Goal: Task Accomplishment & Management: Manage account settings

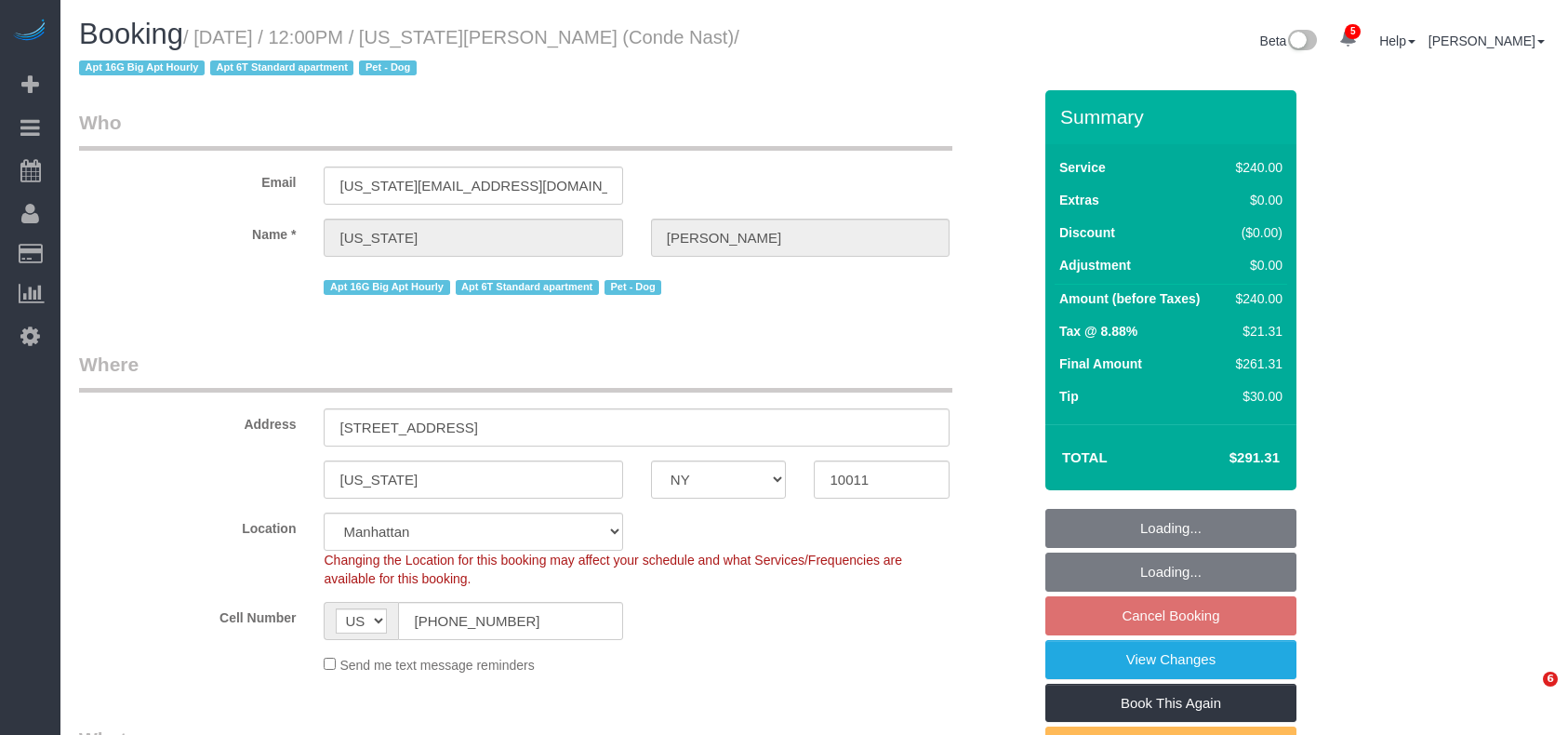
select select "NY"
select select "180"
select select "spot5"
select select "number:58"
select select "number:72"
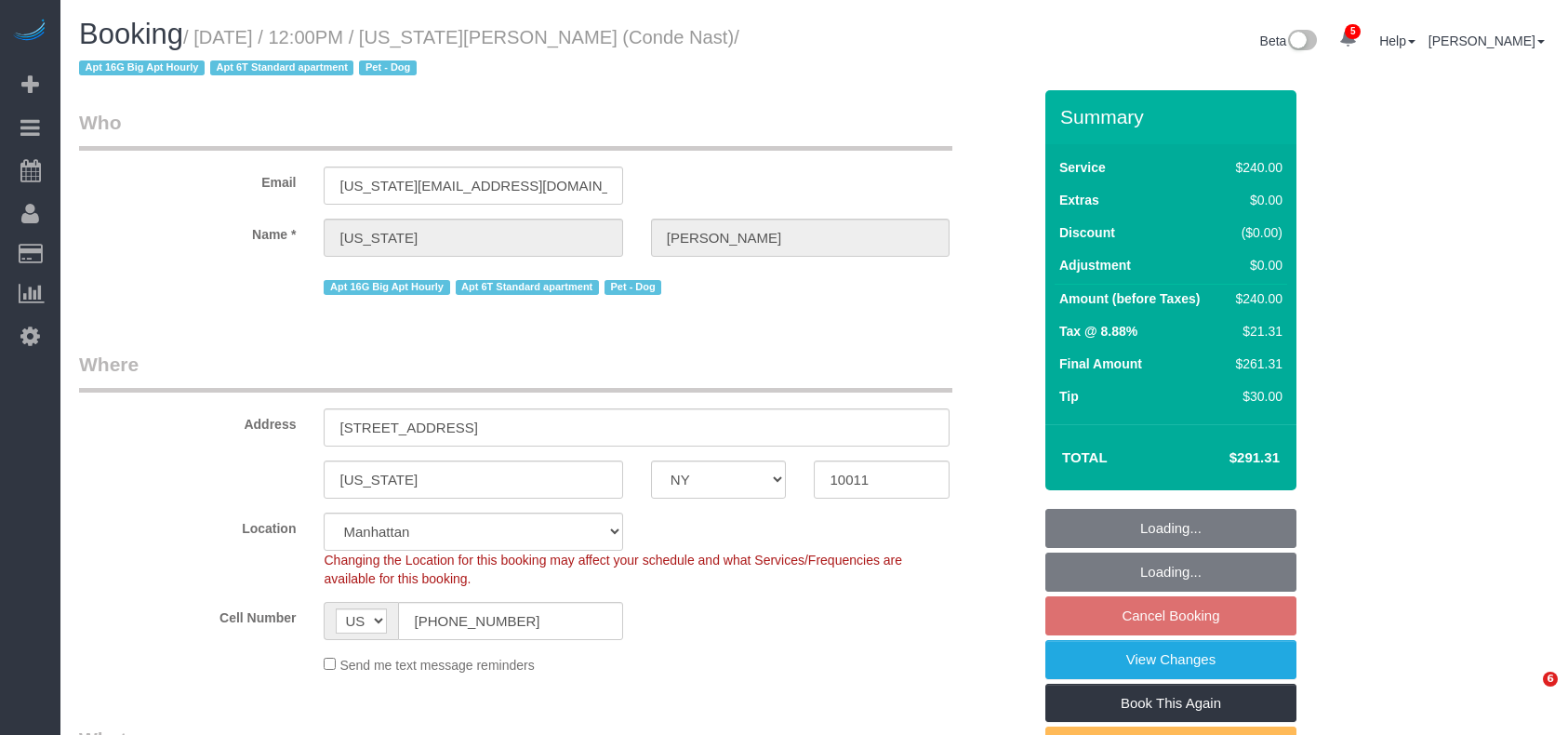
select select "number:13"
select select "number:6"
select select "object:1295"
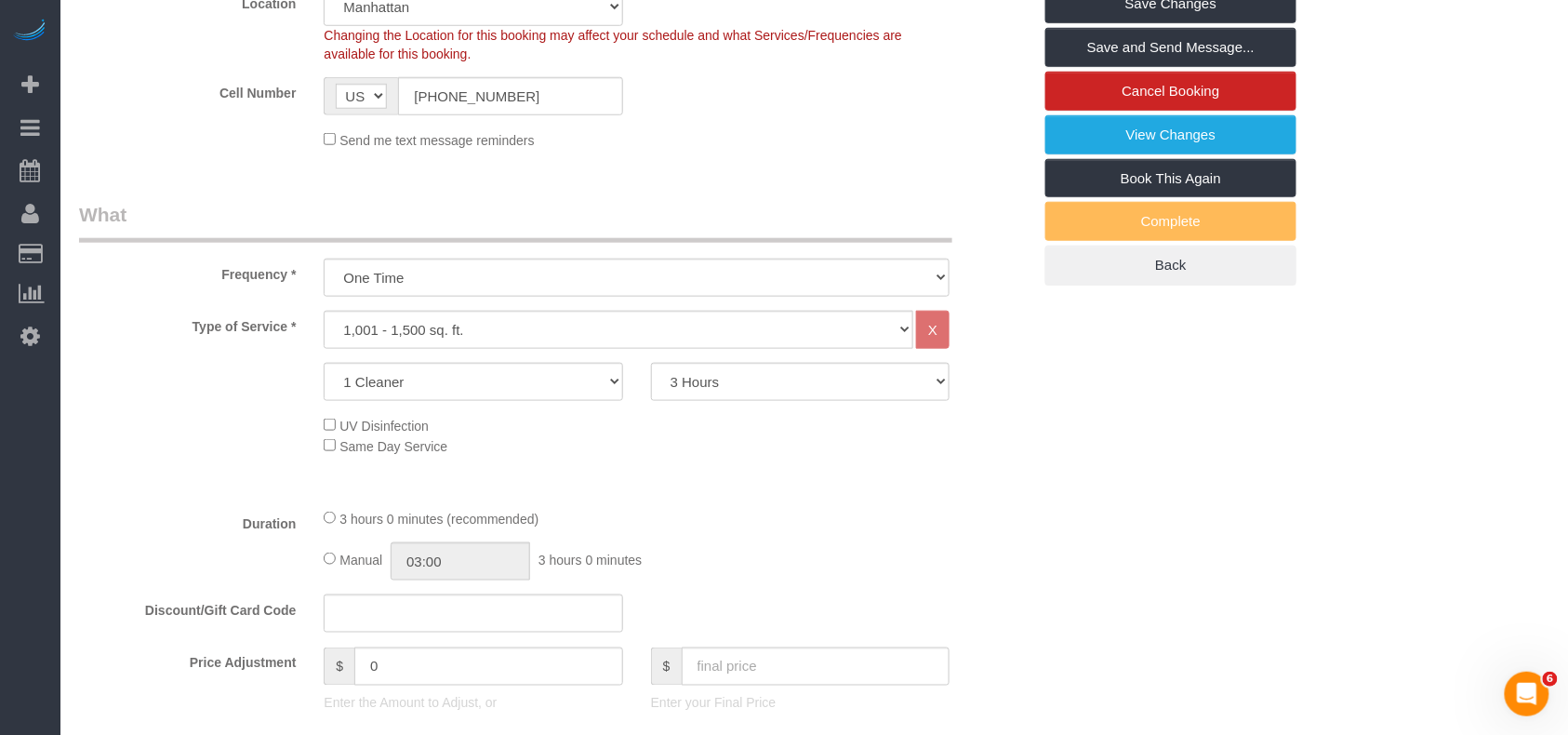
scroll to position [372, 0]
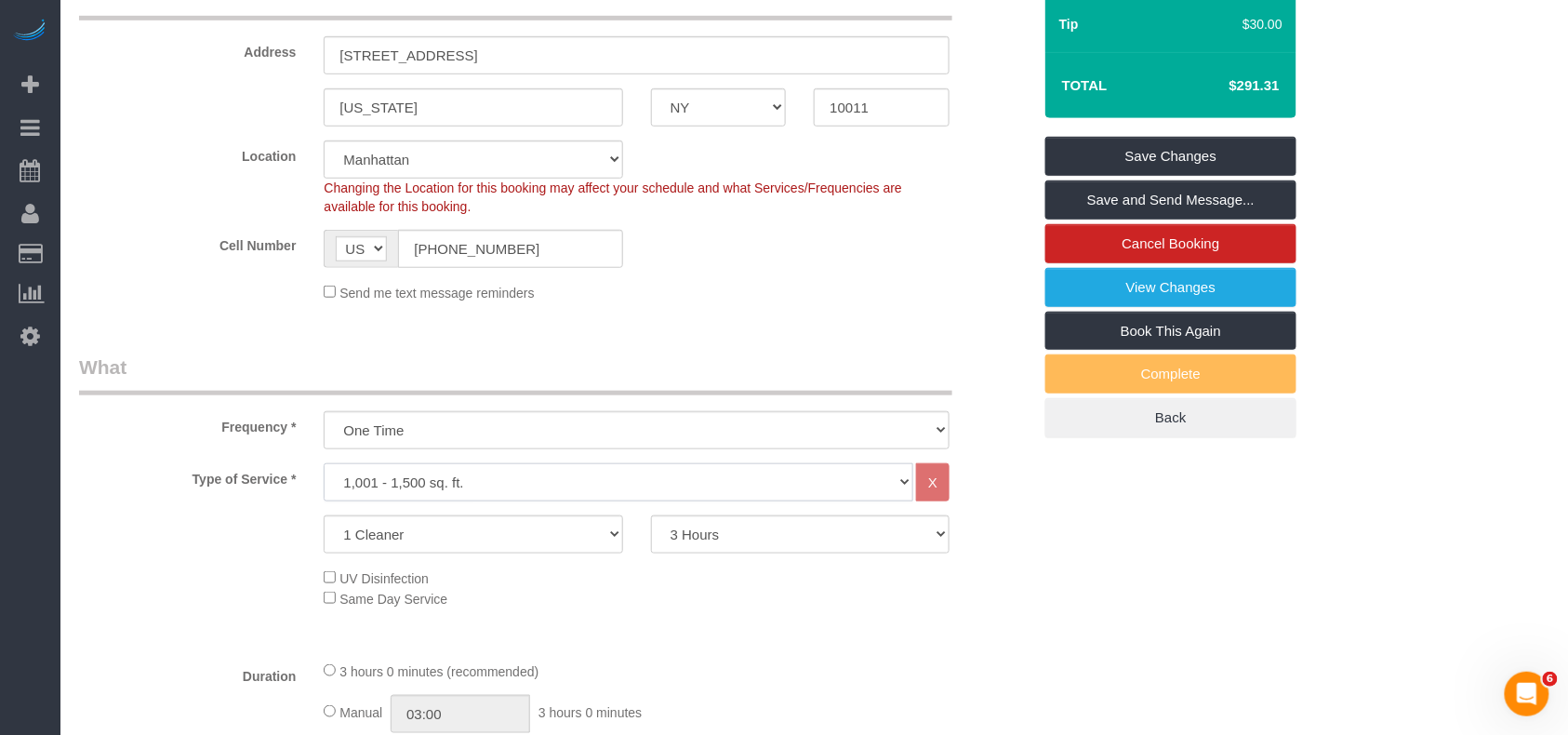
click at [435, 481] on select "Under 1,000 sq. ft. 1,001 - 1,500 sq. ft. 1,500+ sq. ft. Custom Cleaning Office…" at bounding box center [618, 482] width 590 height 38
select select "216"
click at [324, 464] on select "Under 1,000 sq. ft. 1,001 - 1,500 sq. ft. 1,500+ sq. ft. Custom Cleaning Office…" at bounding box center [618, 482] width 590 height 38
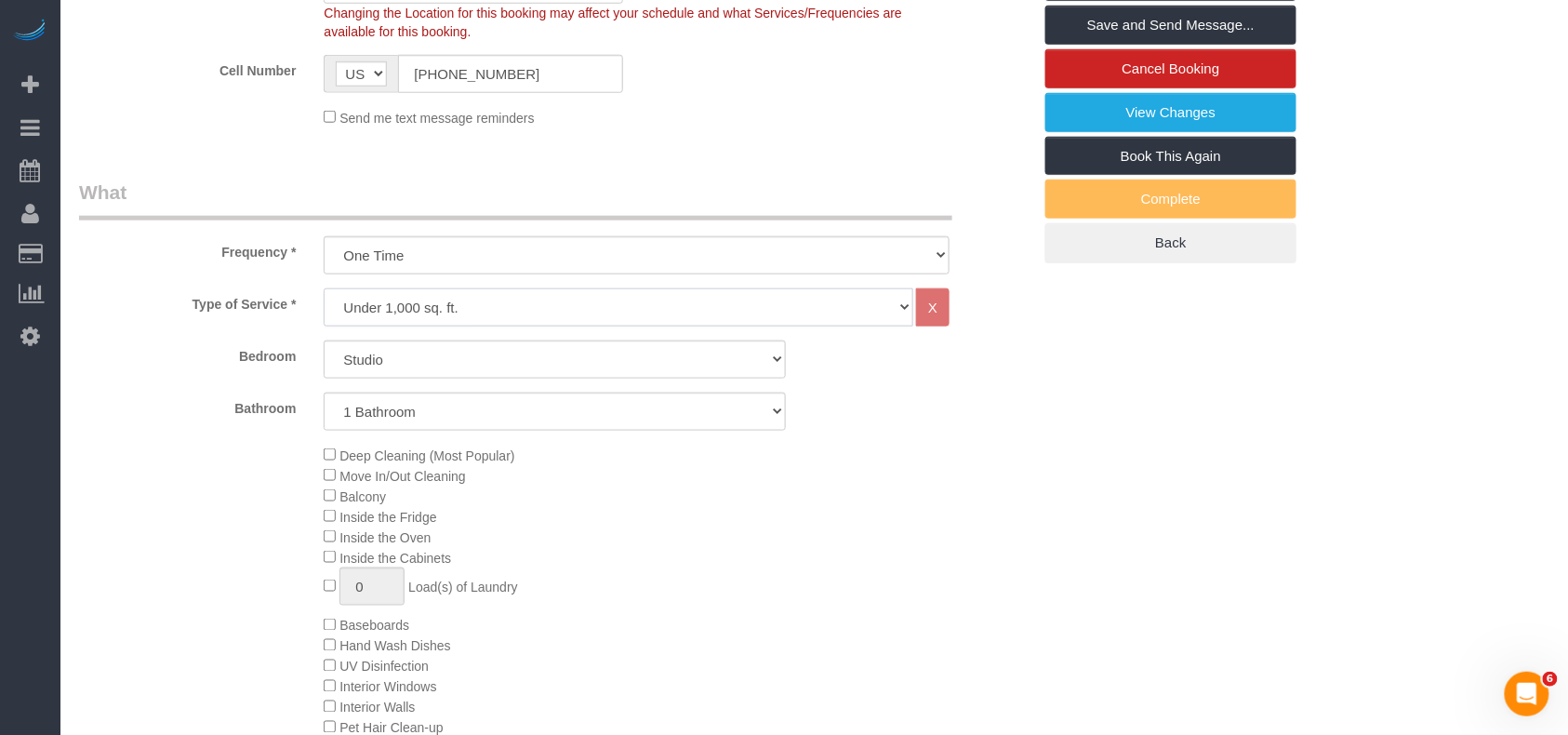
scroll to position [620, 0]
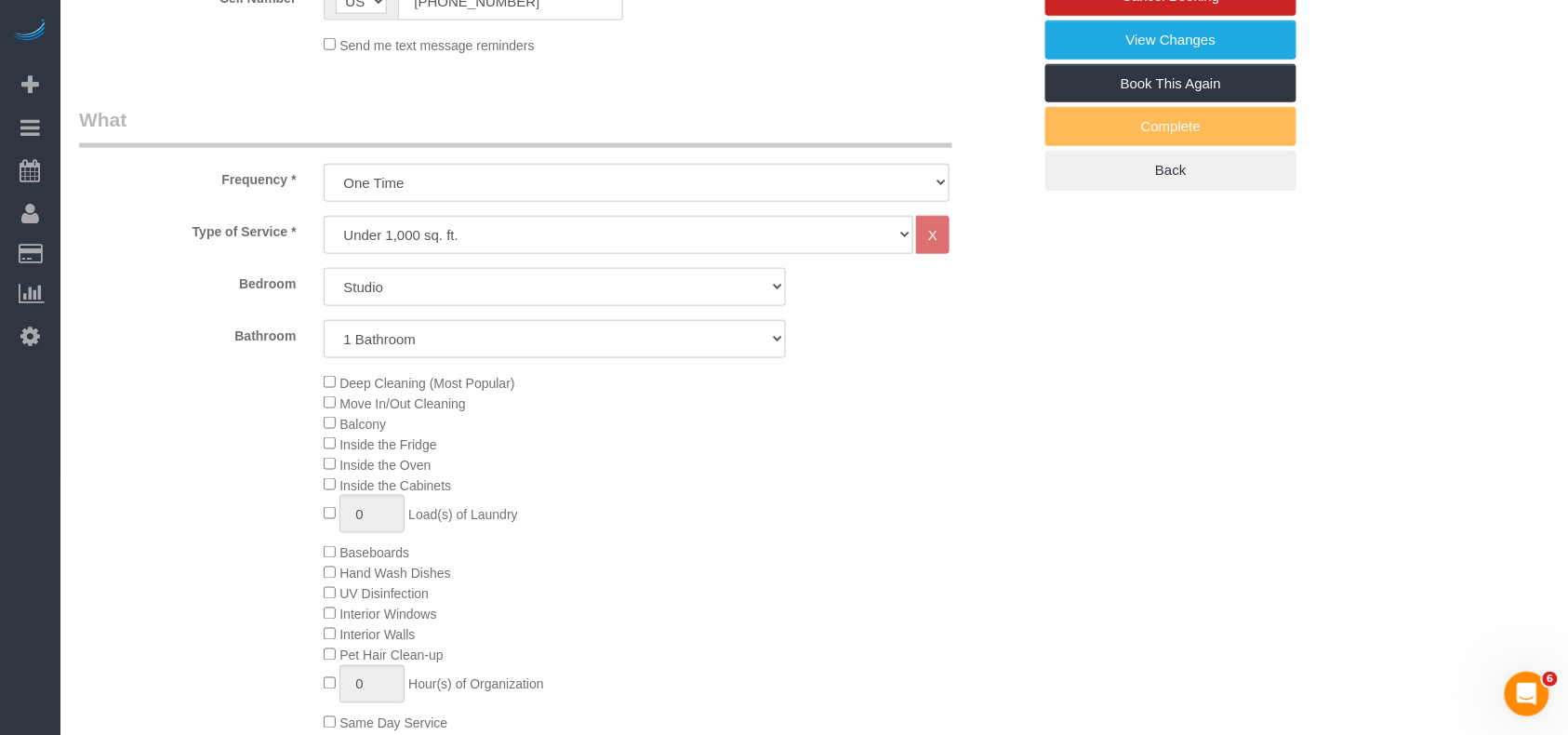
click at [403, 292] on select "Studio 1 Bedroom 2 Bedrooms 3 Bedrooms" at bounding box center [555, 287] width 463 height 38
select select "2"
click at [324, 268] on select "Studio 1 Bedroom 2 Bedrooms 3 Bedrooms" at bounding box center [555, 287] width 463 height 38
click at [400, 361] on div "Type of Service * Under 1,000 sq. ft. 1,001 - 1,500 sq. ft. 1,500+ sq. ft. Cust…" at bounding box center [555, 493] width 953 height 554
select select "spot64"
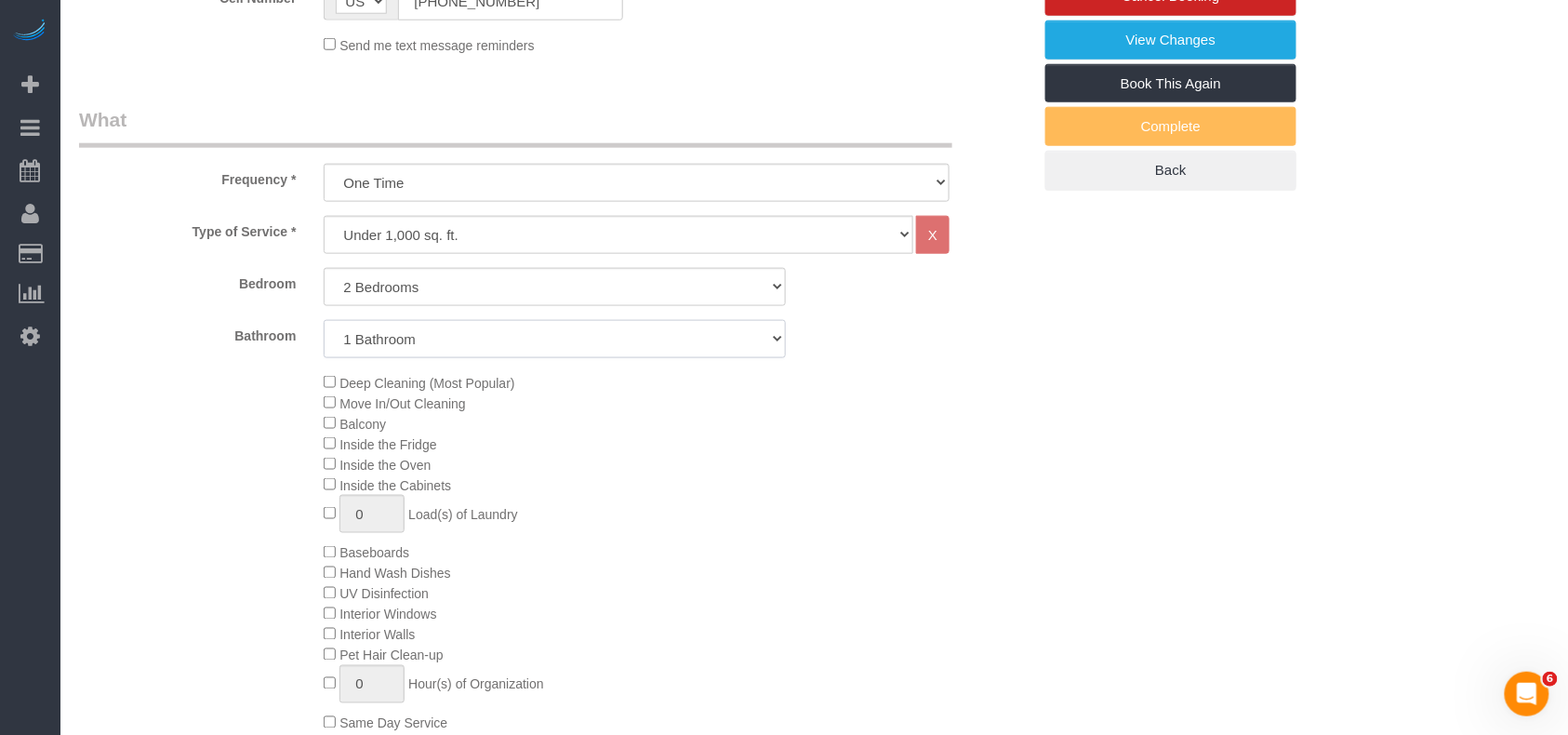
click at [398, 346] on select "1 Bathroom 2 Bathrooms" at bounding box center [555, 339] width 463 height 38
select select "2"
click at [324, 320] on select "1 Bathroom 2 Bathrooms" at bounding box center [555, 339] width 463 height 38
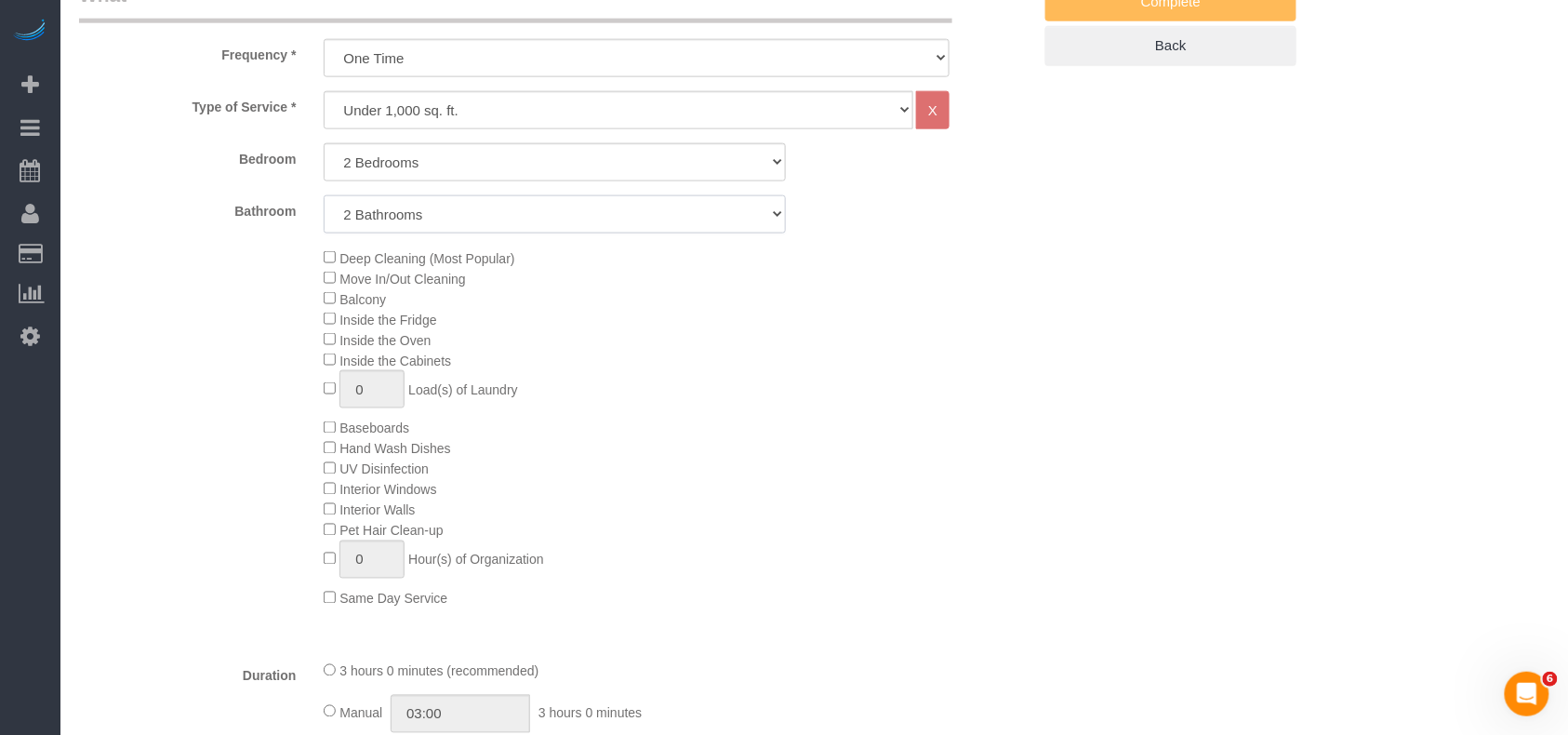
select select "spot123"
type input "1"
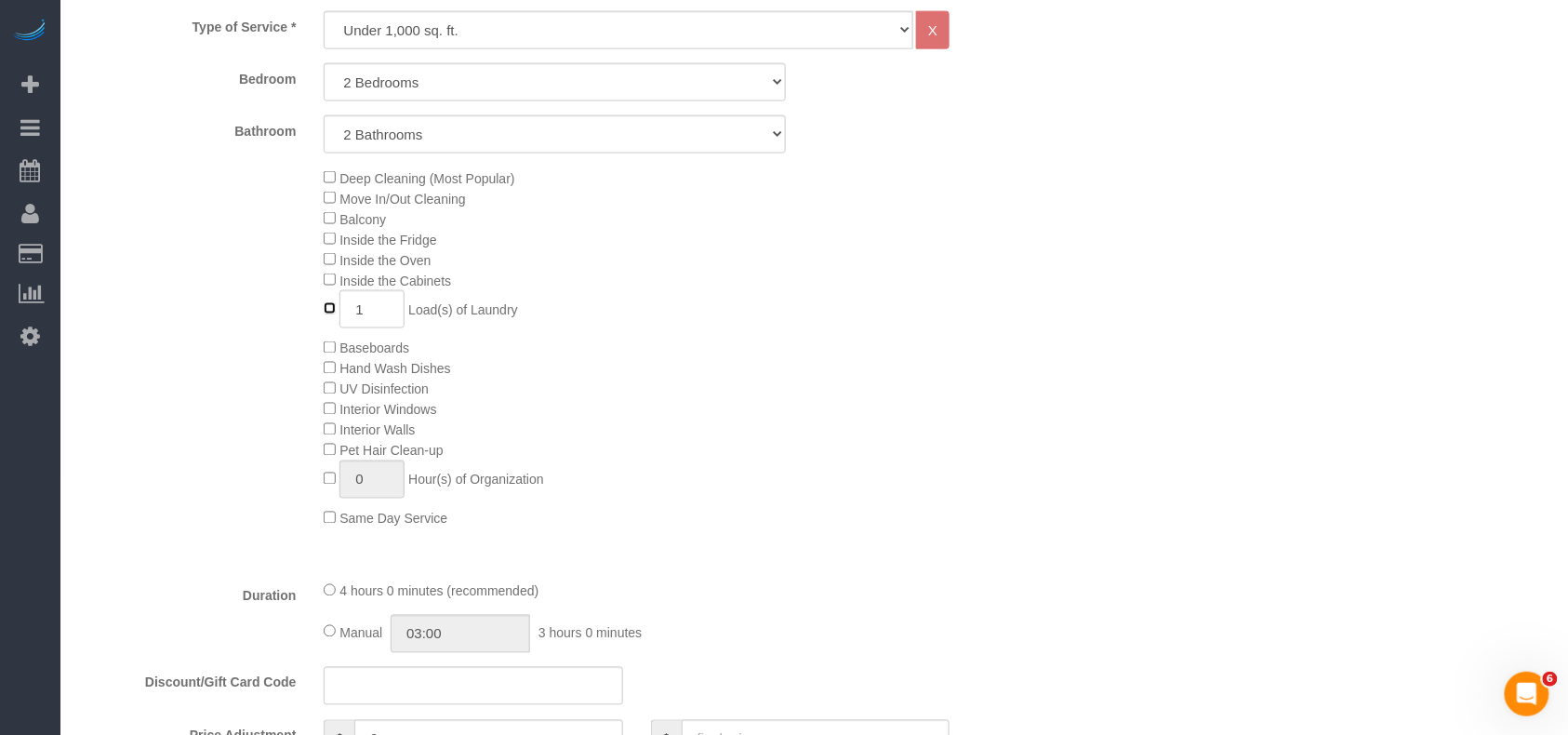
scroll to position [867, 0]
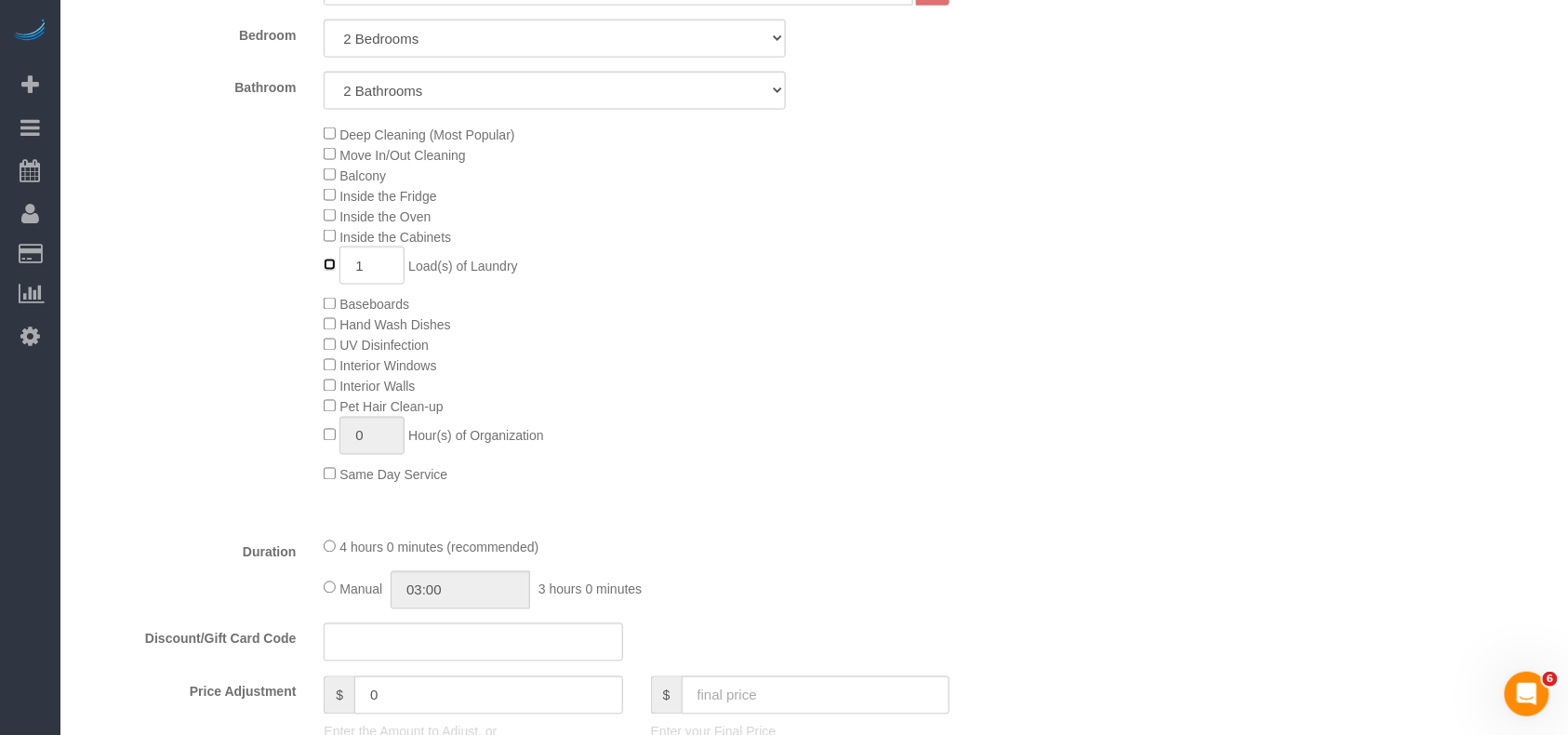
select select "spot182"
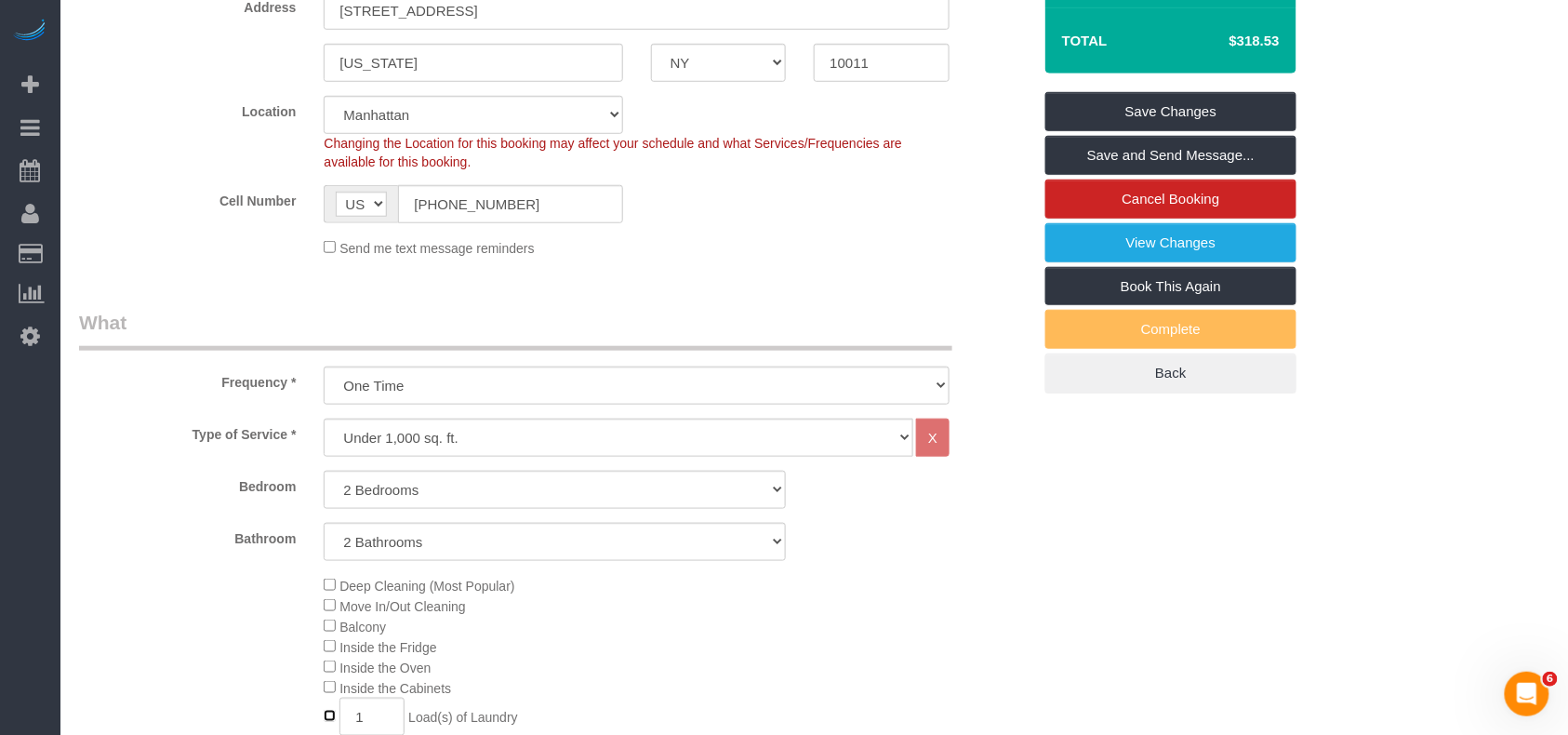
scroll to position [372, 0]
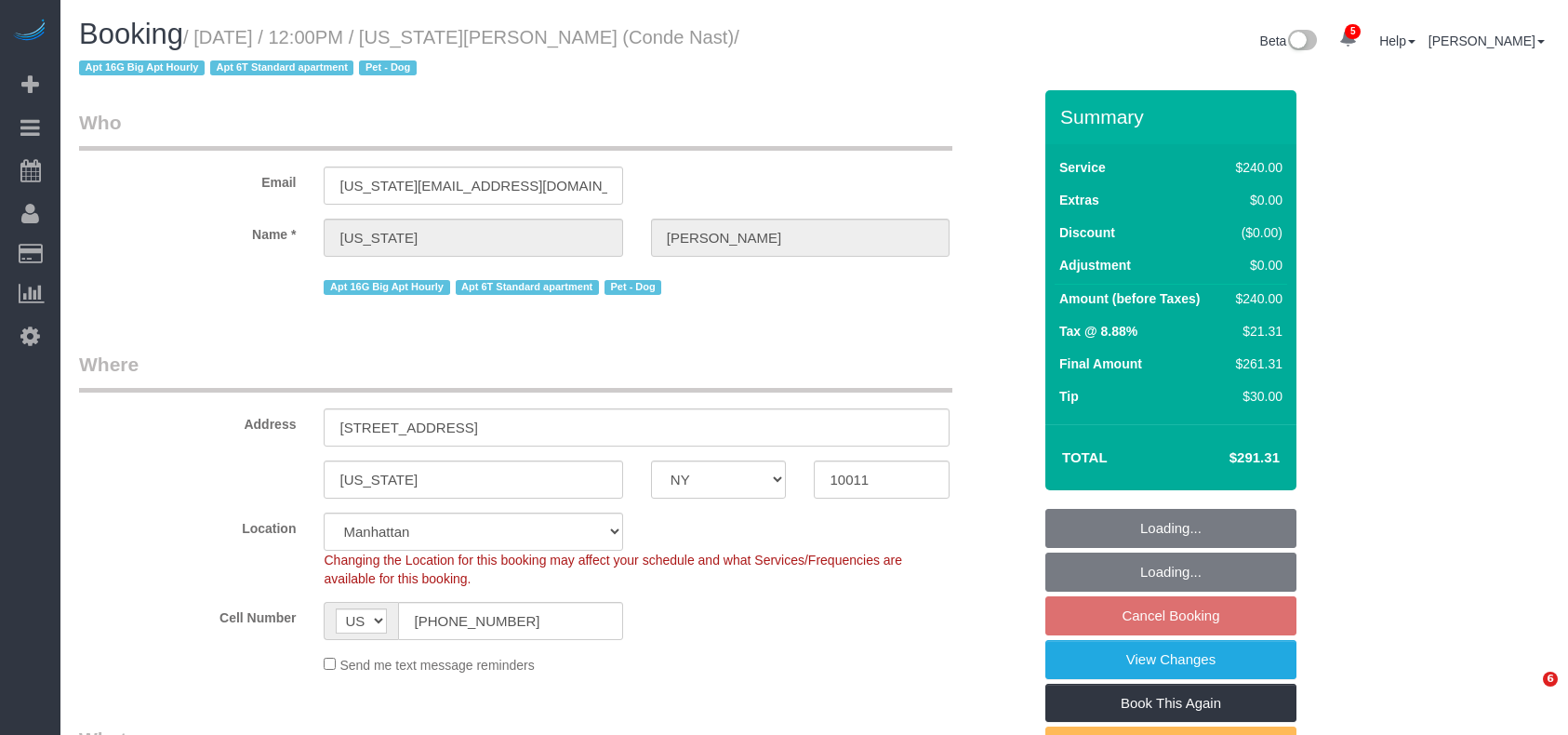
select select "NY"
select select "string:stripe-pm_1R4ht54VGloSiKo72HDr2sM7"
select select "180"
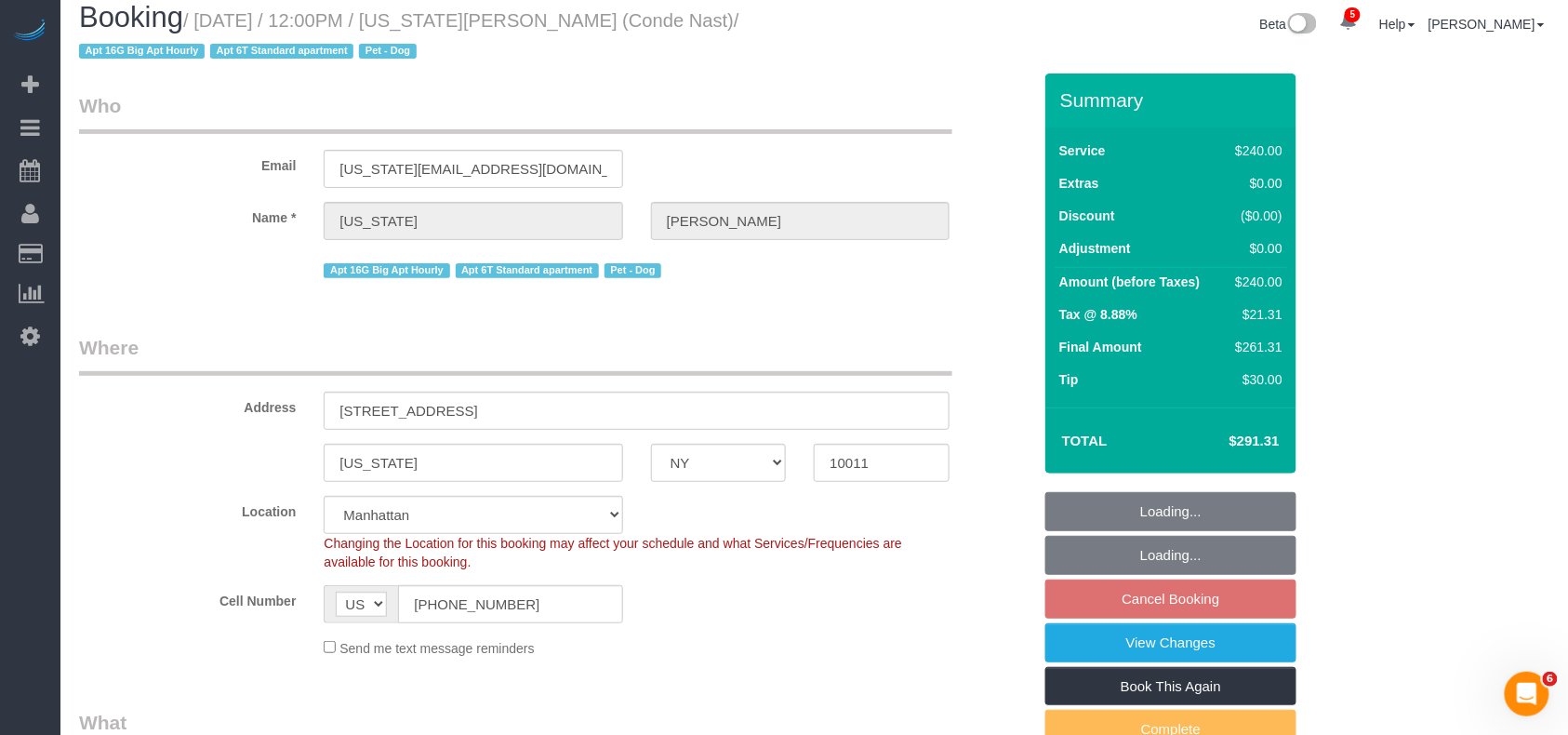
select select "spot5"
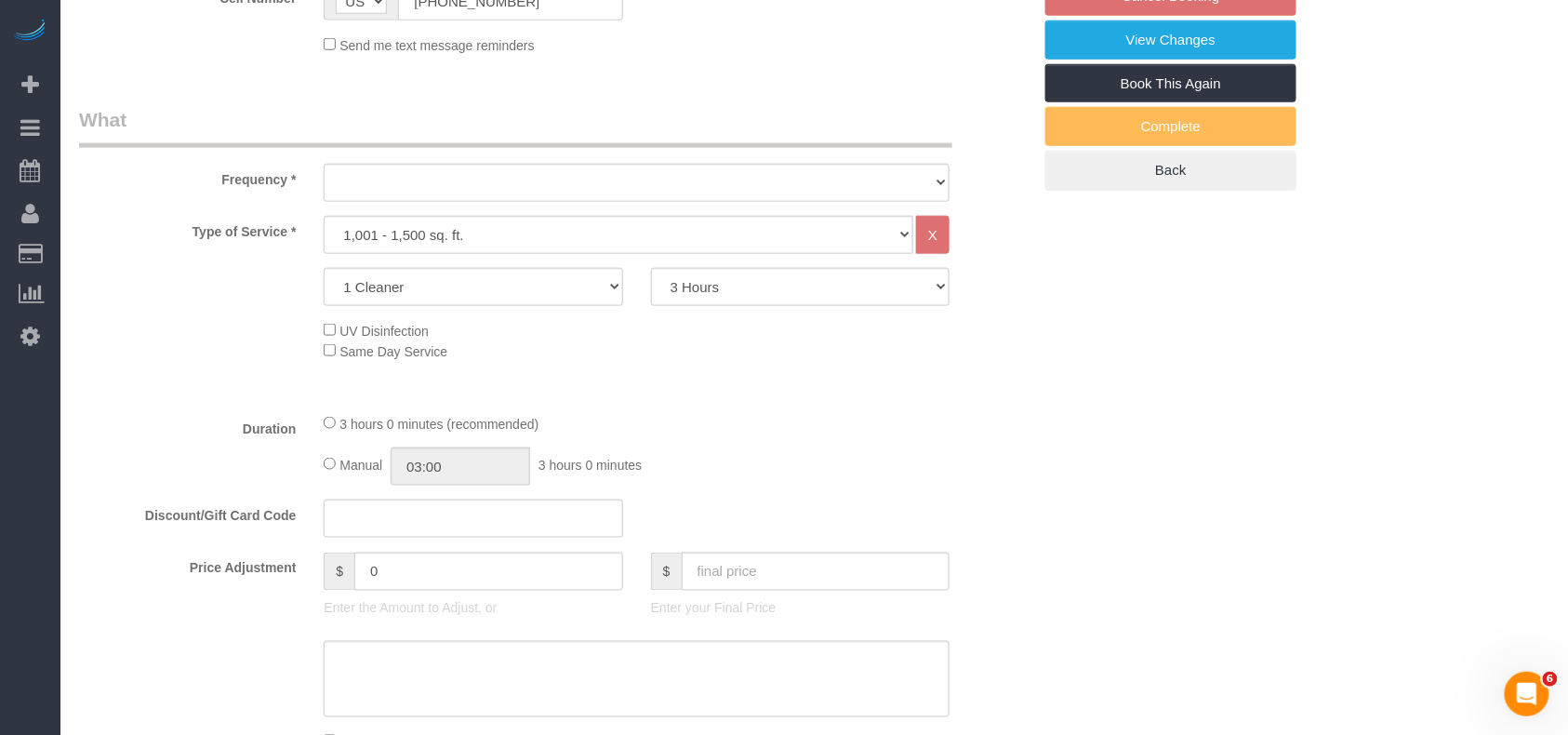
select select "object:755"
select select "number:58"
select select "number:72"
select select "number:13"
select select "number:6"
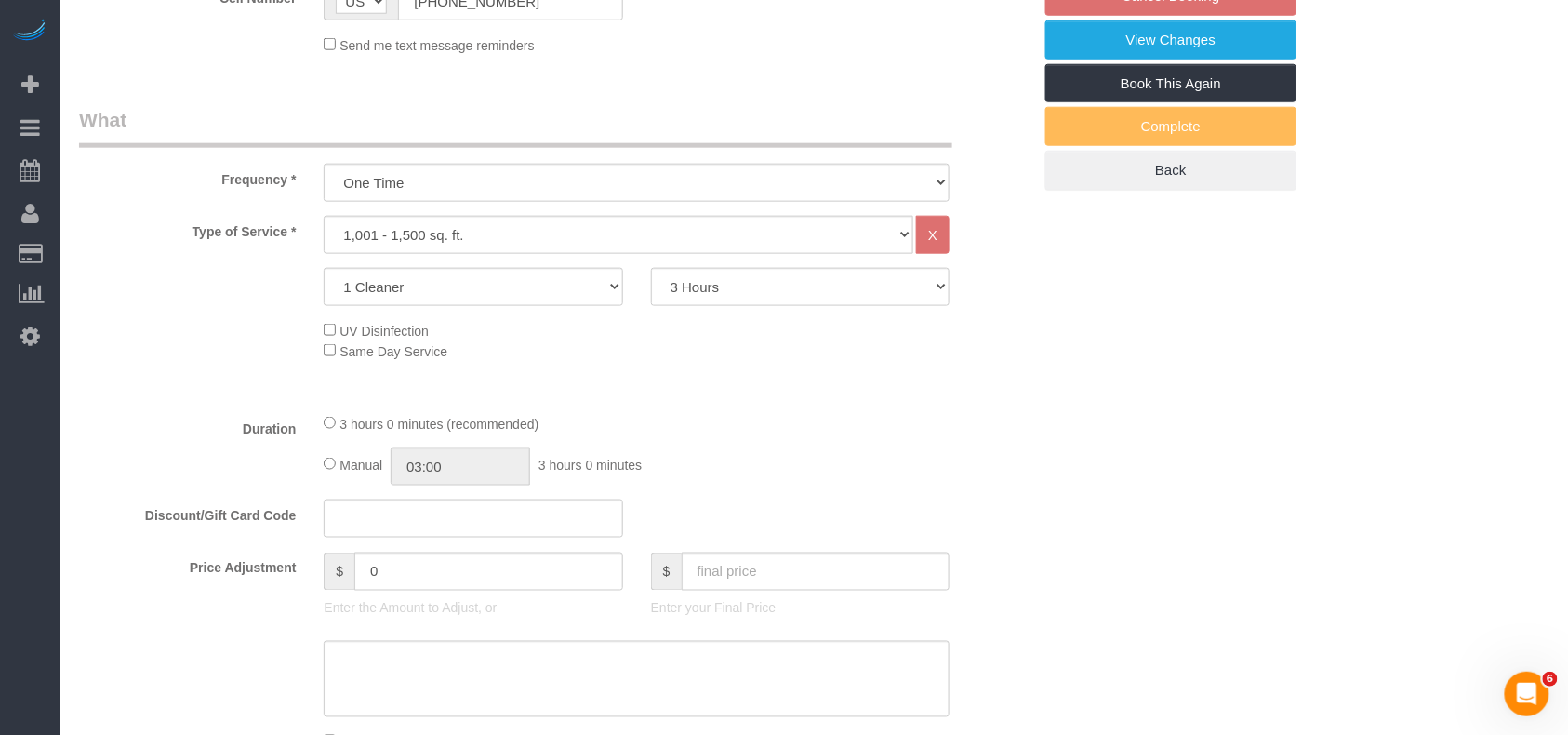
select select "object:1295"
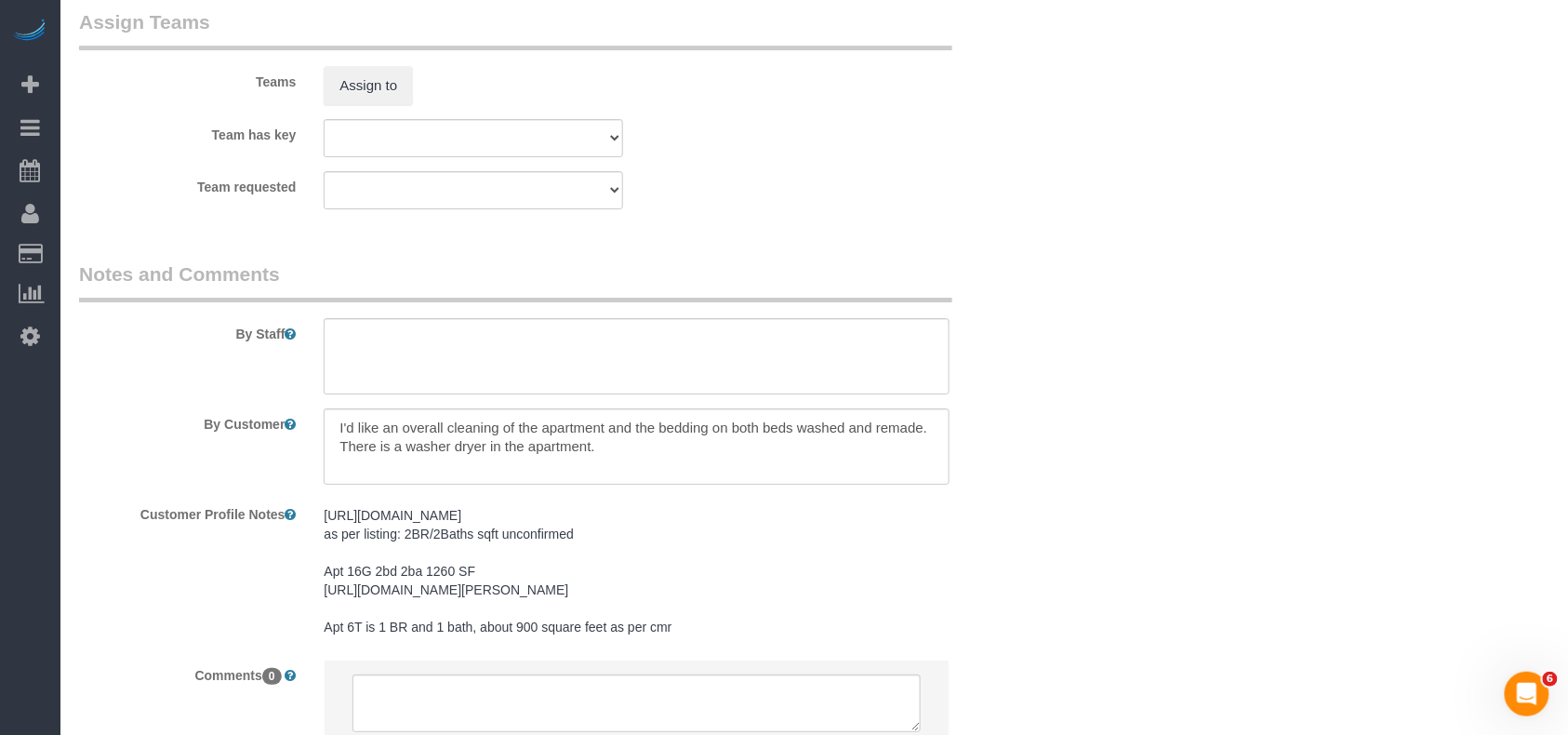
scroll to position [2107, 0]
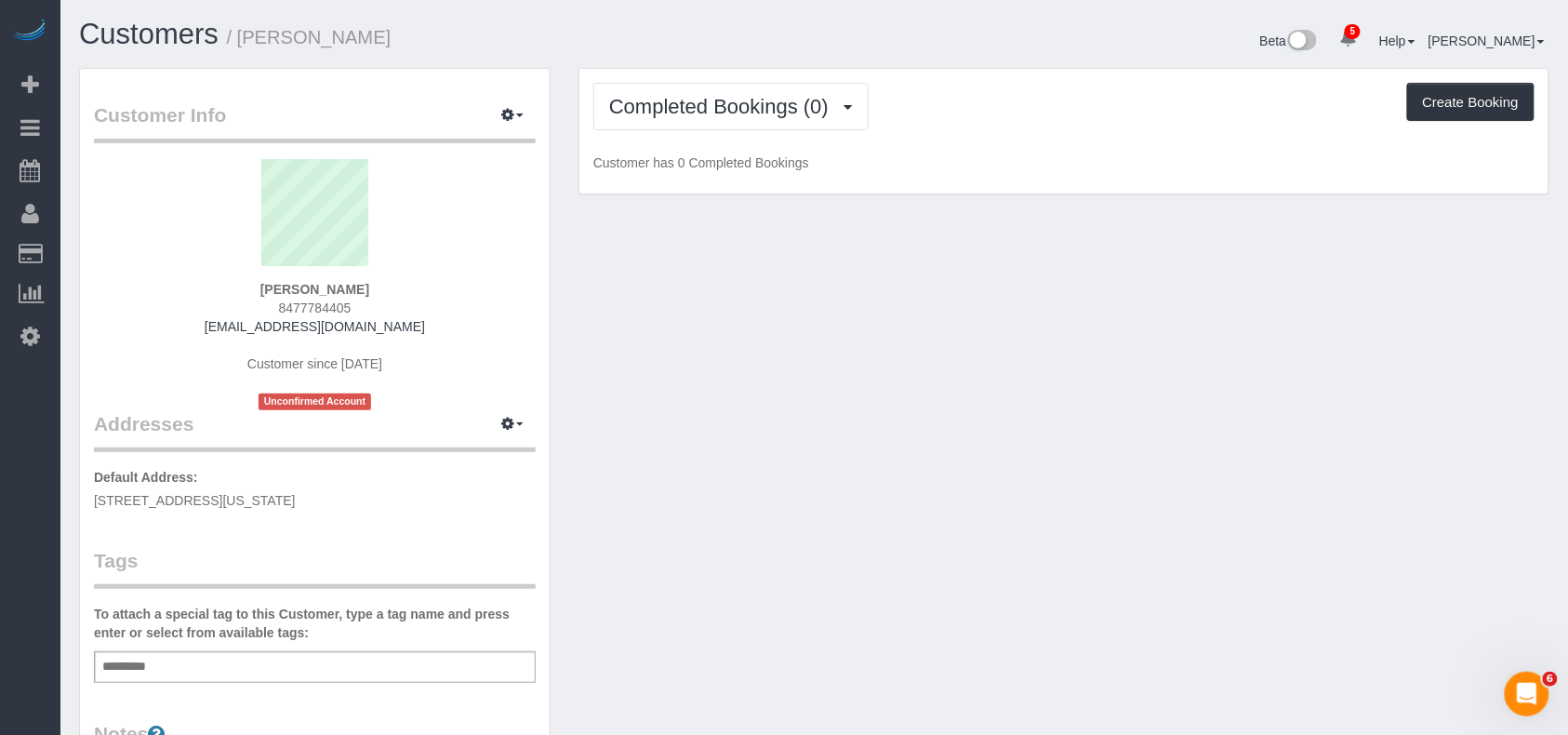
drag, startPoint x: 359, startPoint y: 496, endPoint x: 89, endPoint y: 496, distance: 270.0
click at [89, 496] on div "Customer Info Edit Contact Info Send Message Email Preferences Special Sales Ta…" at bounding box center [315, 682] width 469 height 1226
click at [510, 422] on icon "button" at bounding box center [508, 423] width 13 height 11
click at [466, 451] on button "Manage Addresses" at bounding box center [459, 460] width 150 height 26
select select "NY"
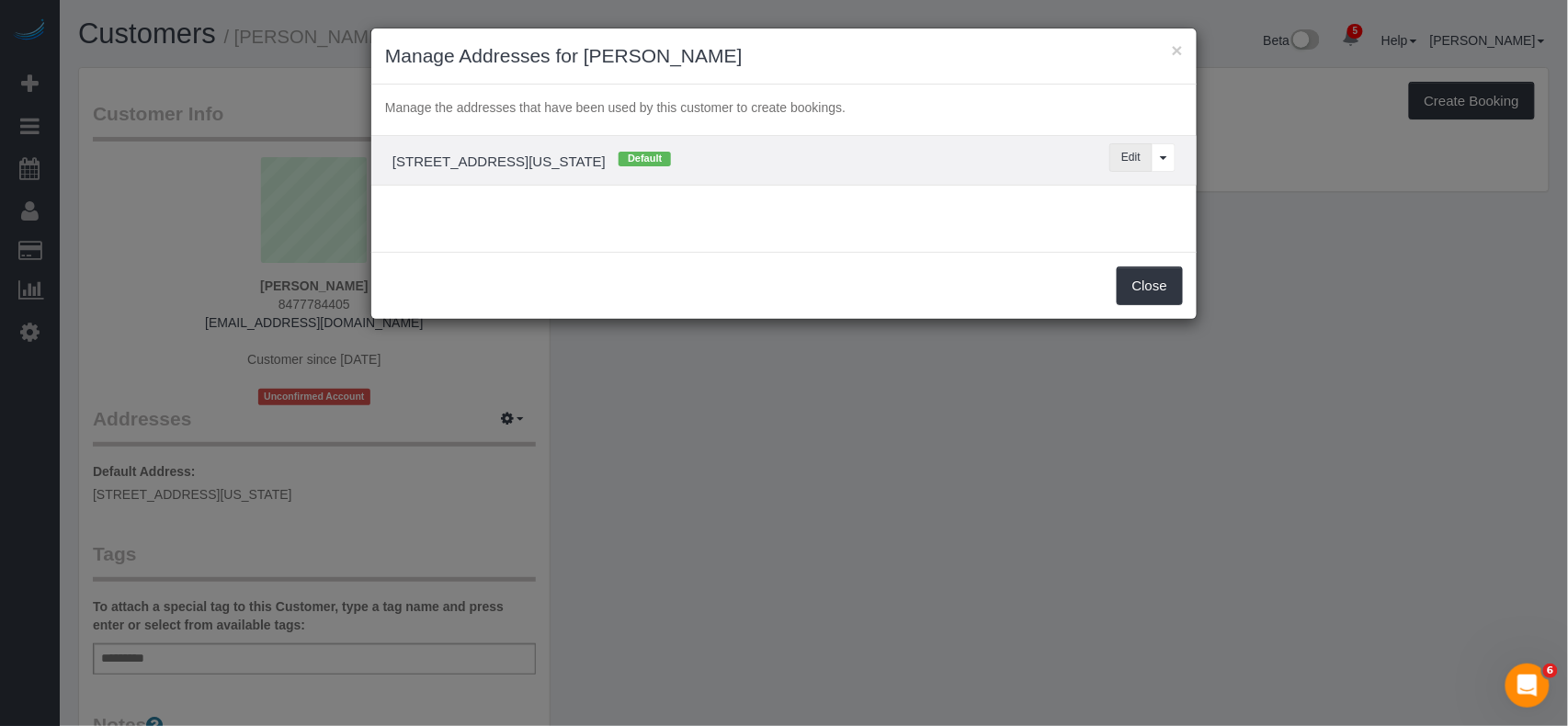
click at [1129, 159] on button "Edit" at bounding box center [1130, 157] width 43 height 28
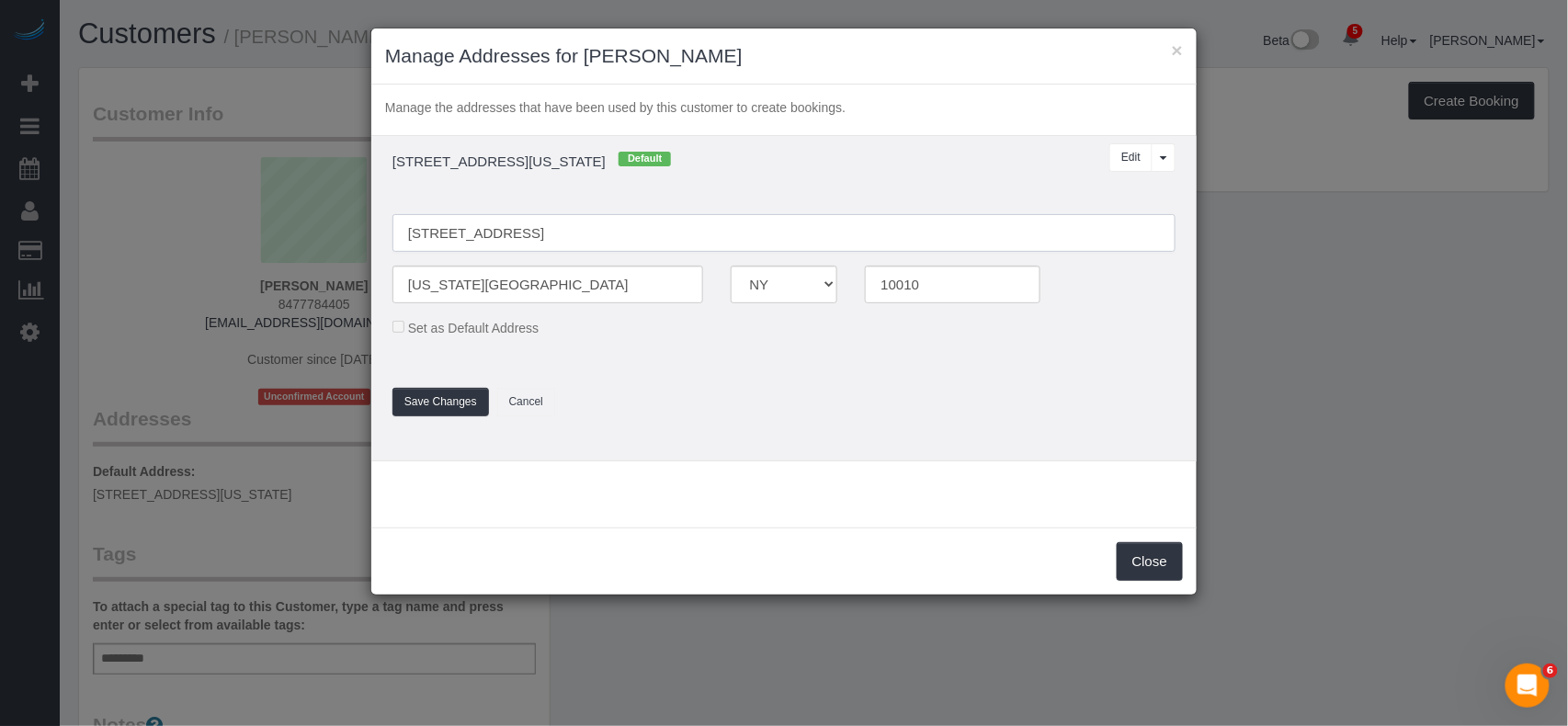
click at [445, 236] on input "[STREET_ADDRESS]" at bounding box center [784, 233] width 783 height 37
click at [510, 234] on input "320 Easr 23rd St, 14M" at bounding box center [784, 233] width 783 height 37
click at [512, 234] on input "320 Easr 23rd St, 14M" at bounding box center [784, 233] width 783 height 37
click at [550, 235] on input "320 Easr 23rd Street, 14M" at bounding box center [784, 233] width 783 height 37
click at [546, 239] on input "320 Easr 23rd Street, 14M" at bounding box center [784, 233] width 783 height 37
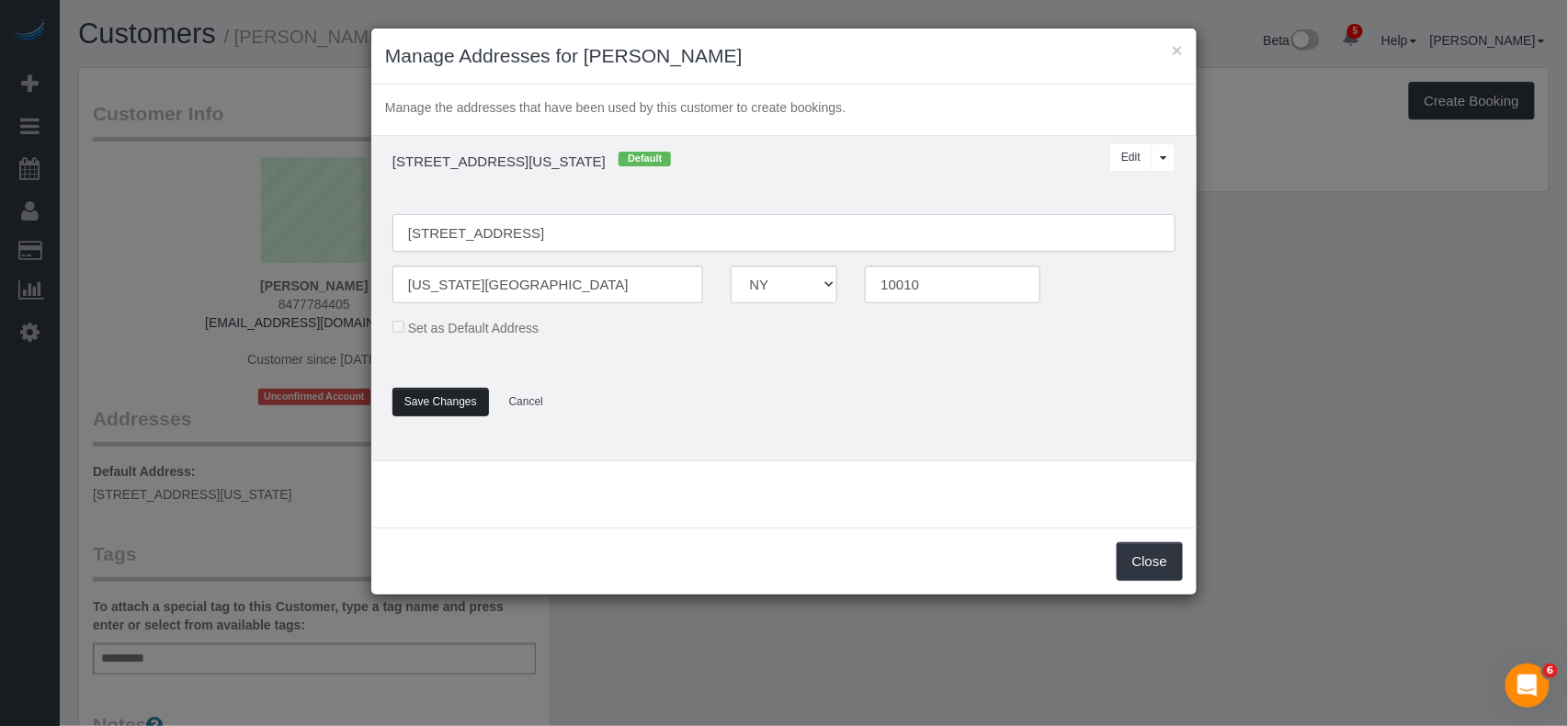
type input "[STREET_ADDRESS]"
click at [426, 403] on button "Save Changes" at bounding box center [440, 402] width 96 height 28
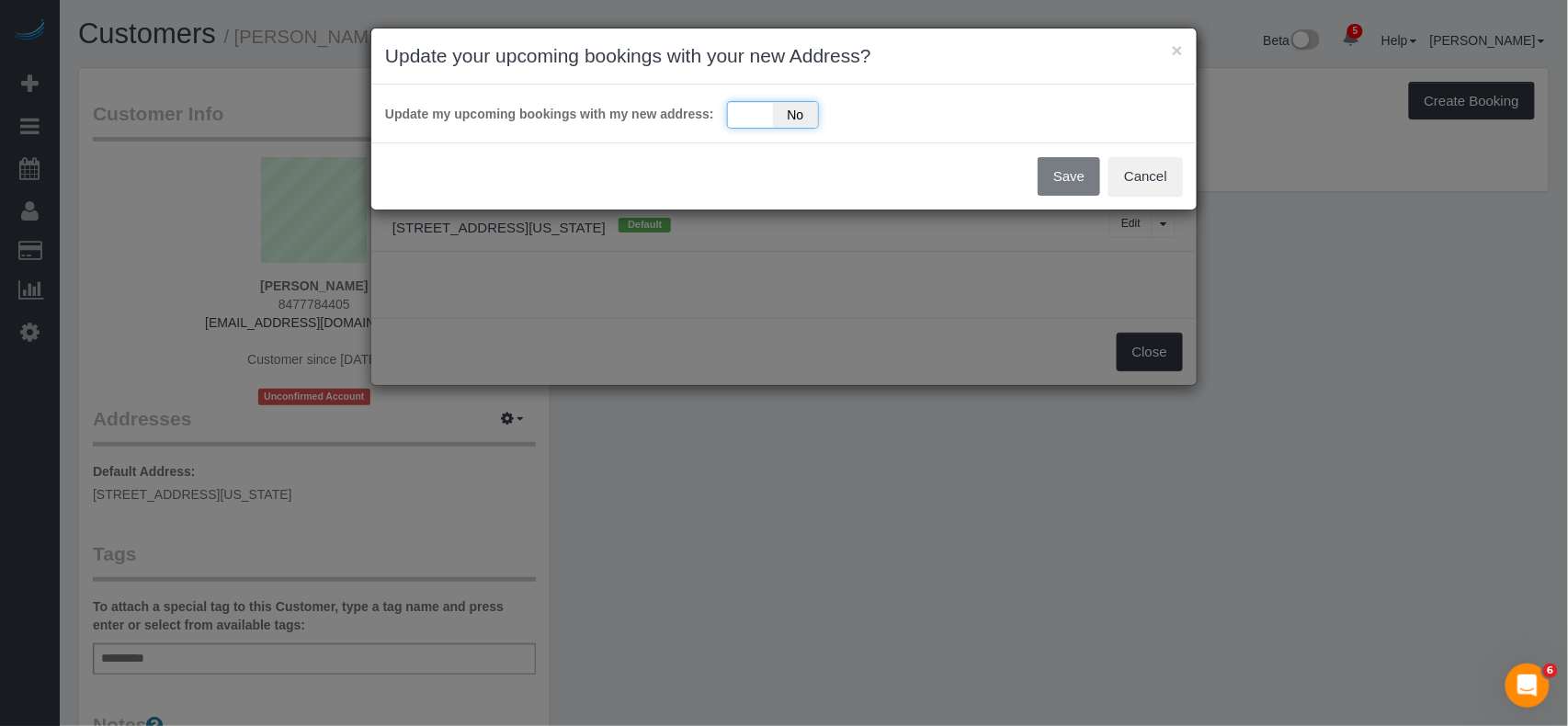
click at [762, 111] on div "Yes No" at bounding box center [773, 114] width 92 height 27
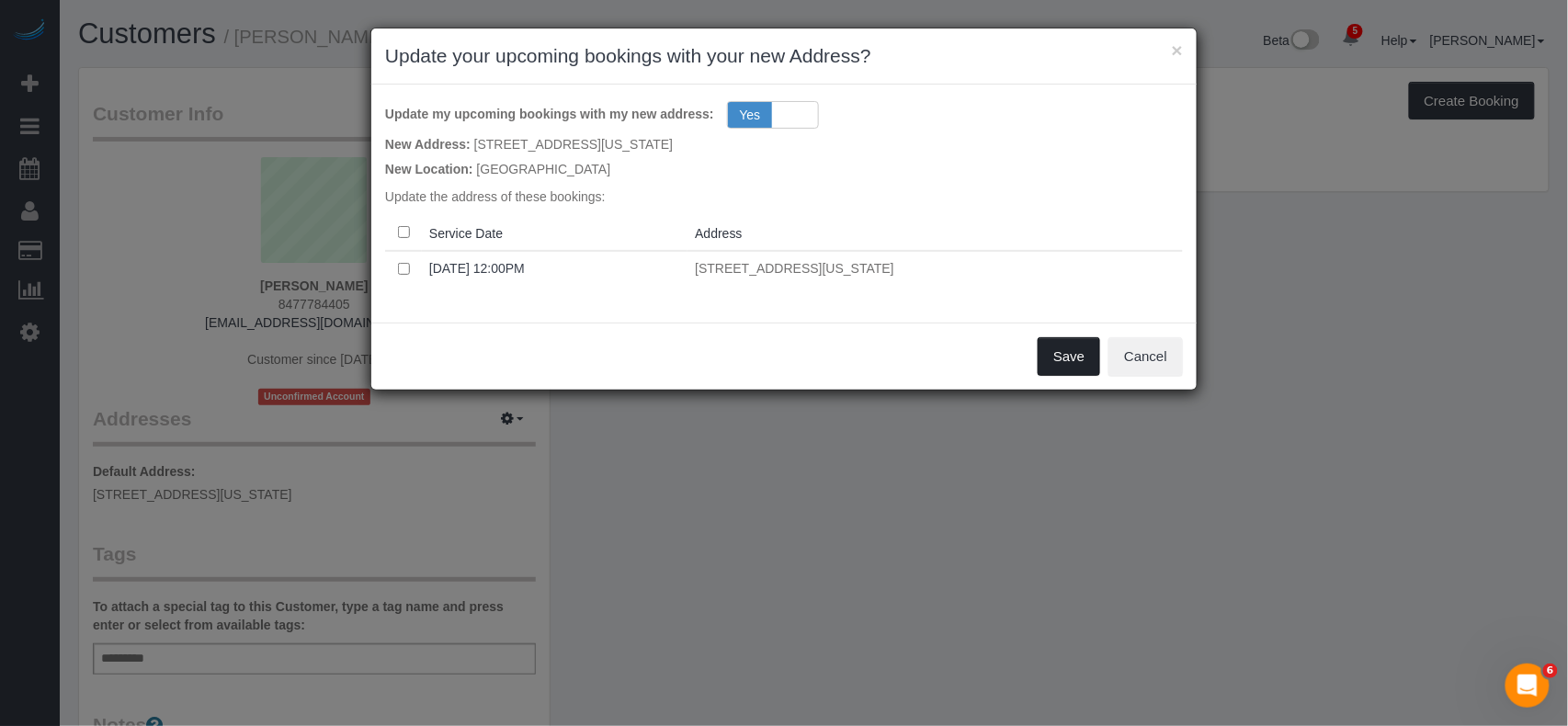
drag, startPoint x: 1052, startPoint y: 346, endPoint x: 1038, endPoint y: 344, distance: 14.1
click at [1049, 346] on button "Save" at bounding box center [1069, 356] width 63 height 38
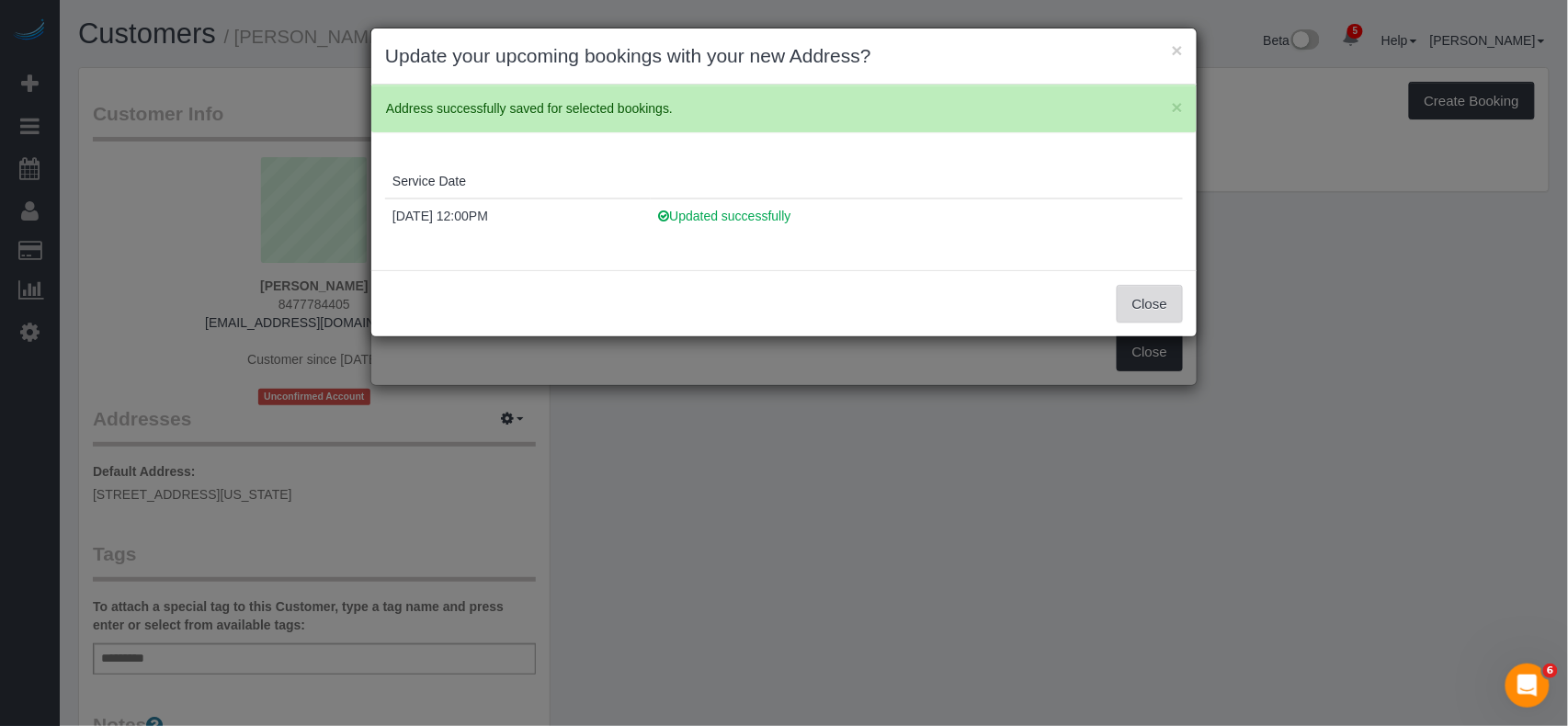
click at [1161, 294] on button "Close" at bounding box center [1149, 304] width 66 height 38
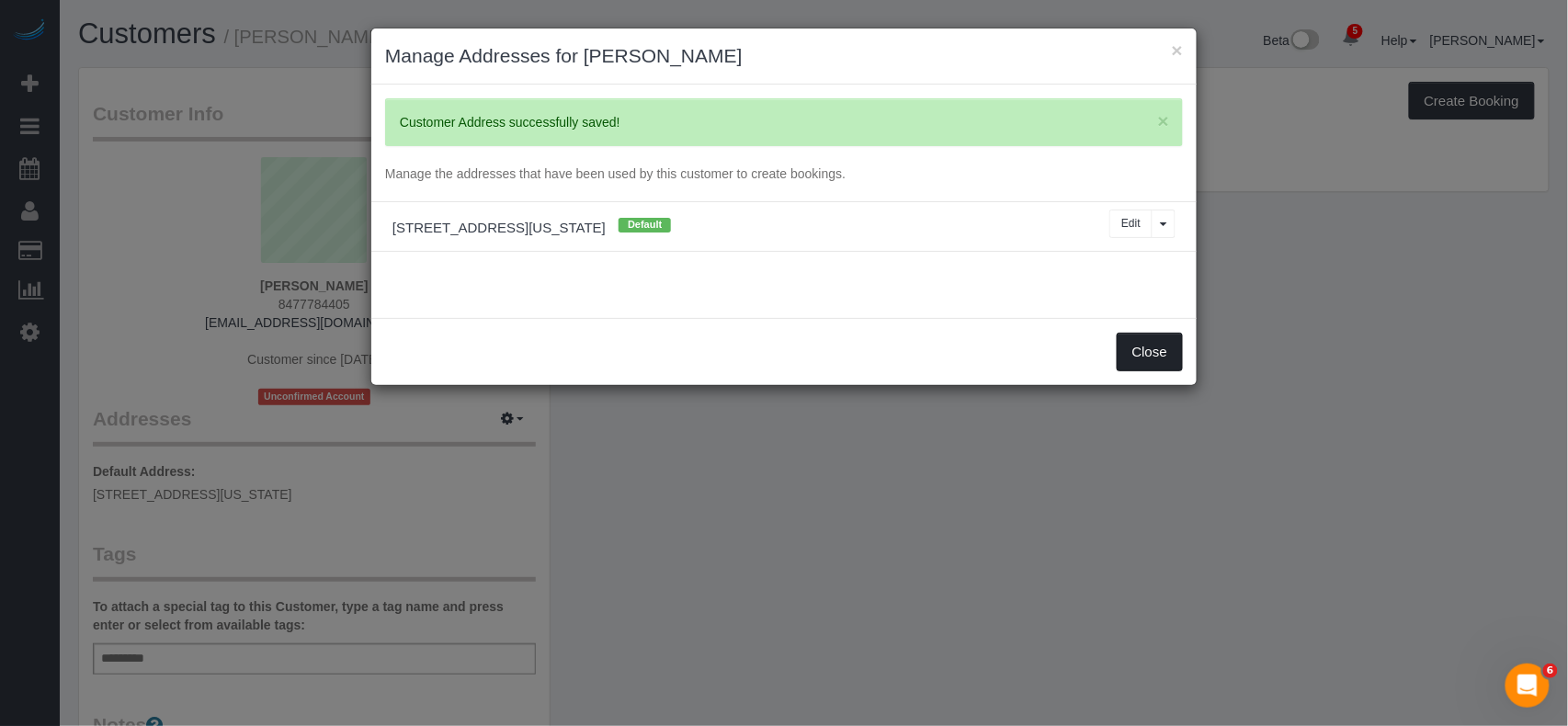
click at [1136, 358] on button "Close" at bounding box center [1149, 351] width 66 height 38
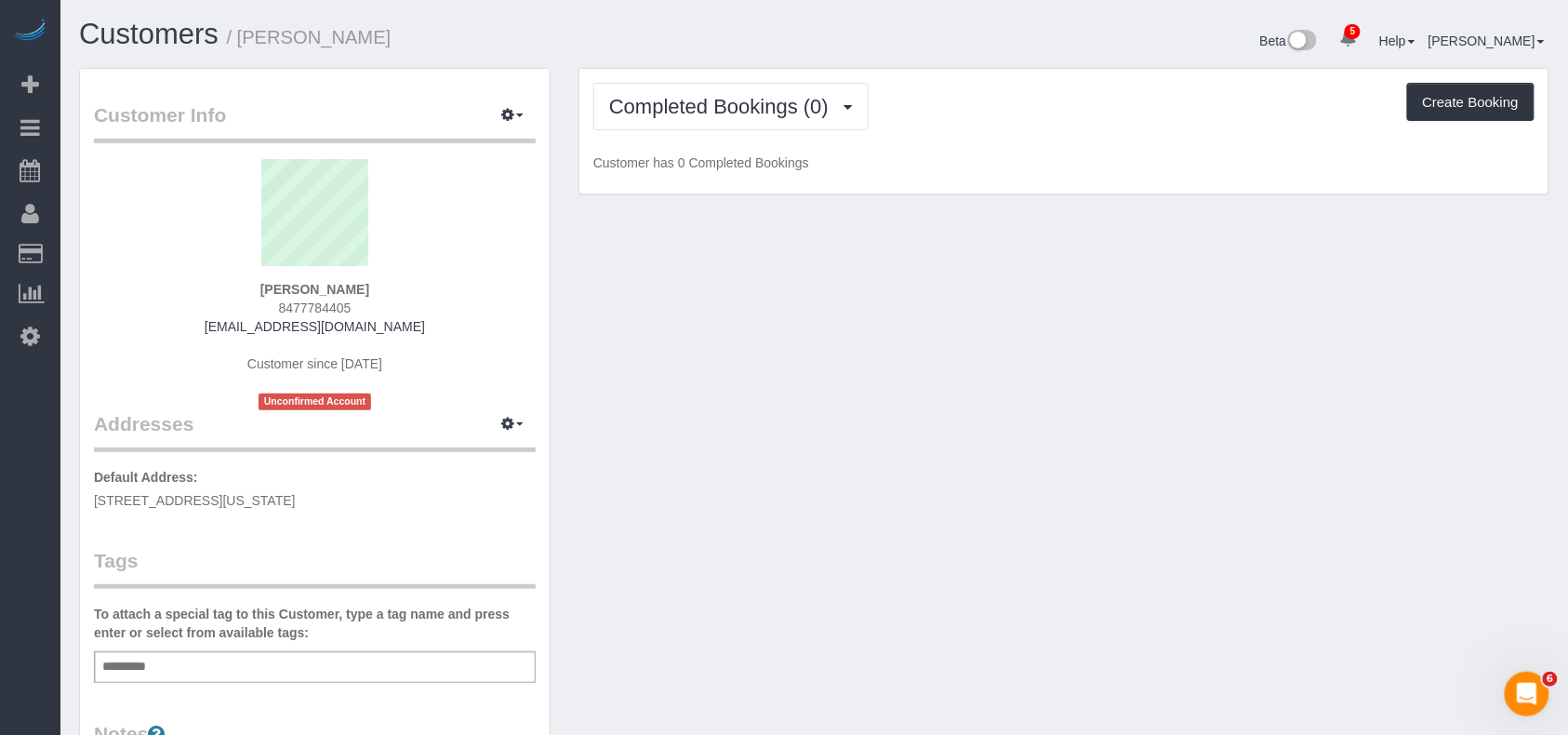
click at [214, 656] on div "Add a tag" at bounding box center [314, 666] width 442 height 31
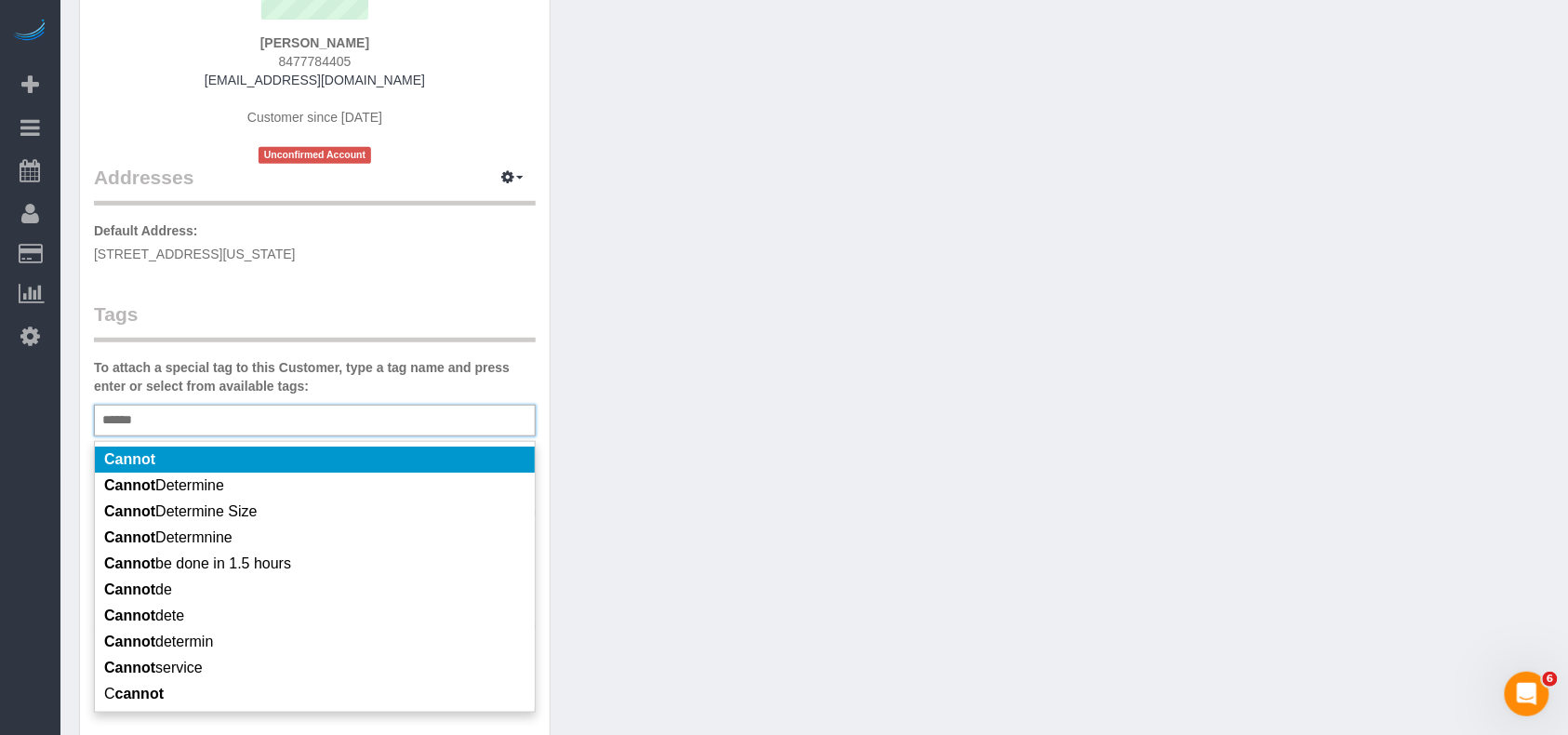
scroll to position [247, 0]
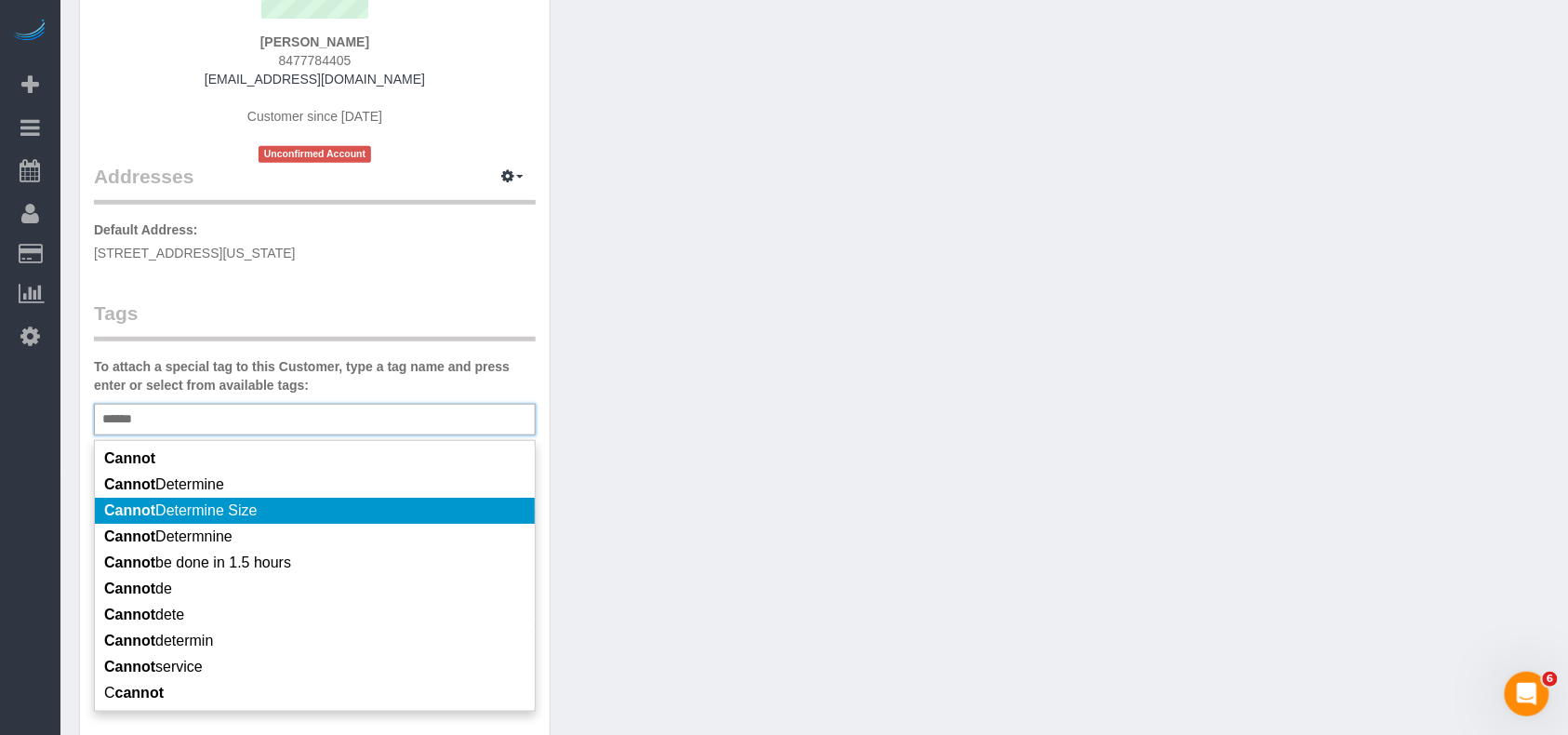
type input "******"
click at [233, 512] on span "Cannot Determine Size" at bounding box center [180, 510] width 152 height 16
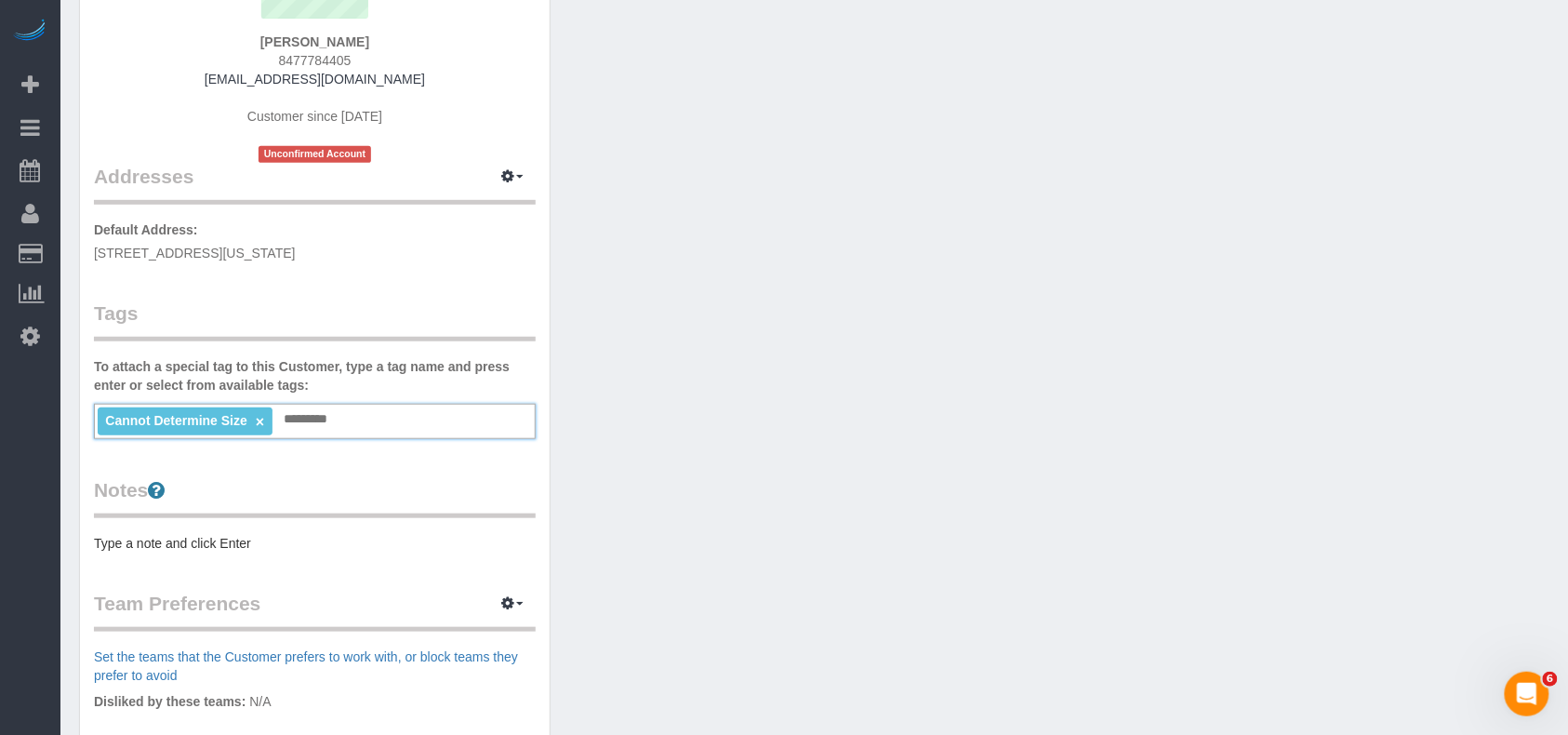
click at [202, 543] on pre "Type a note and click Enter" at bounding box center [314, 543] width 442 height 19
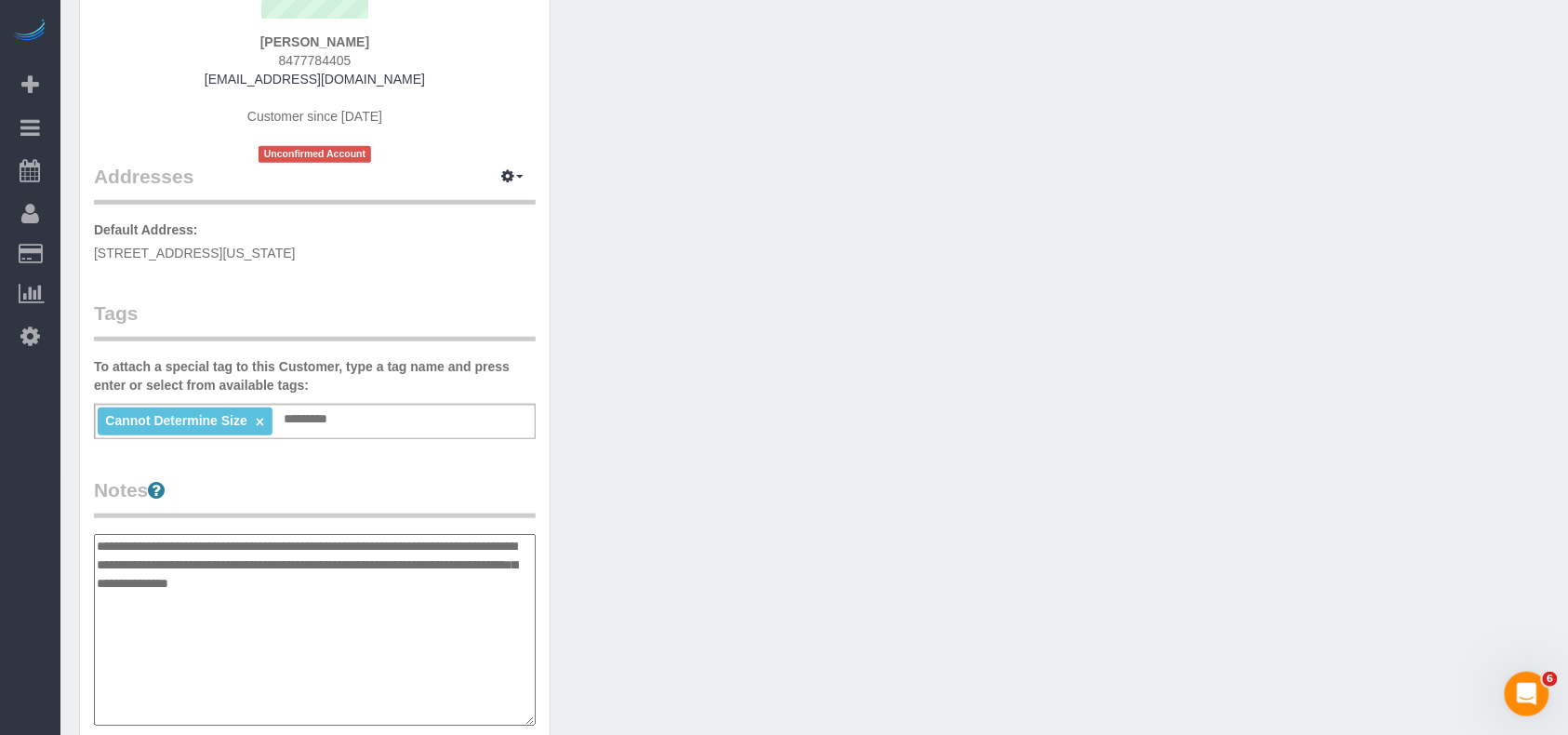
type textarea "**********"
click at [674, 426] on div "Customer Info Edit Contact Info Send Message Email Preferences Special Sales Ta…" at bounding box center [815, 534] width 1499 height 1427
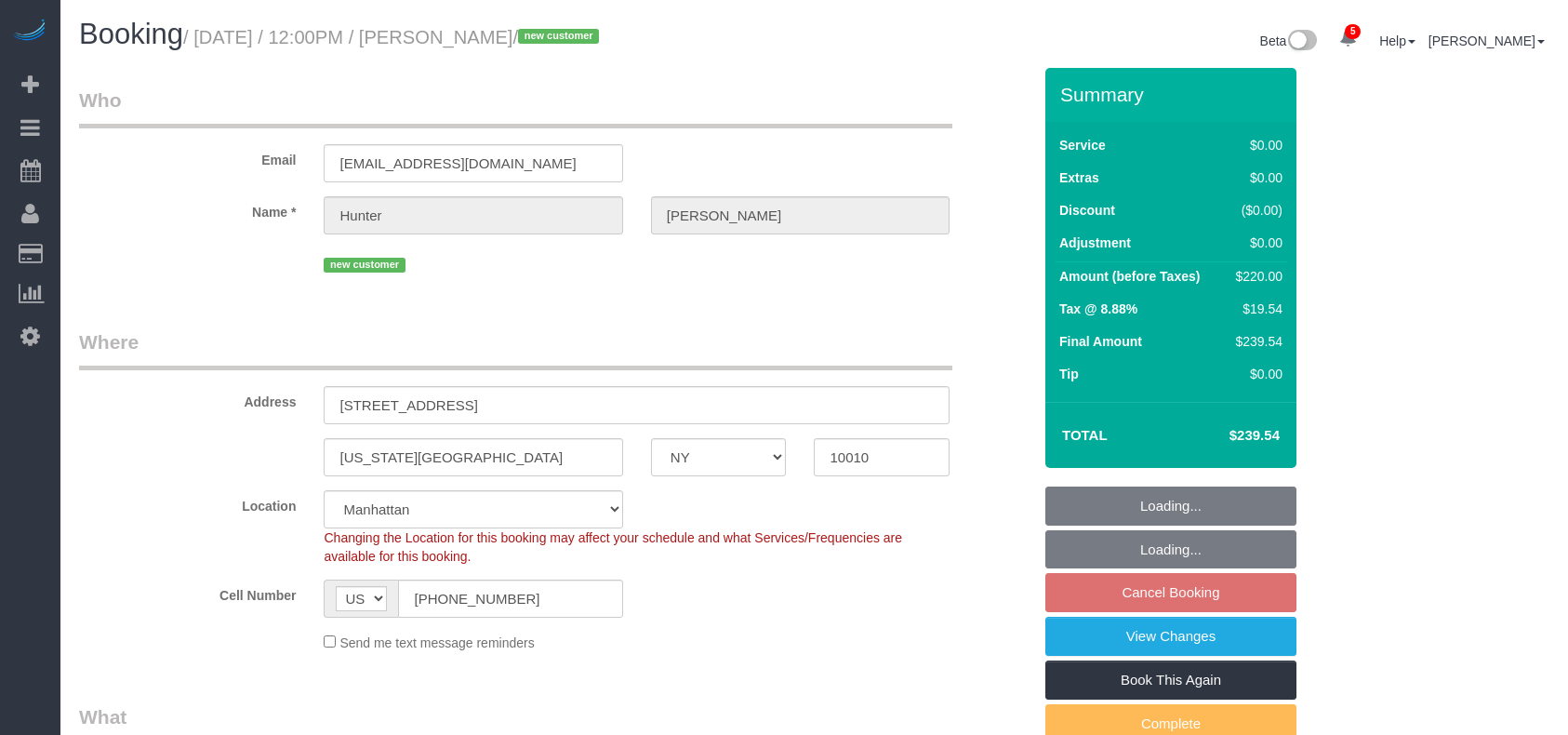
select select "NY"
select select "2"
select select "spot5"
select select "number:58"
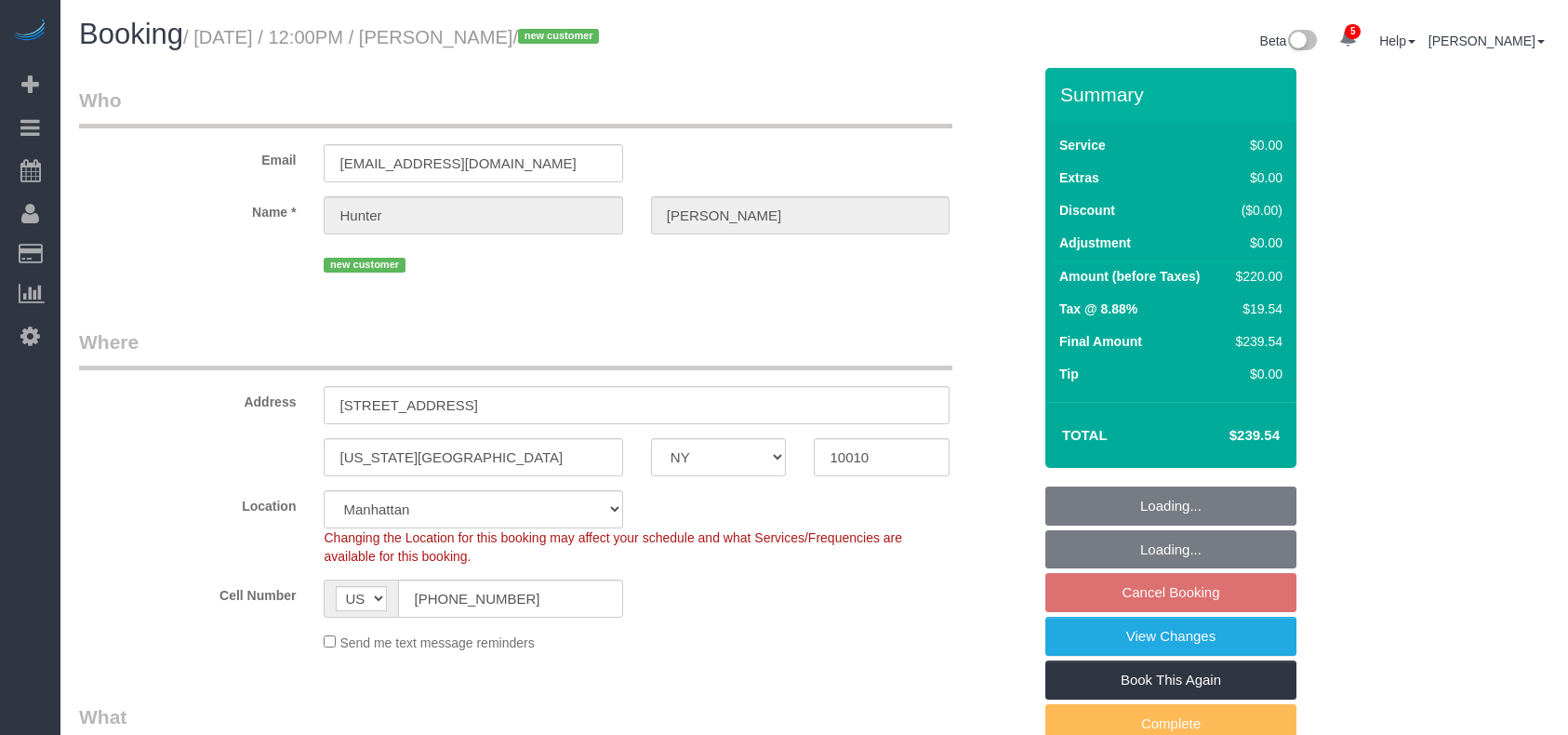
select select "number:73"
select select "number:15"
select select "number:5"
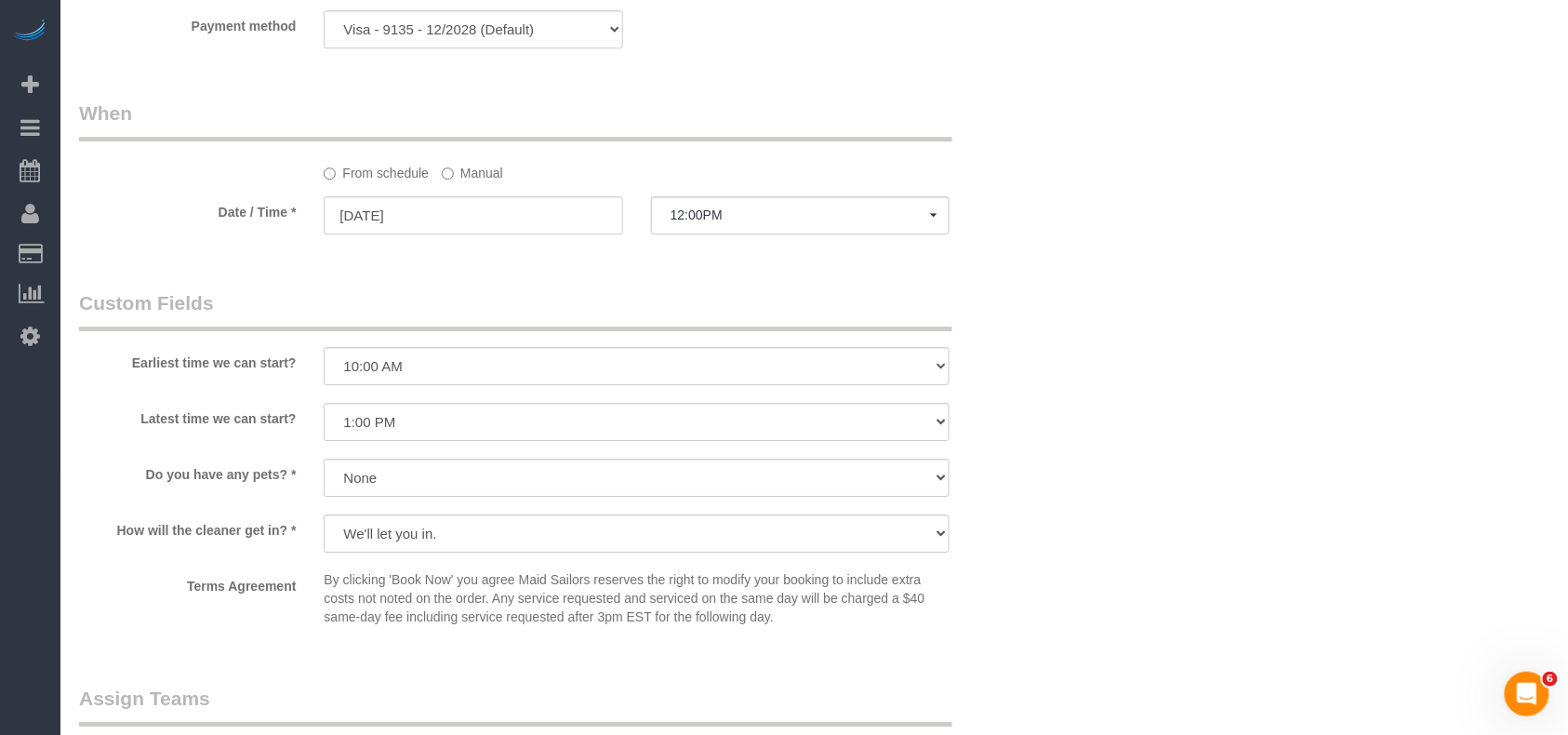
scroll to position [1611, 0]
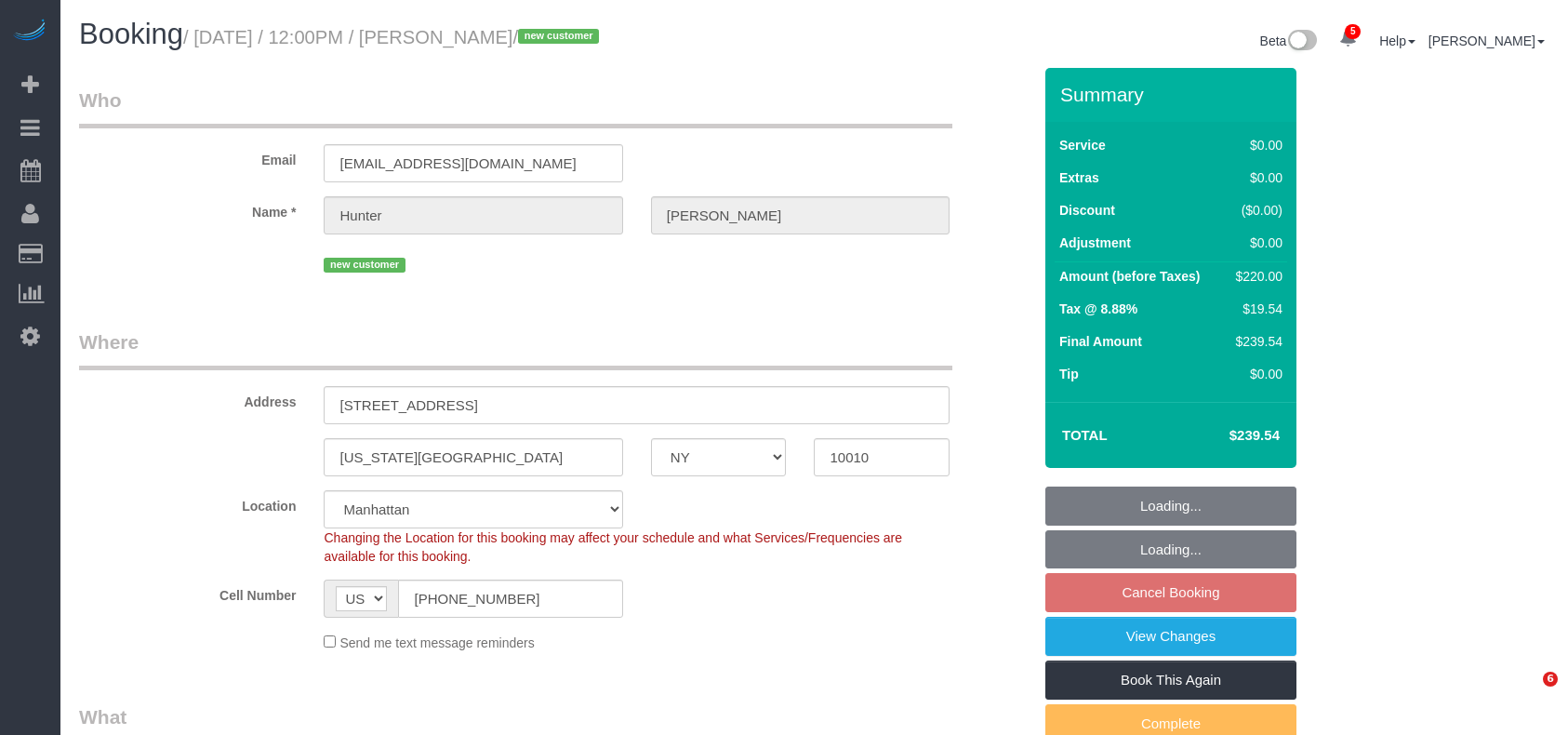
select select "NY"
select select "2"
select select "spot5"
select select "number:58"
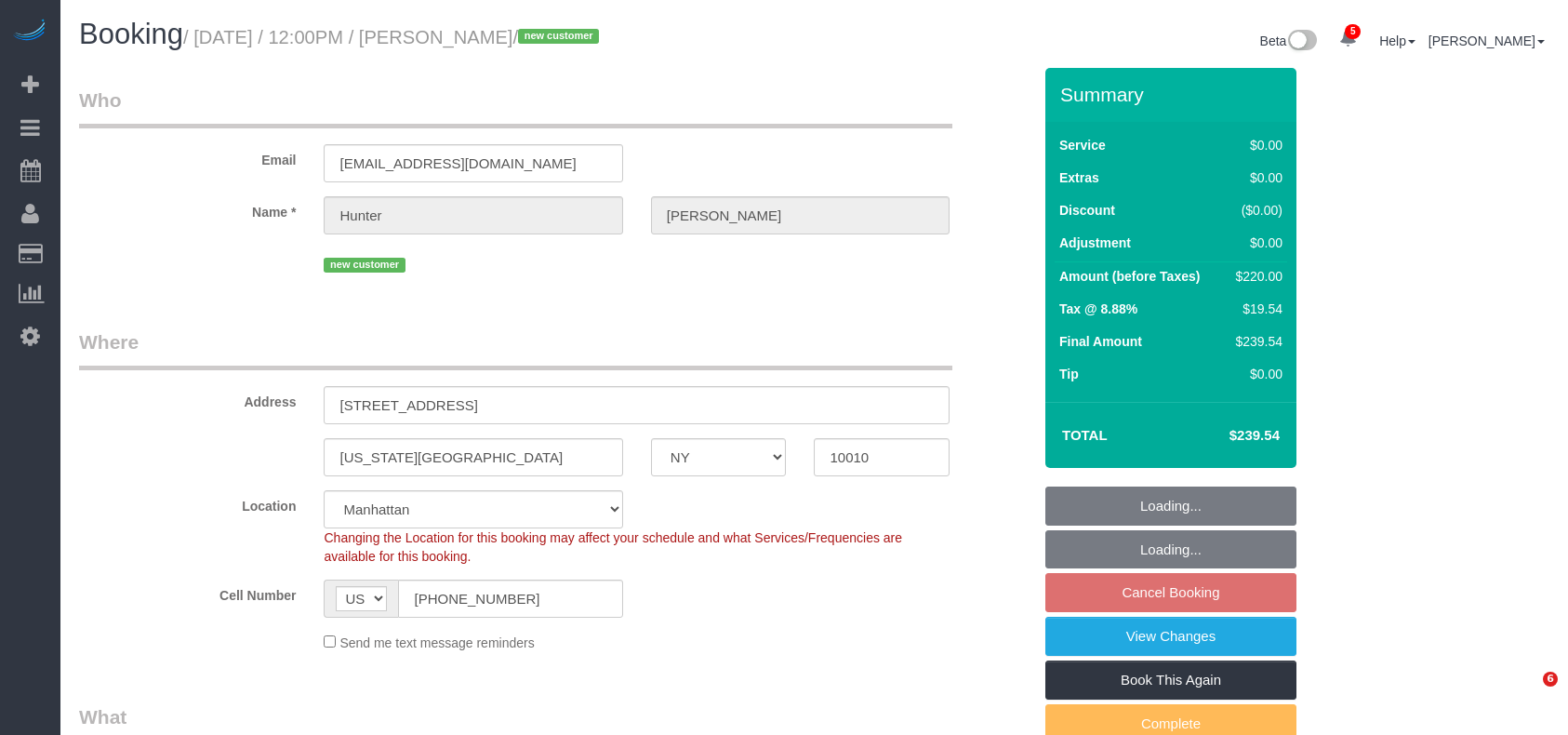
select select "number:73"
select select "number:15"
select select "number:5"
select select "NY"
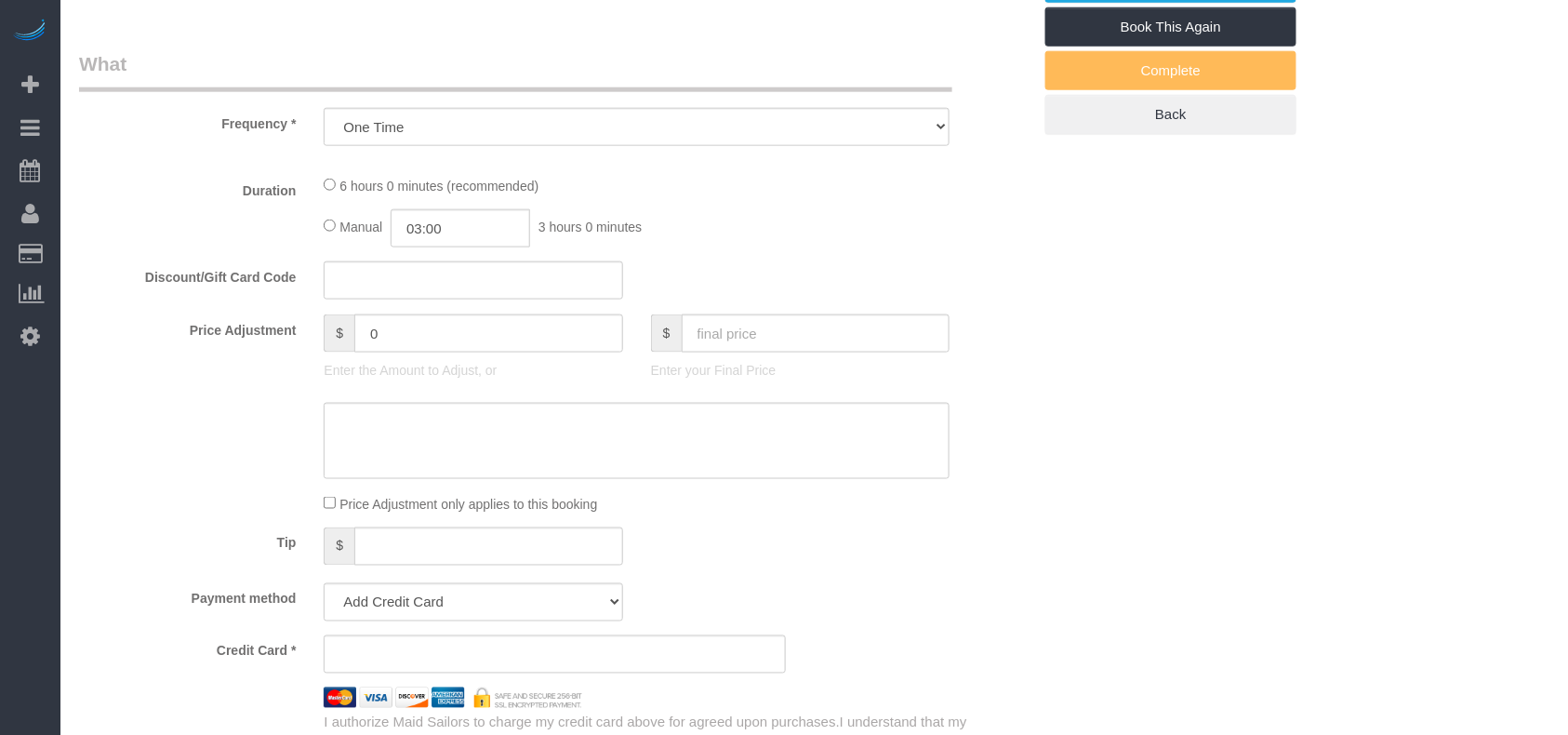
select select "object:814"
select select "string:[GEOGRAPHIC_DATA]"
select select "string:stripe-pm_1S18W64VGloSiKo7XqNDDvAc"
select select "number:58"
select select "number:73"
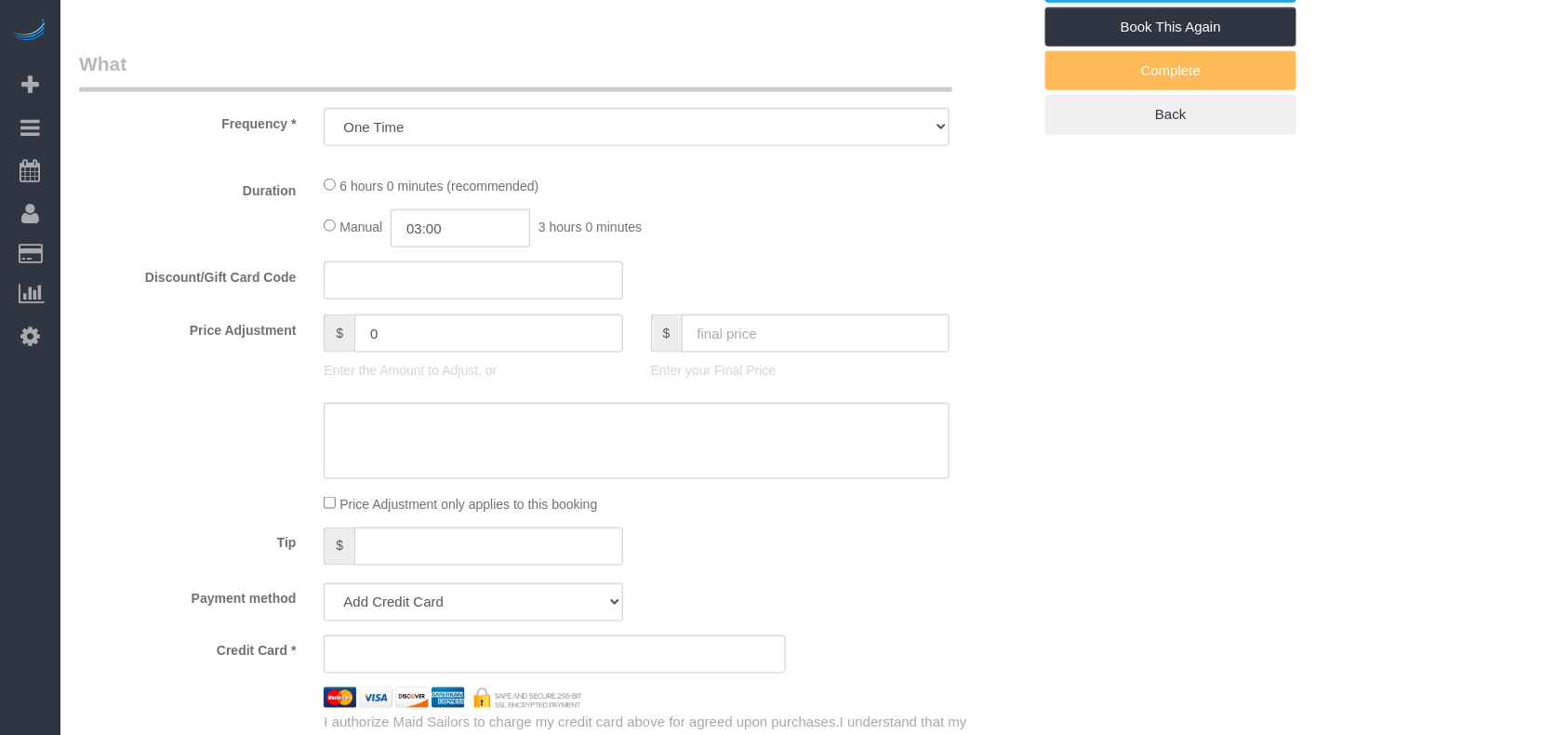
select select "number:15"
select select "number:5"
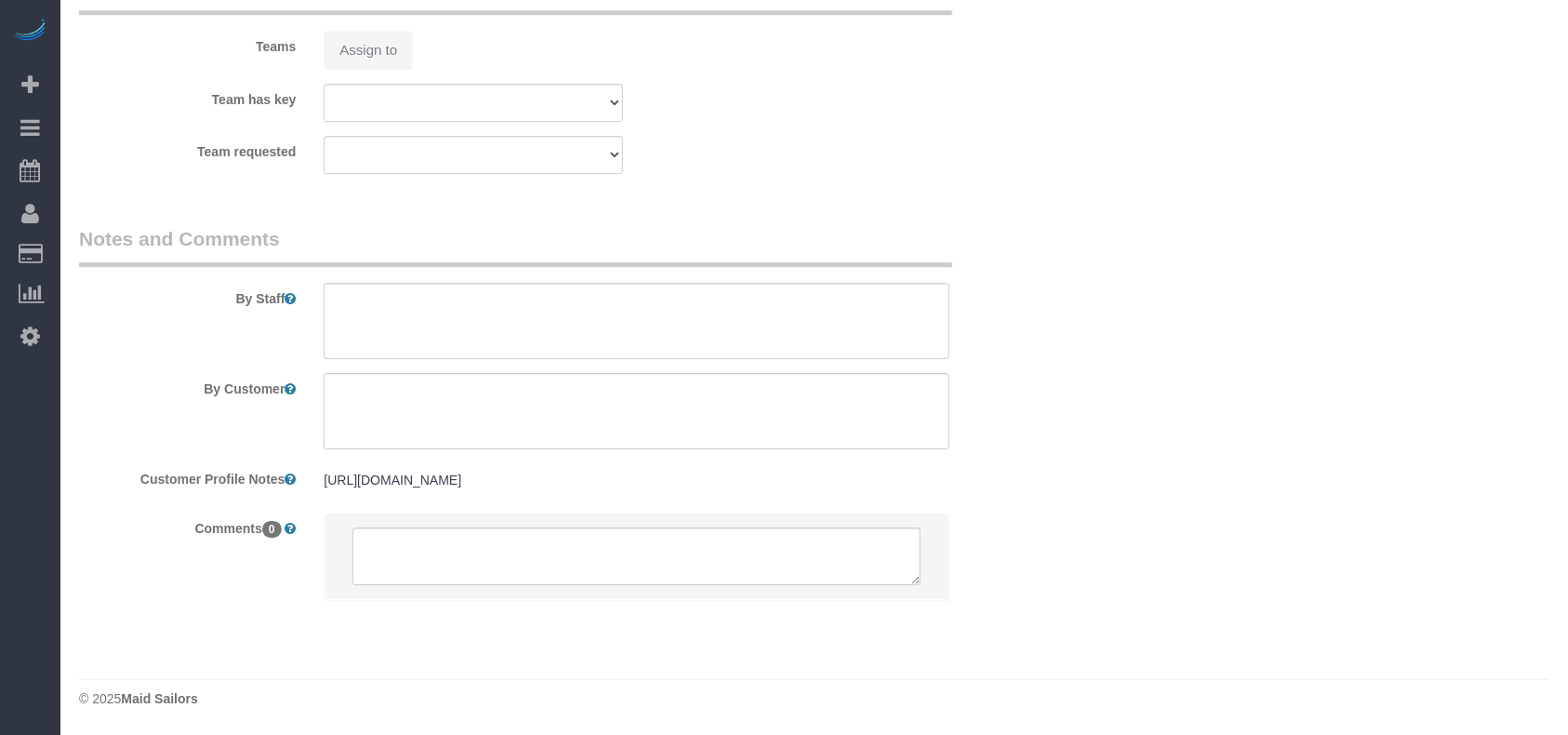
select select "2"
select select "spot5"
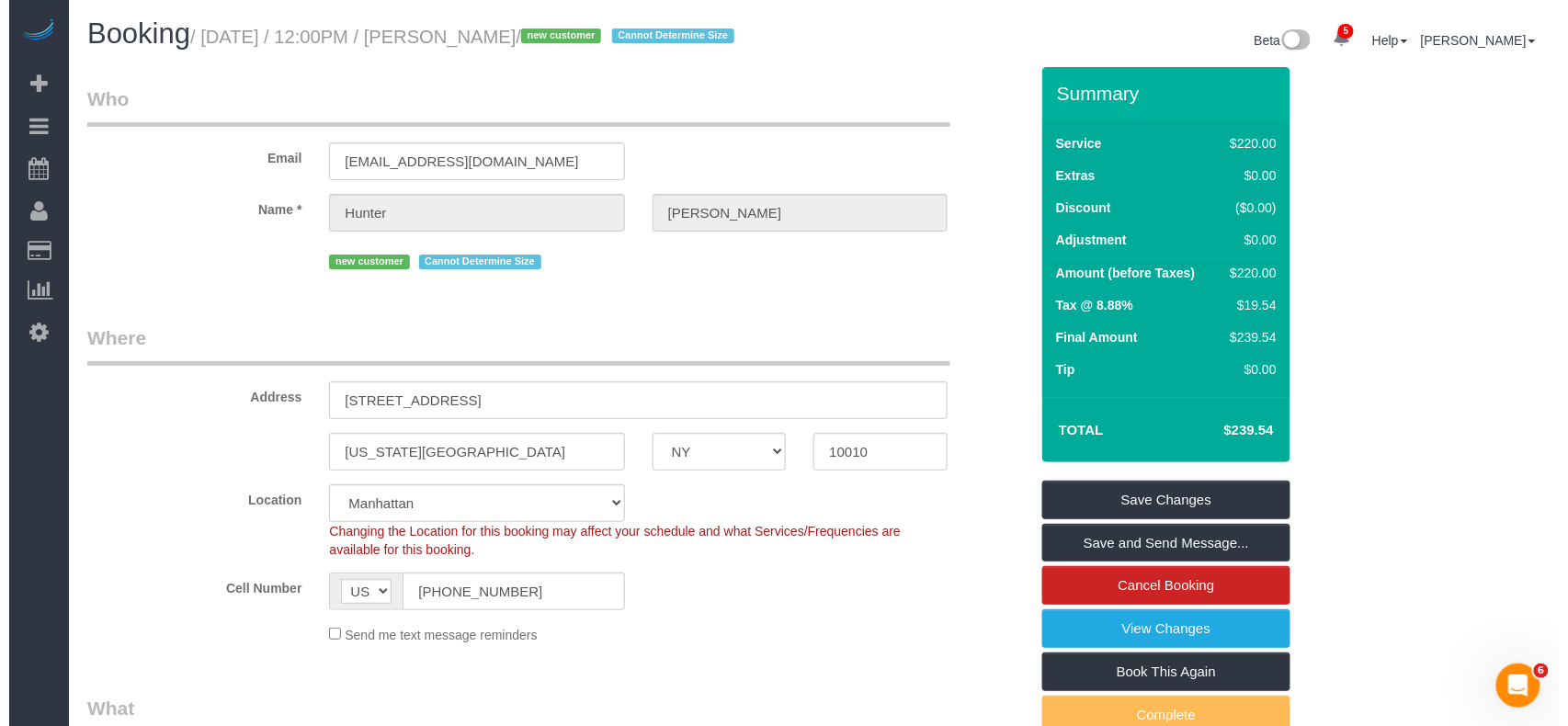
scroll to position [0, 0]
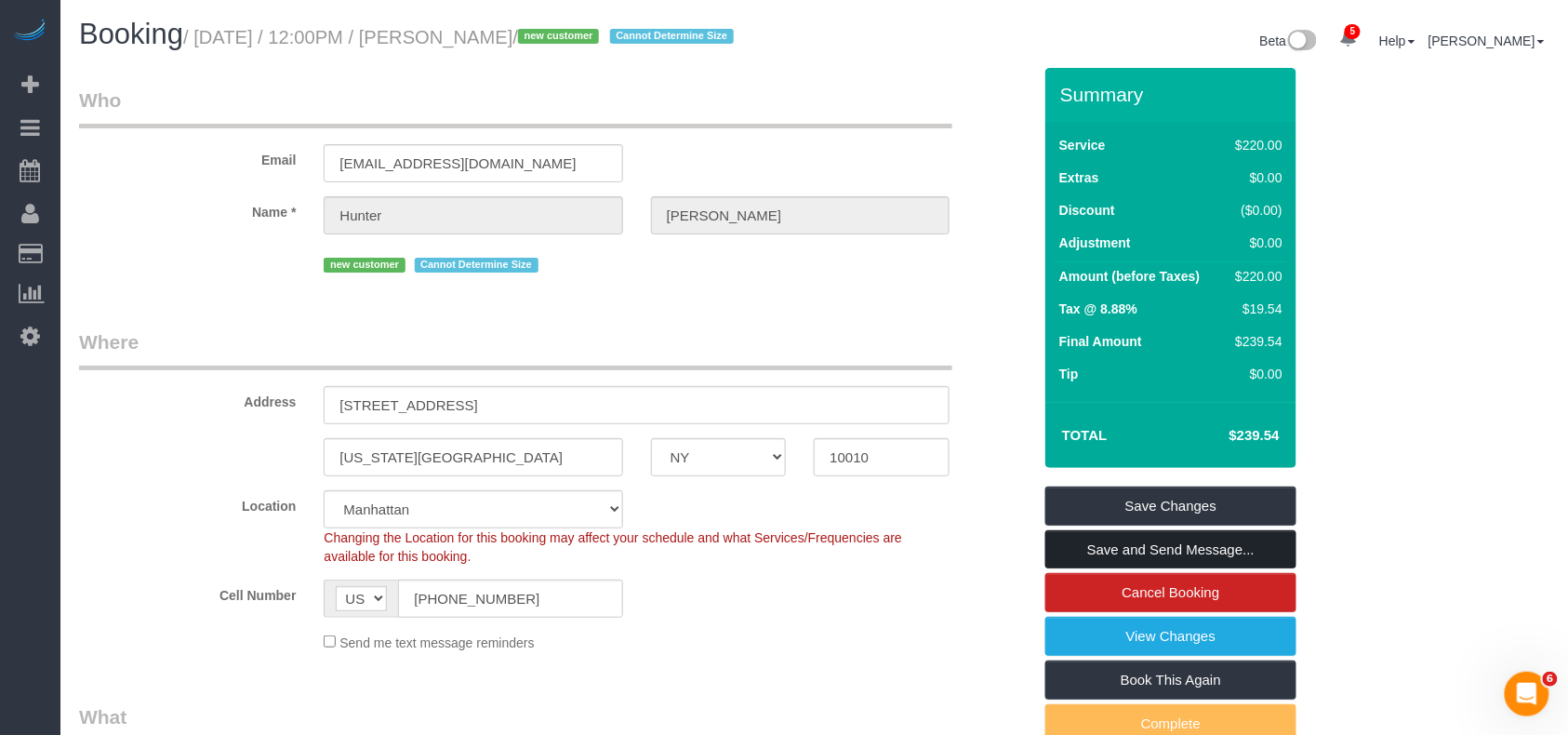
drag, startPoint x: 1158, startPoint y: 571, endPoint x: 1079, endPoint y: 522, distance: 93.0
click at [1158, 569] on link "Save and Send Message..." at bounding box center [1171, 549] width 251 height 39
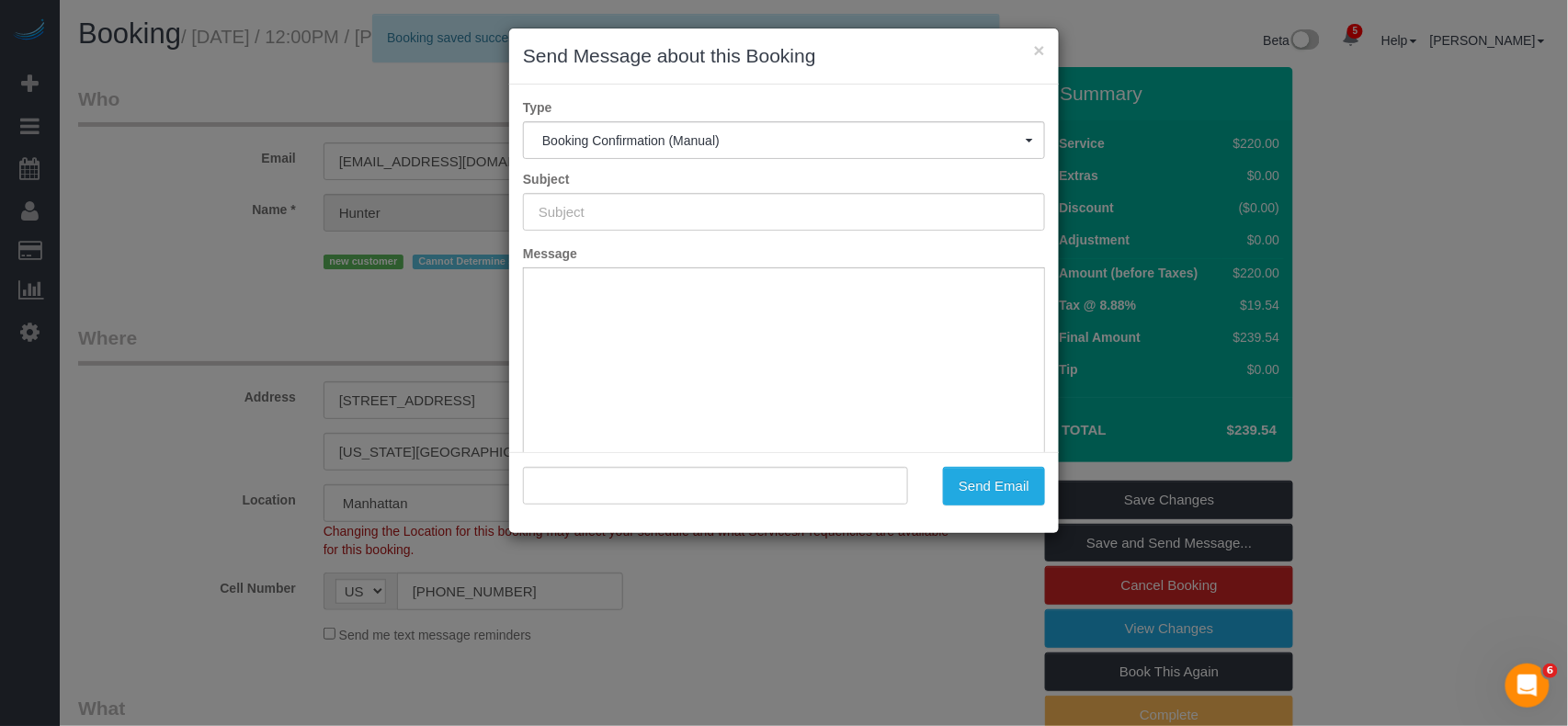
type input "Cleaning Confirmed for [DATE] 12:00pm"
type input ""[PERSON_NAME]" <[EMAIL_ADDRESS][DOMAIN_NAME]>"
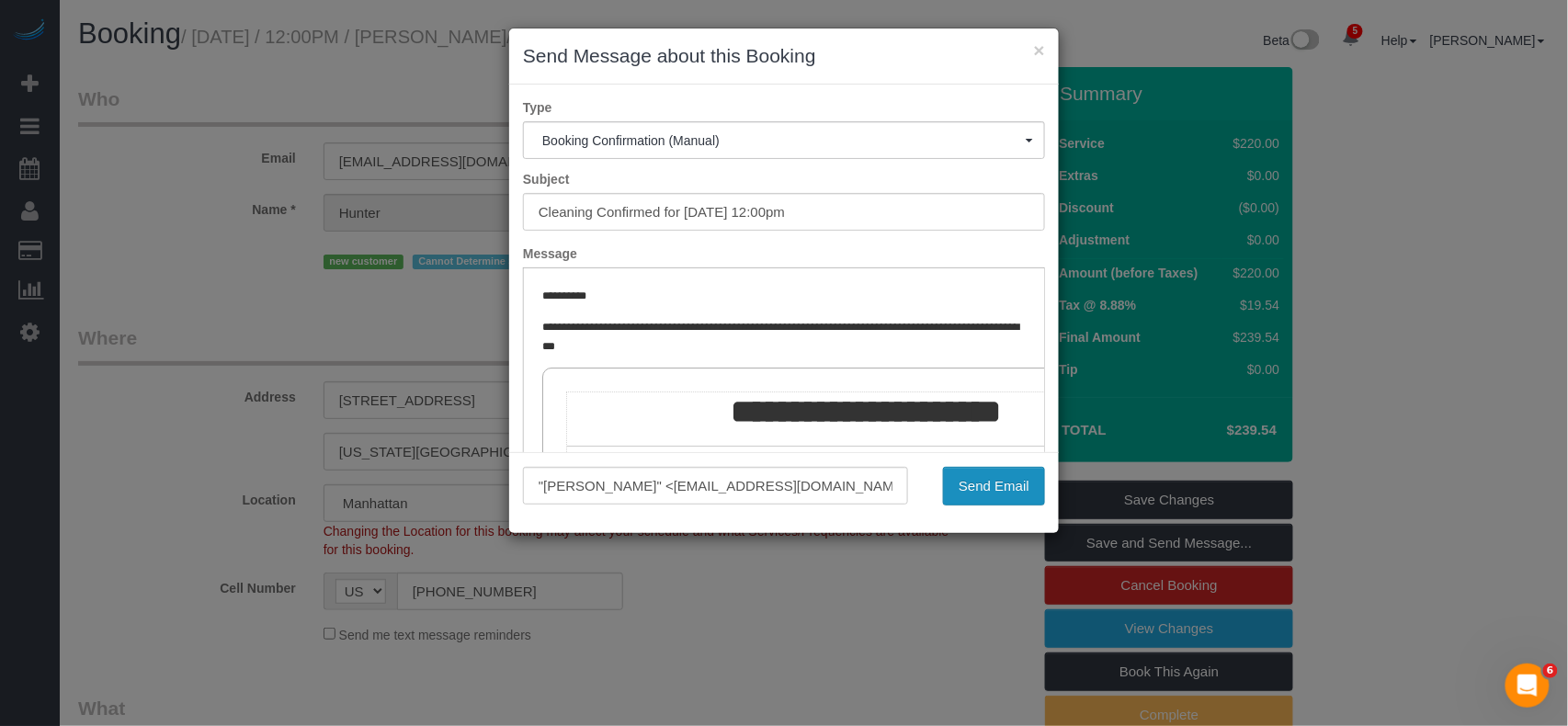
click at [968, 497] on button "Send Email" at bounding box center [994, 485] width 102 height 38
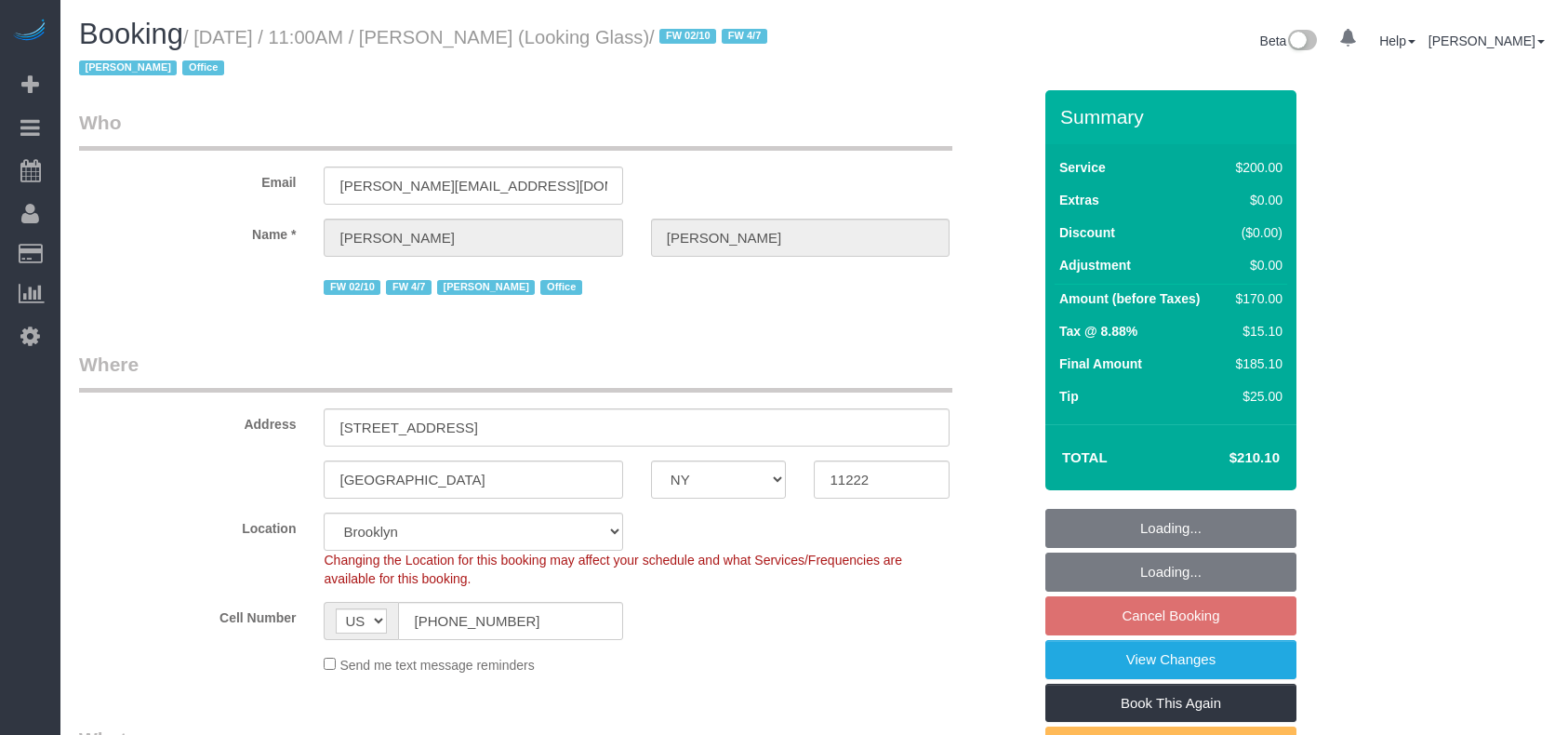
select select "NY"
select select "150"
select select "spot4"
select select "number:60"
select select "number:73"
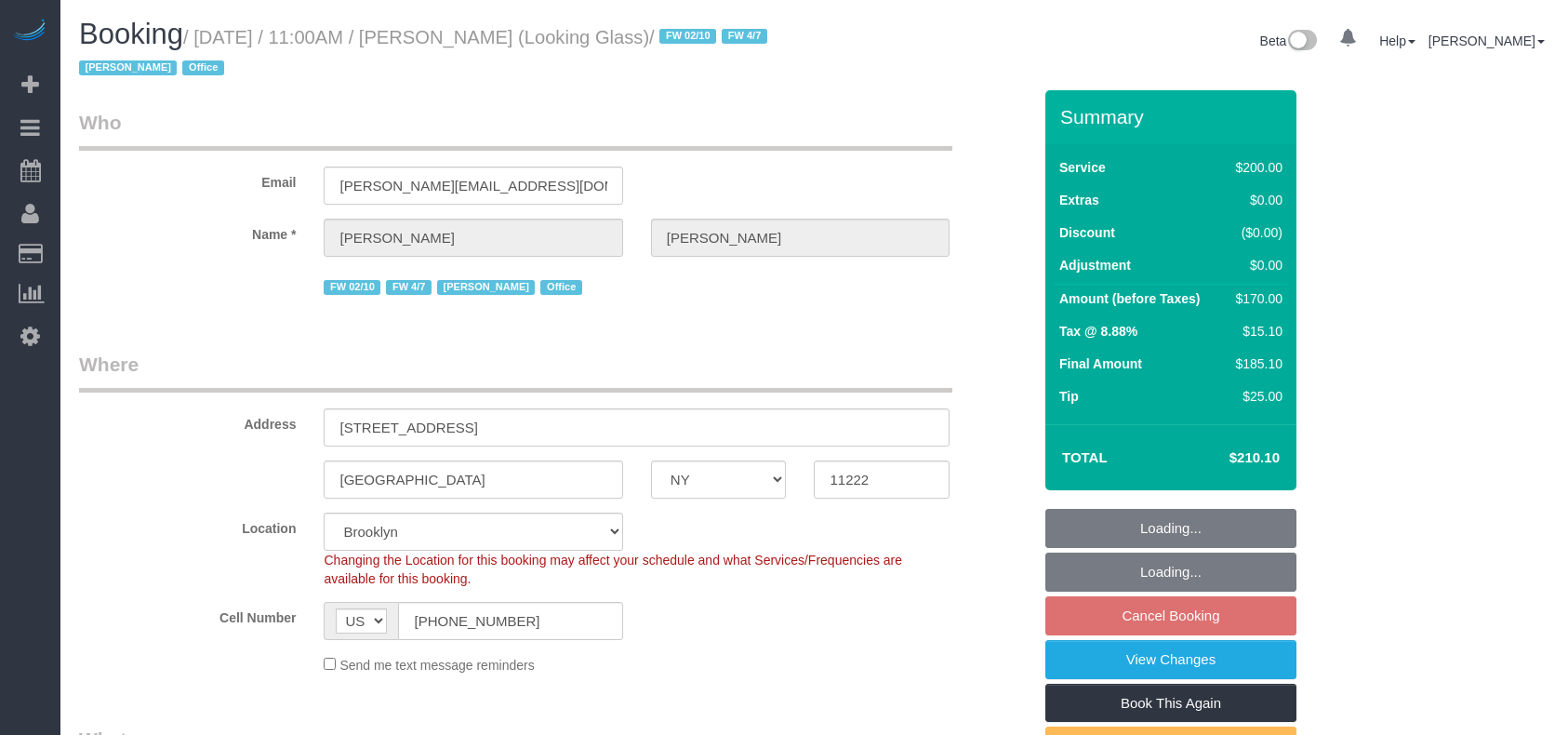
select select "number:15"
select select "number:5"
select select "string:stripe-pm_1Pk9r74VGloSiKo7ygf3bK1Q"
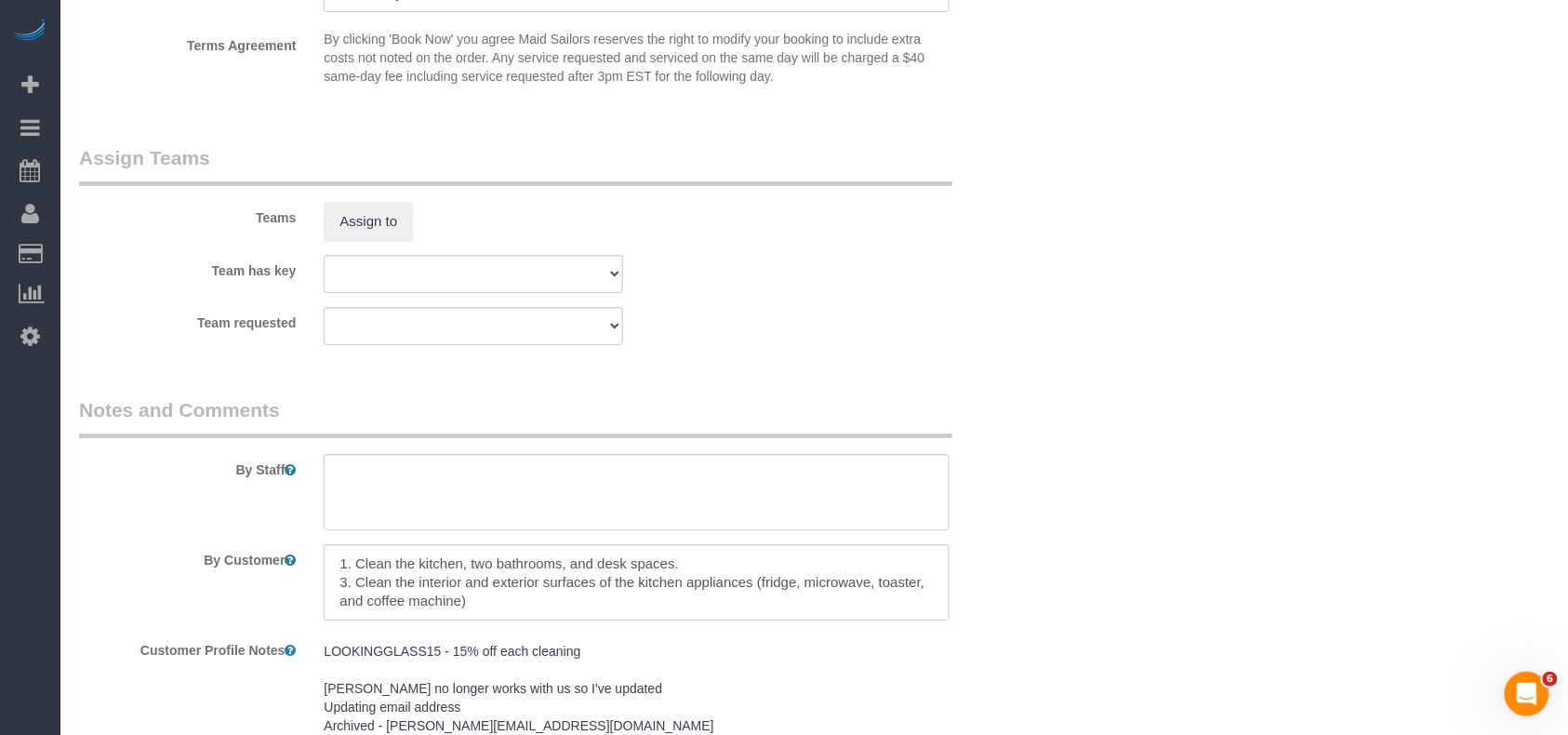
scroll to position [2107, 0]
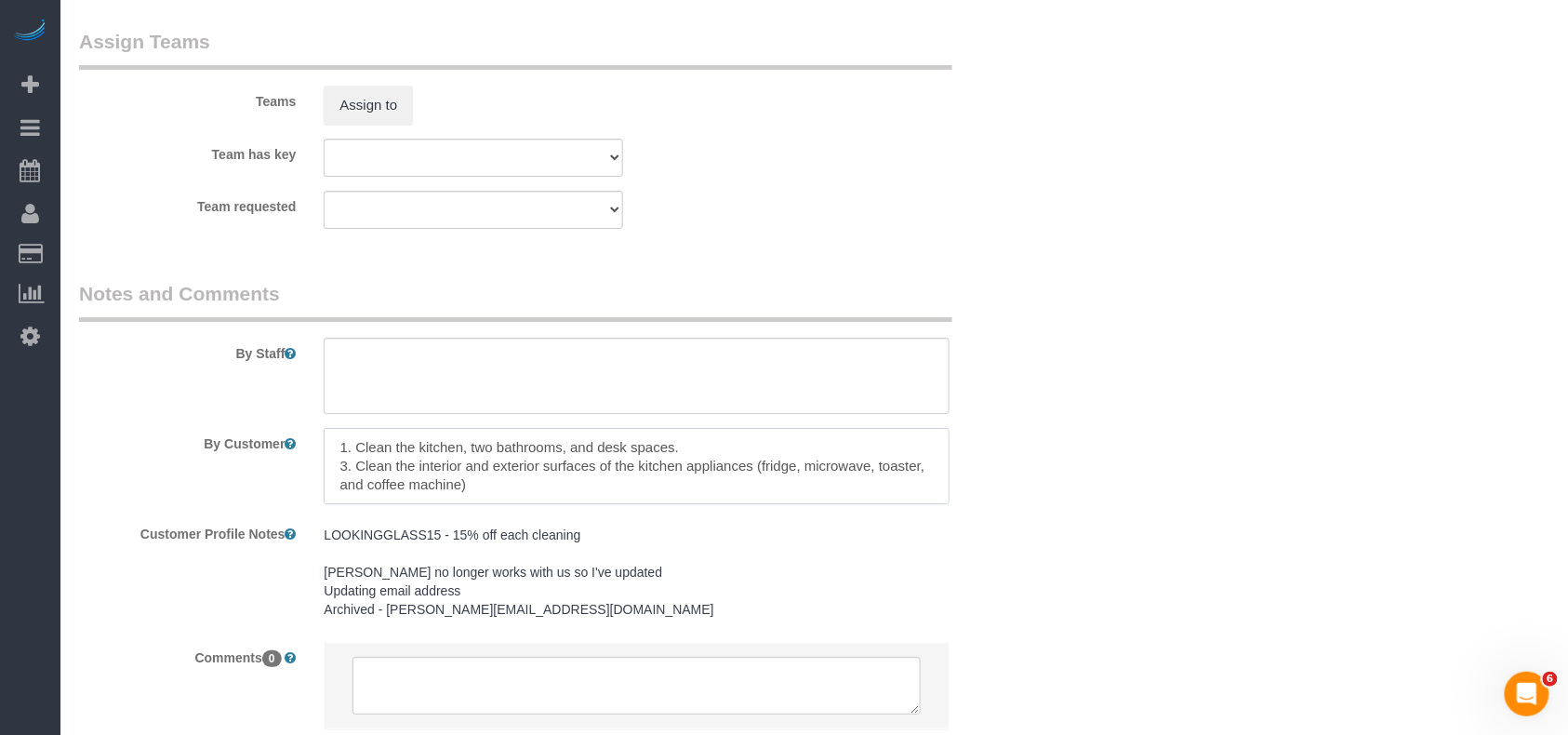
click at [337, 450] on textarea at bounding box center [637, 465] width 626 height 77
paste textarea "Pictures of the office: https://www.dropbox.com/sh/fzuyemsm7o5xlm0/AAAnUyy3ubJZ…"
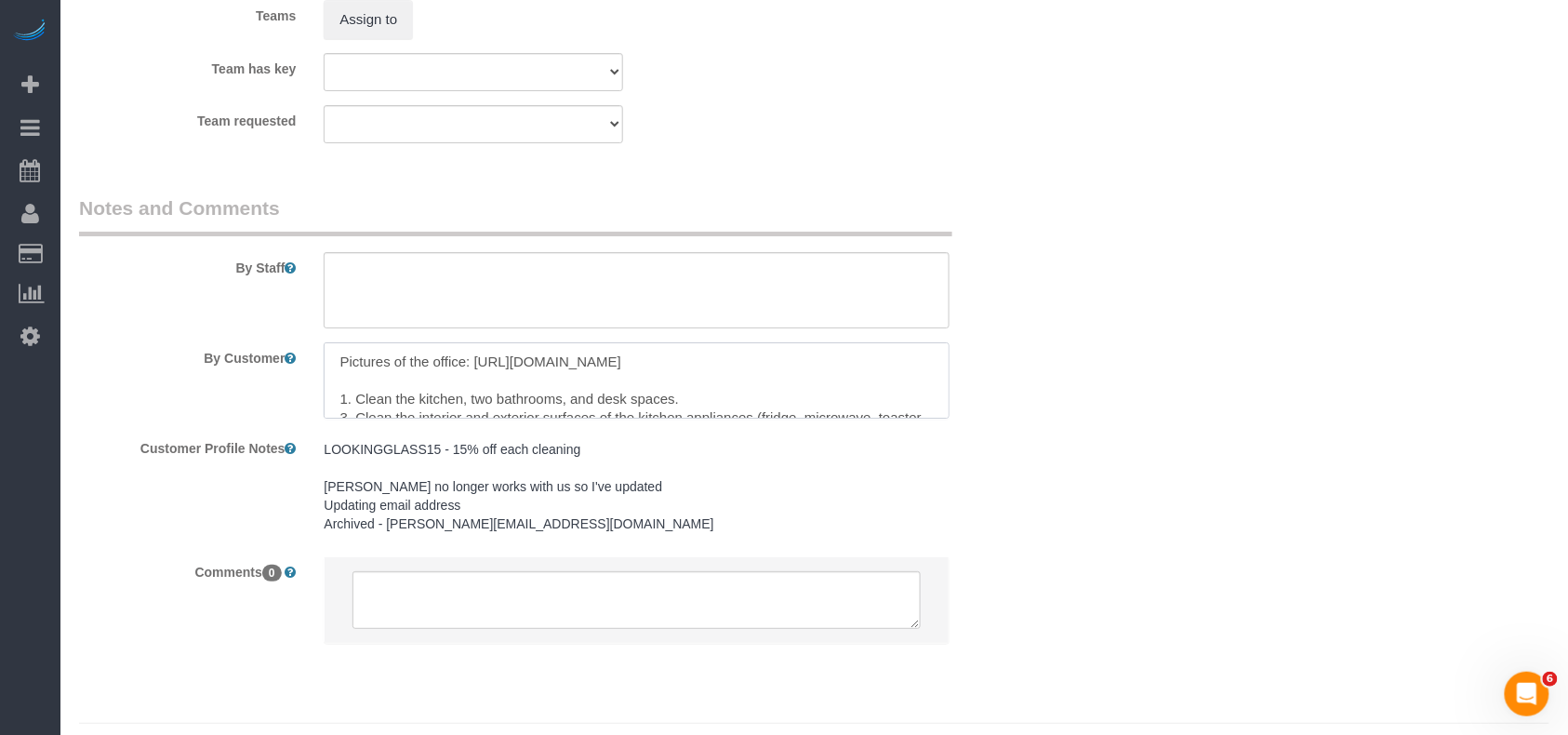
scroll to position [2231, 0]
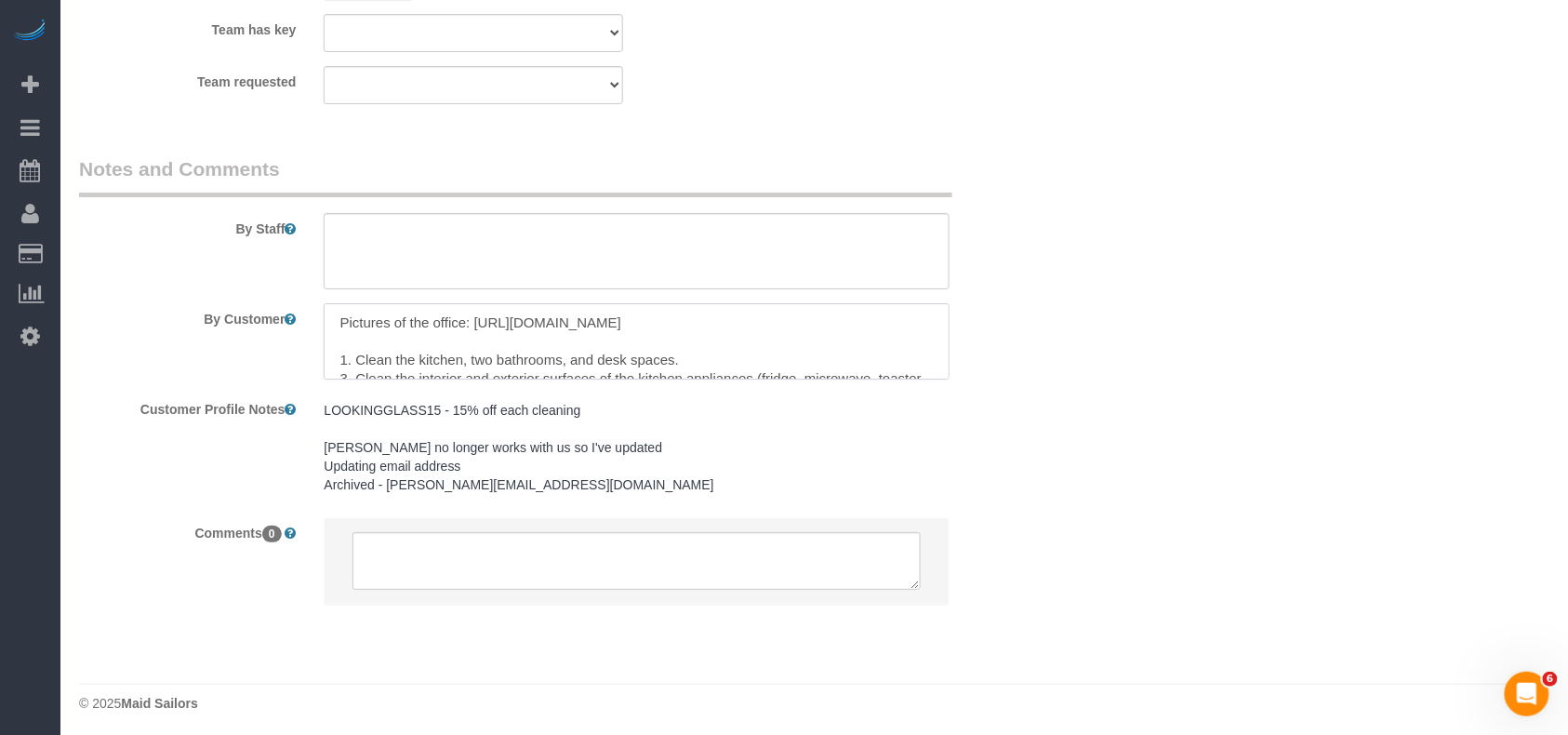
type textarea "Pictures of the office: https://www.dropbox.com/sh/fzuyemsm7o5xlm0/AAAnUyy3ubJZ…"
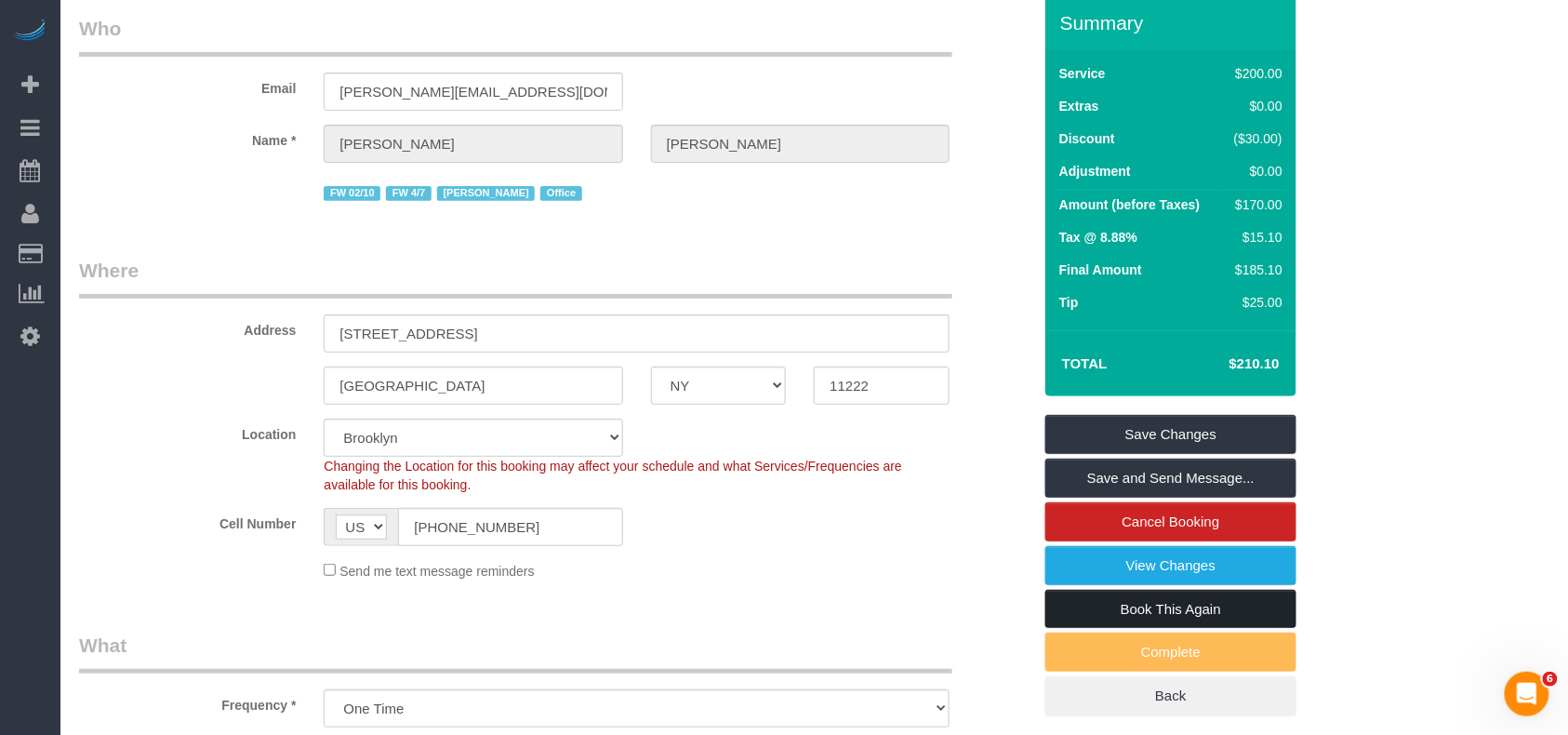
scroll to position [0, 0]
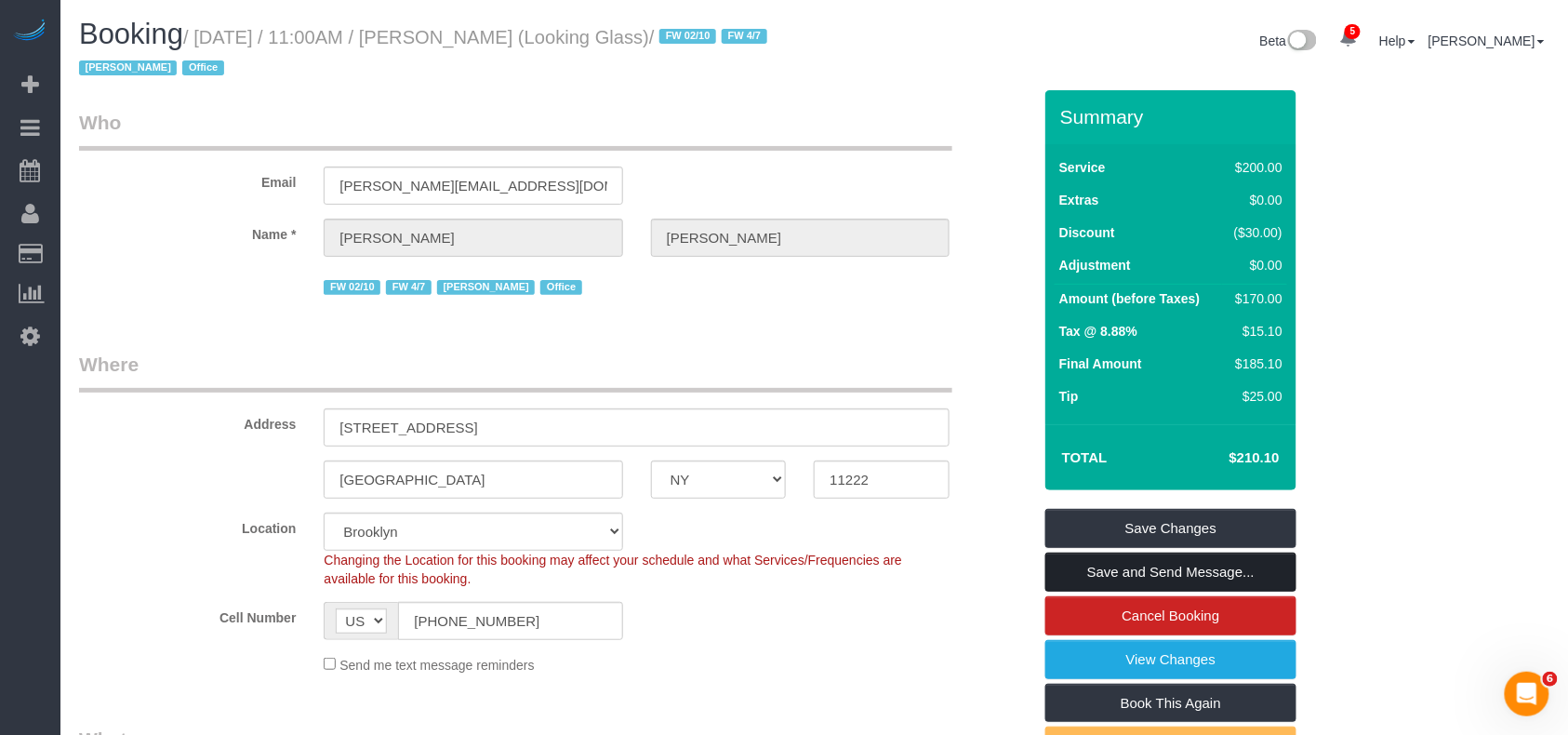
click at [1107, 569] on link "Save and Send Message..." at bounding box center [1171, 571] width 251 height 39
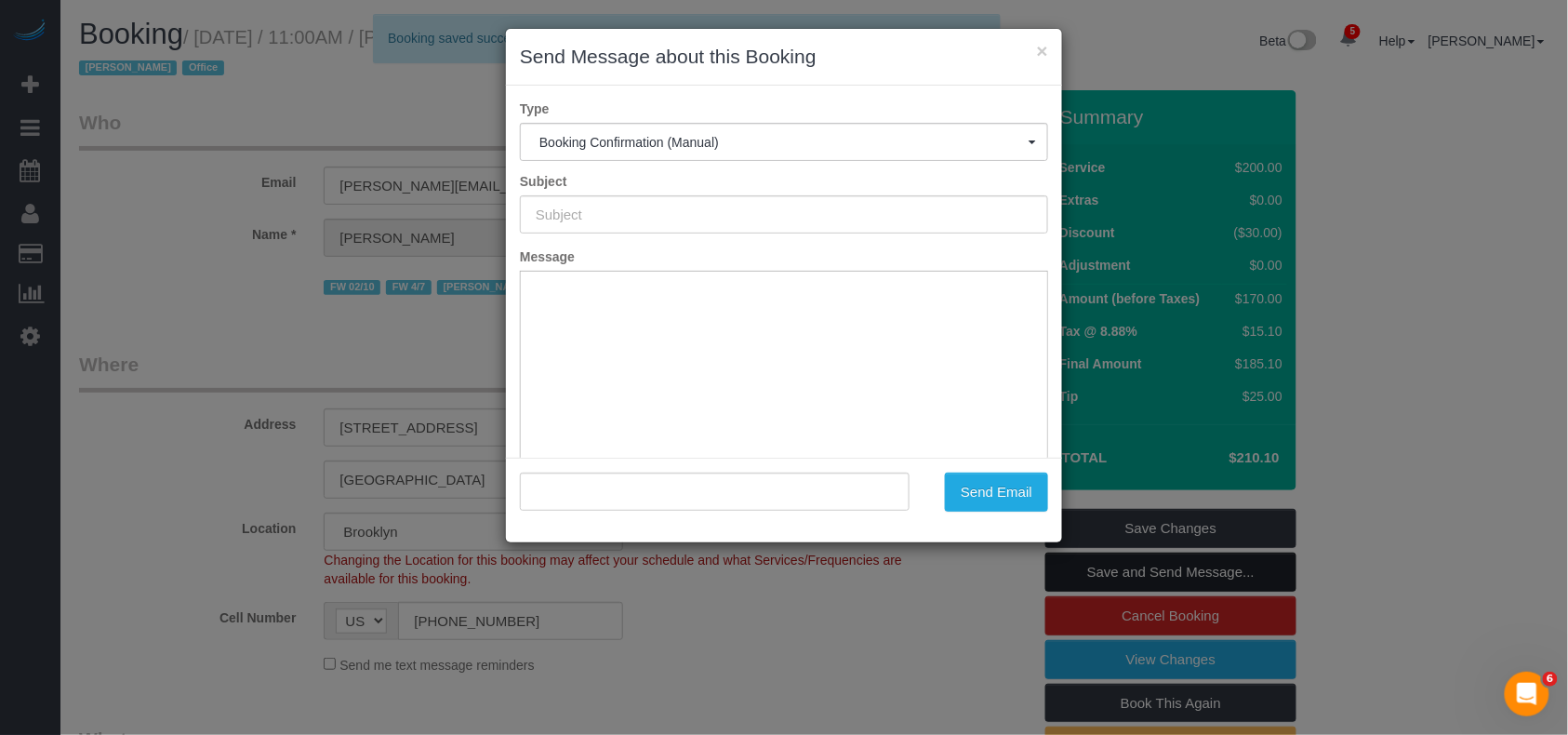
type input "Cleaning Confirmed for 09/04/2025 at 11:00am"
type input ""Thomas Galarce" <thomas@lookingglassfactory.com>"
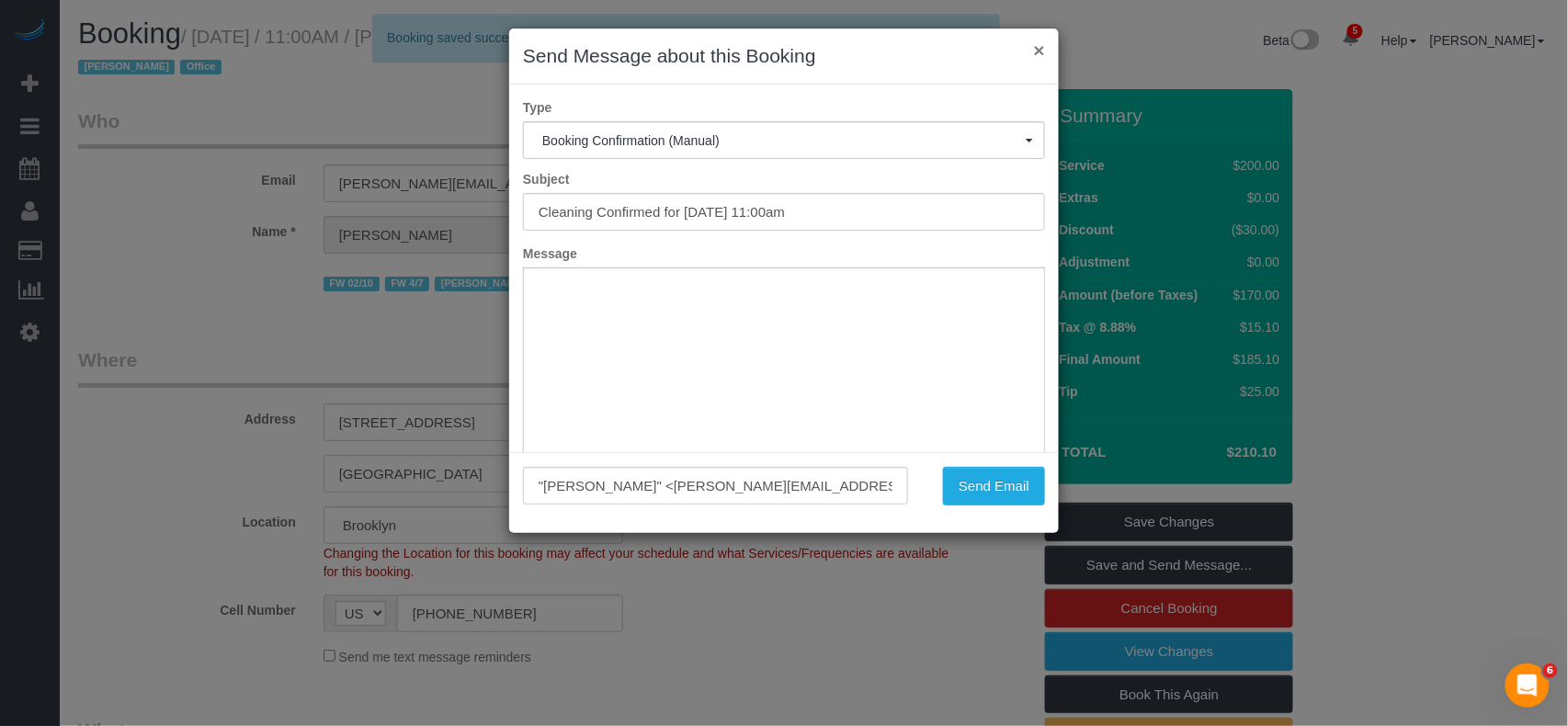
click at [1041, 52] on button "×" at bounding box center [1040, 50] width 11 height 20
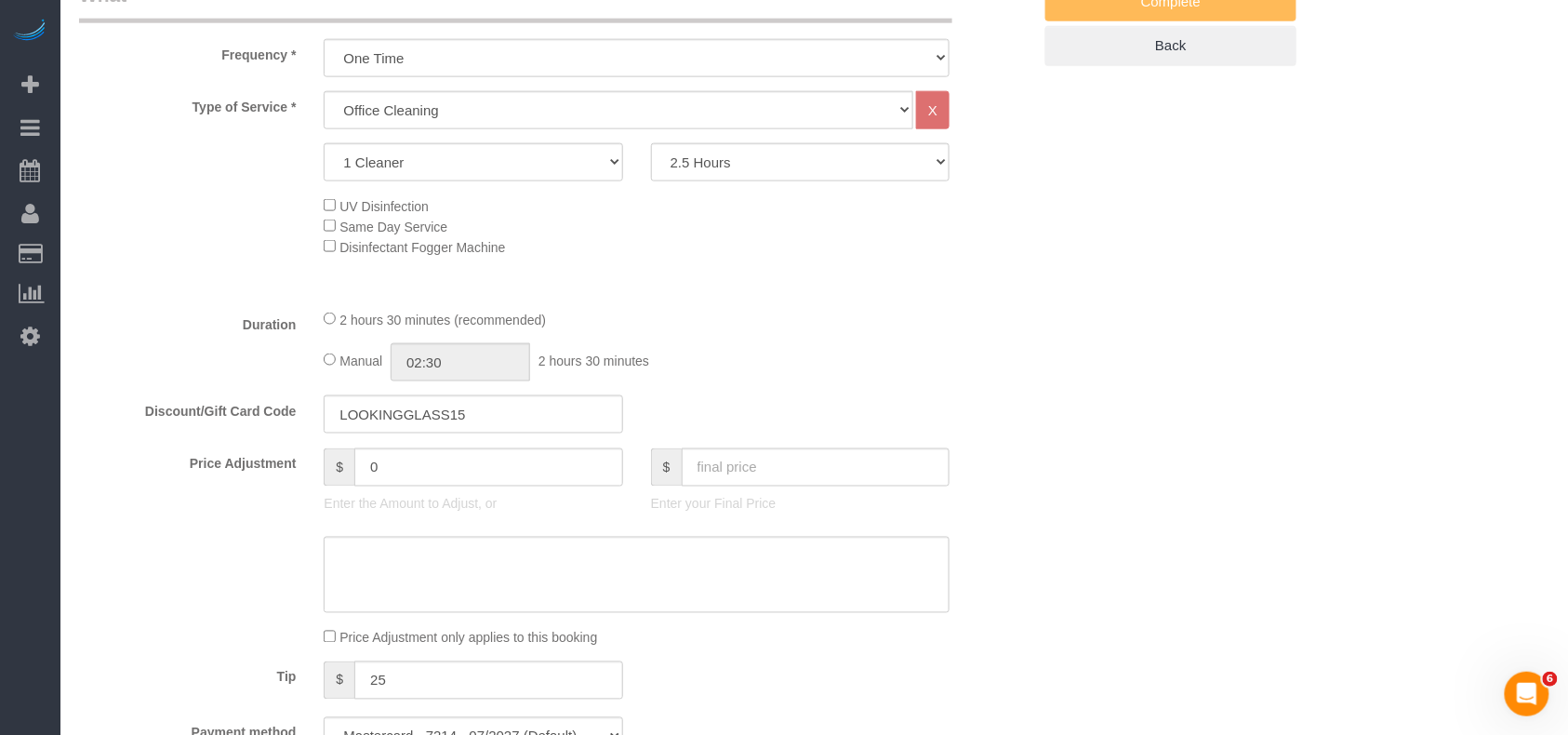
scroll to position [1239, 0]
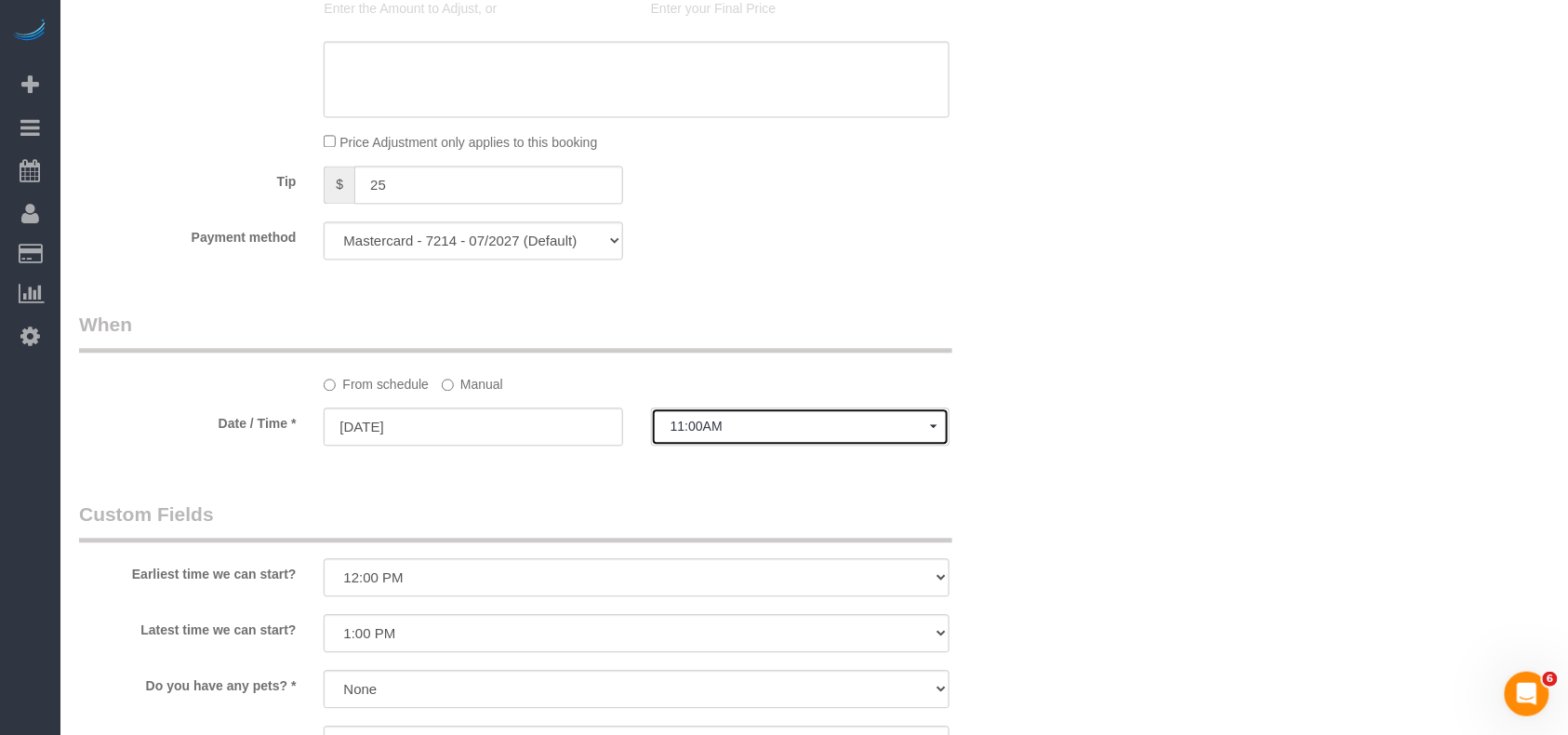
click at [733, 411] on button "11:00AM" at bounding box center [801, 427] width 299 height 38
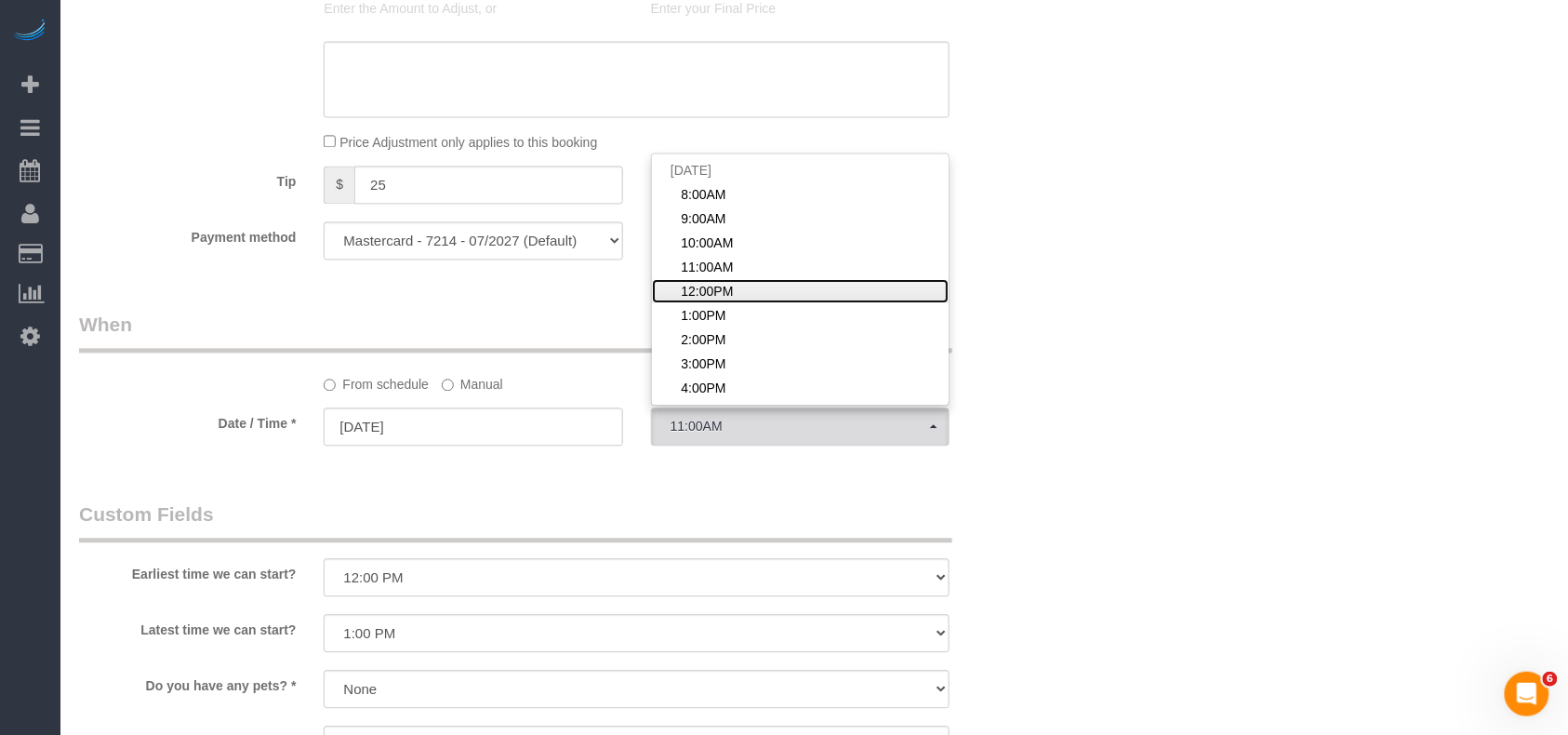
click at [713, 292] on span "12:00PM" at bounding box center [707, 291] width 52 height 19
select select "spot5"
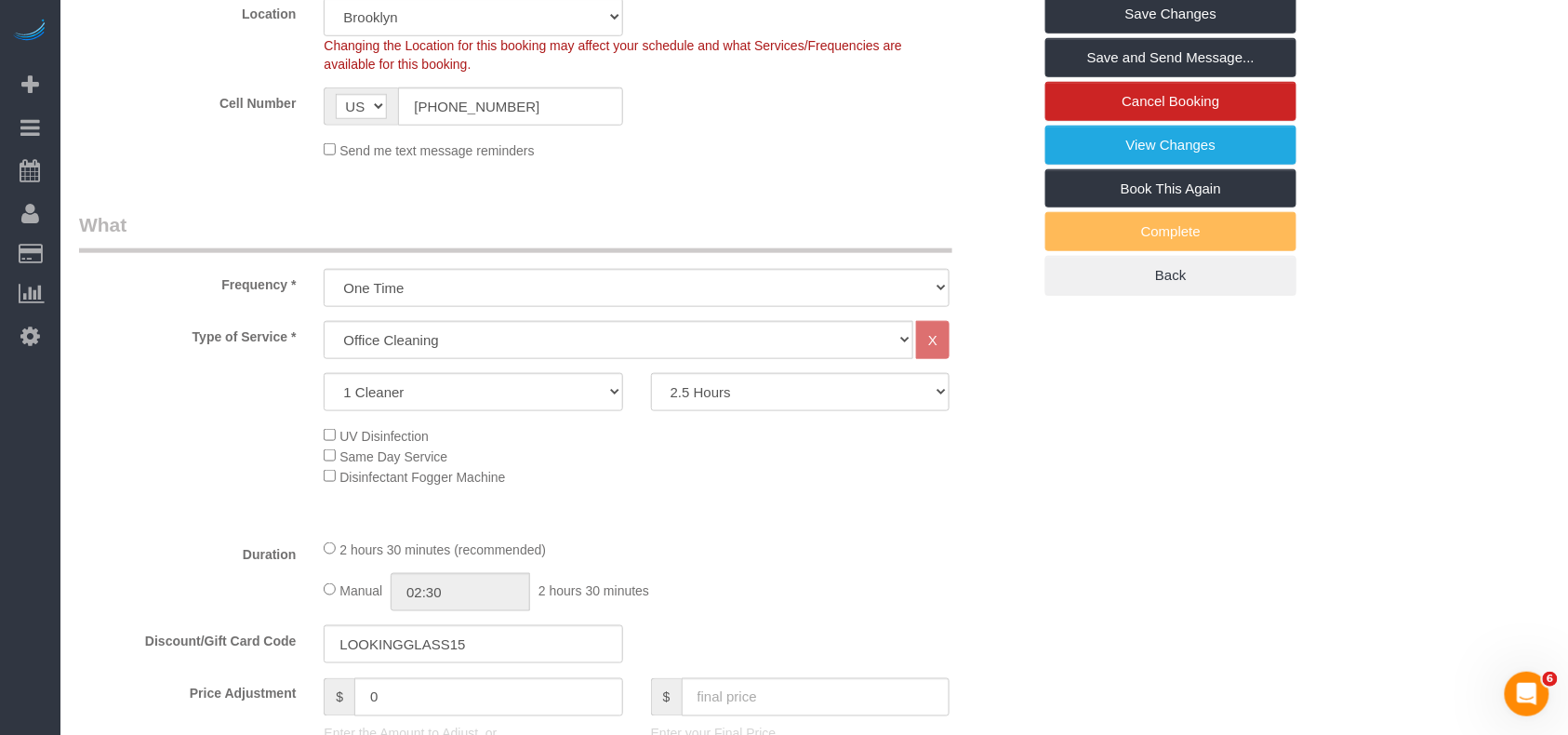
scroll to position [372, 0]
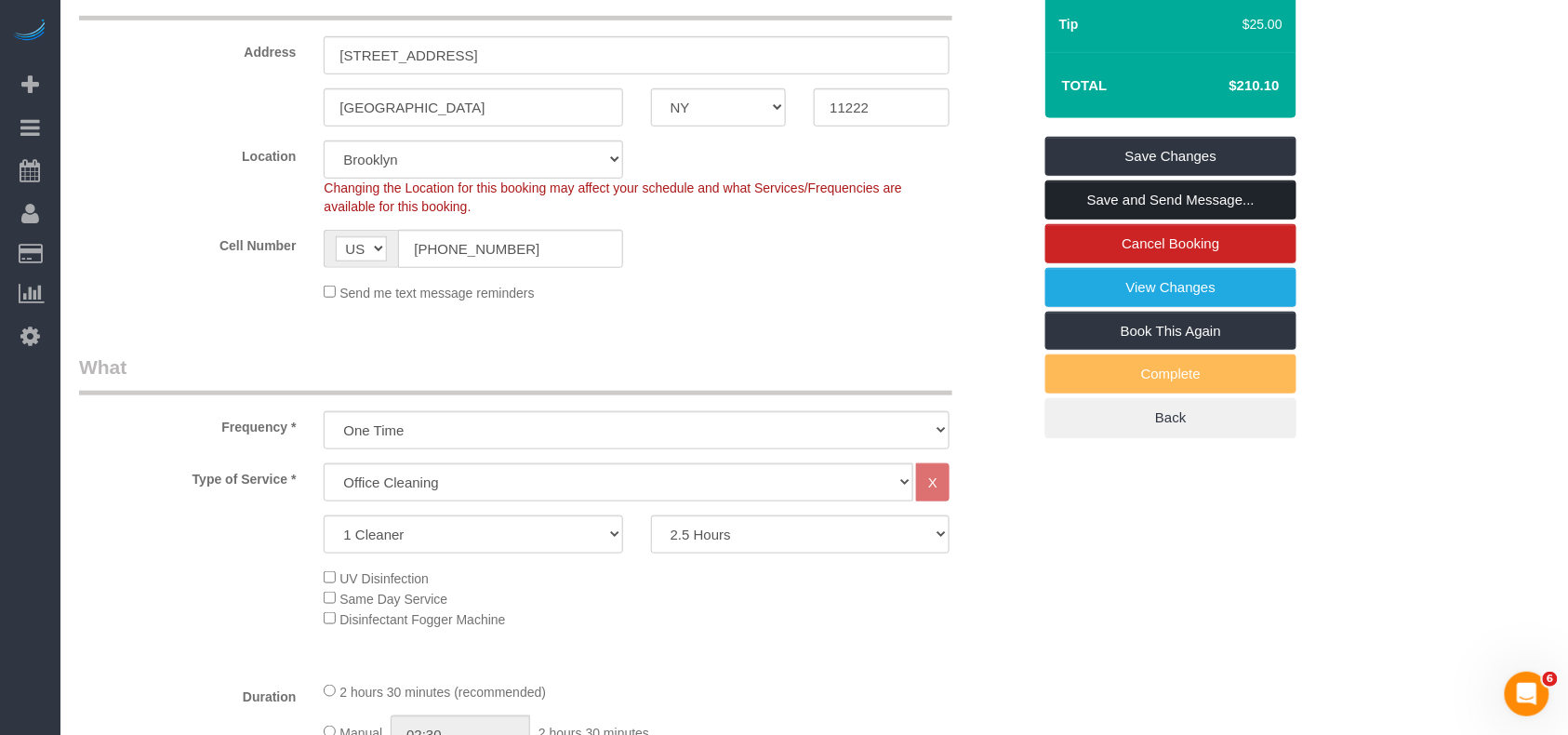
click at [1111, 209] on link "Save and Send Message..." at bounding box center [1171, 200] width 251 height 39
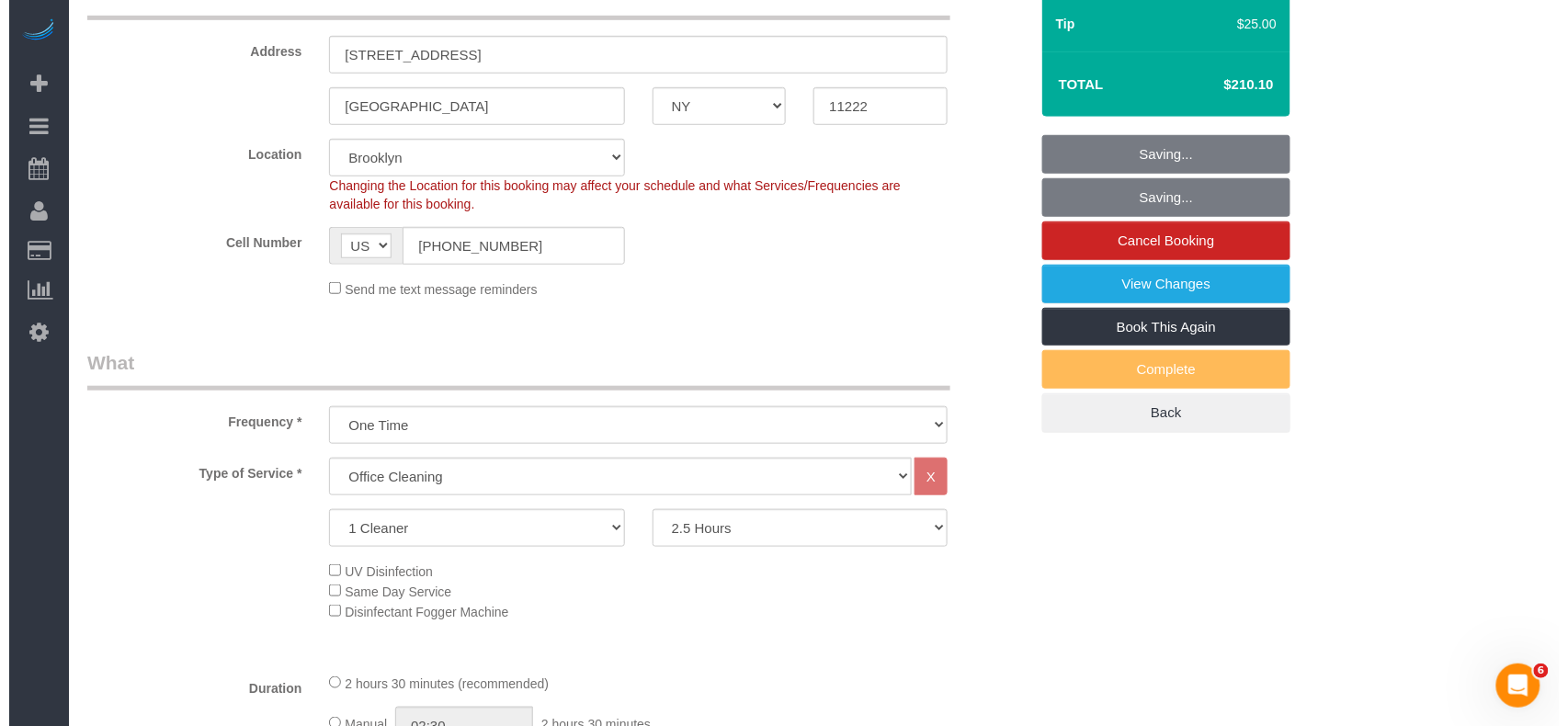
scroll to position [0, 0]
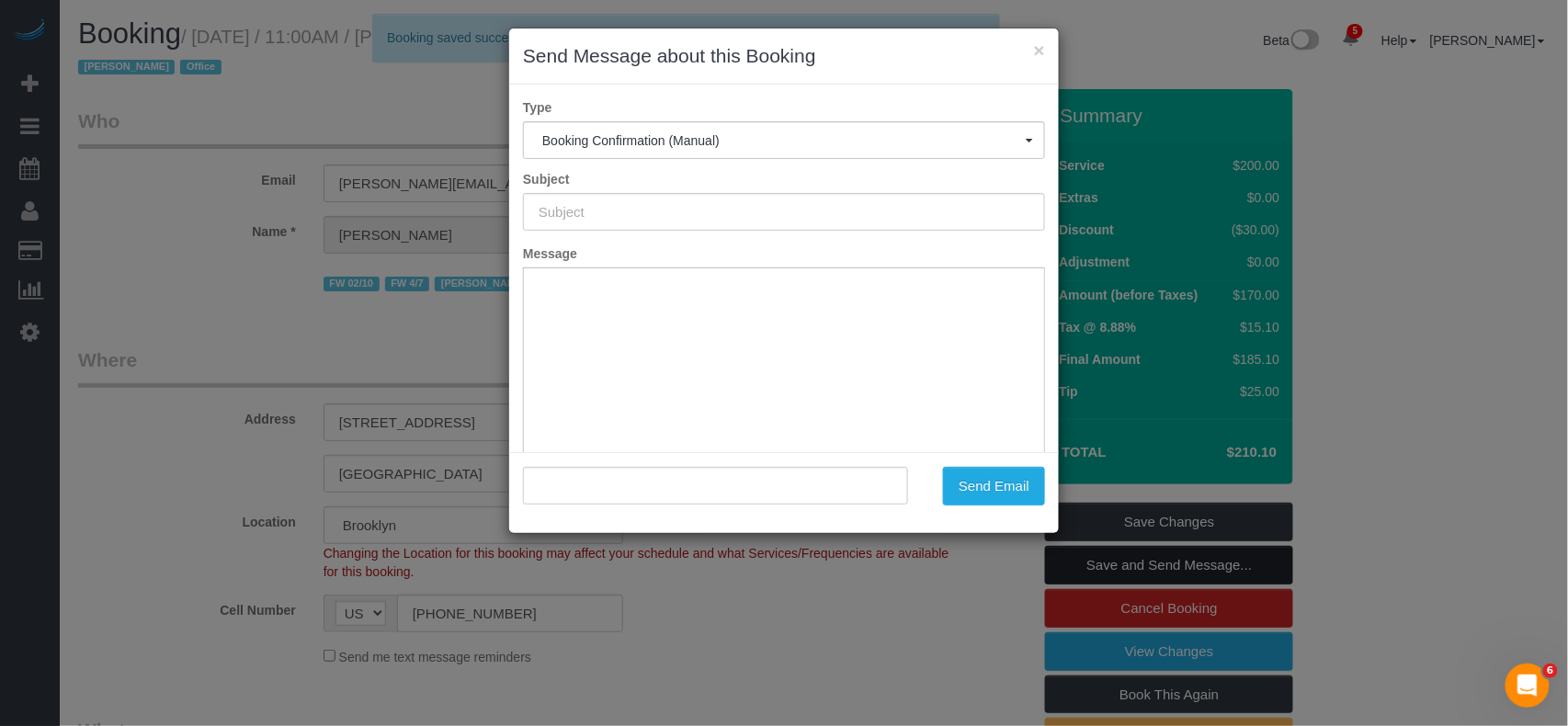
type input "Cleaning Confirmed for 09/04/2025 at 12:00pm"
type input ""Thomas Galarce" <thomas@lookingglassfactory.com>"
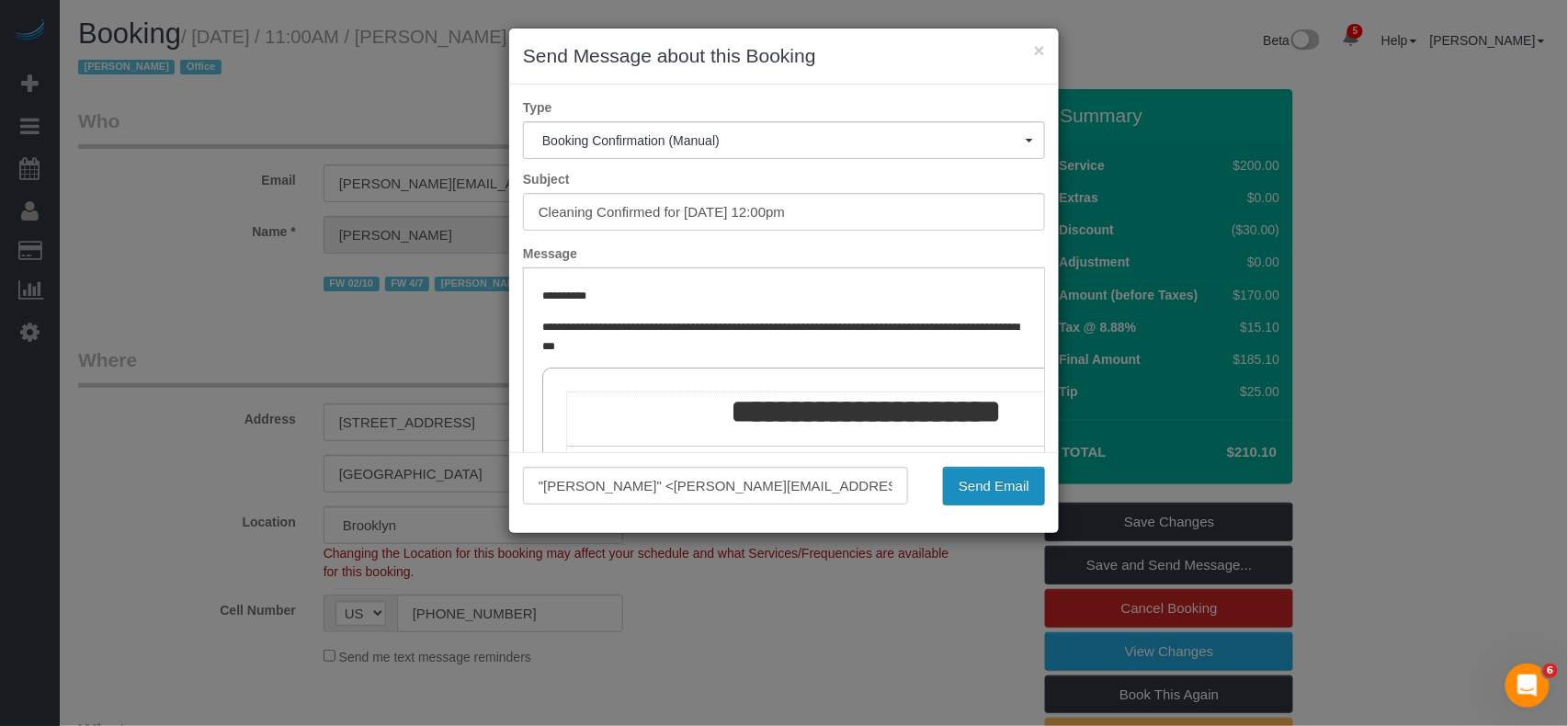
click at [971, 477] on button "Send Email" at bounding box center [994, 485] width 102 height 38
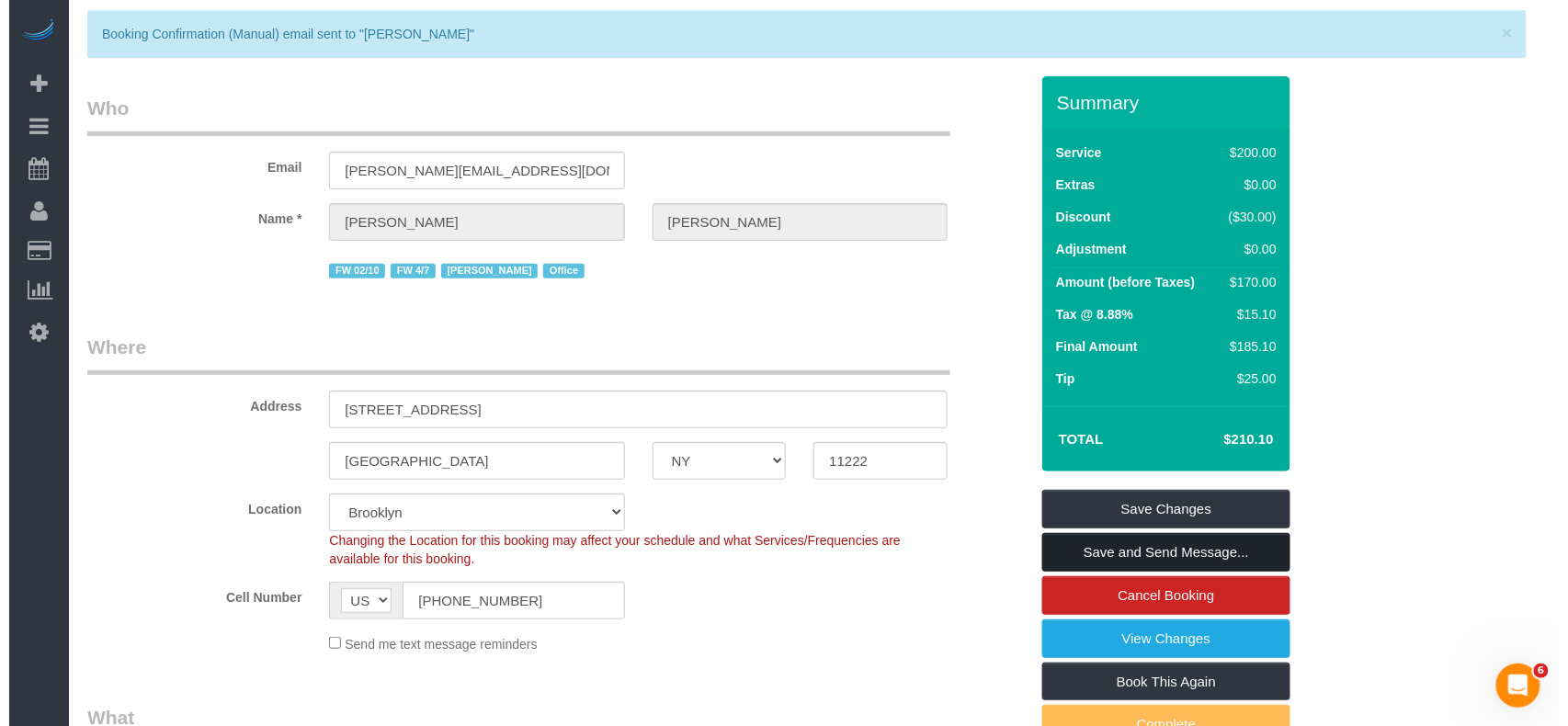
scroll to position [122, 0]
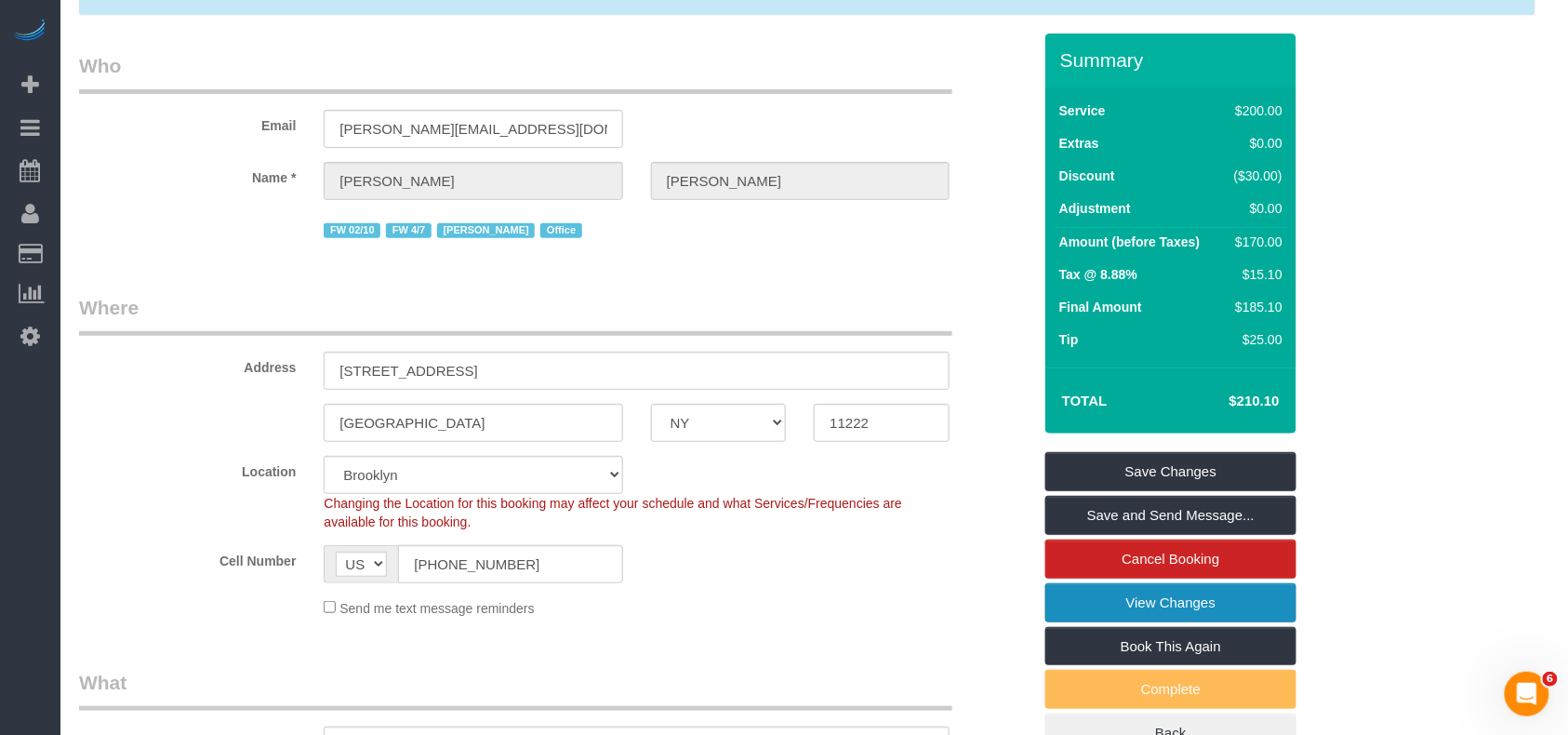
click at [1107, 599] on link "View Changes" at bounding box center [1171, 602] width 251 height 39
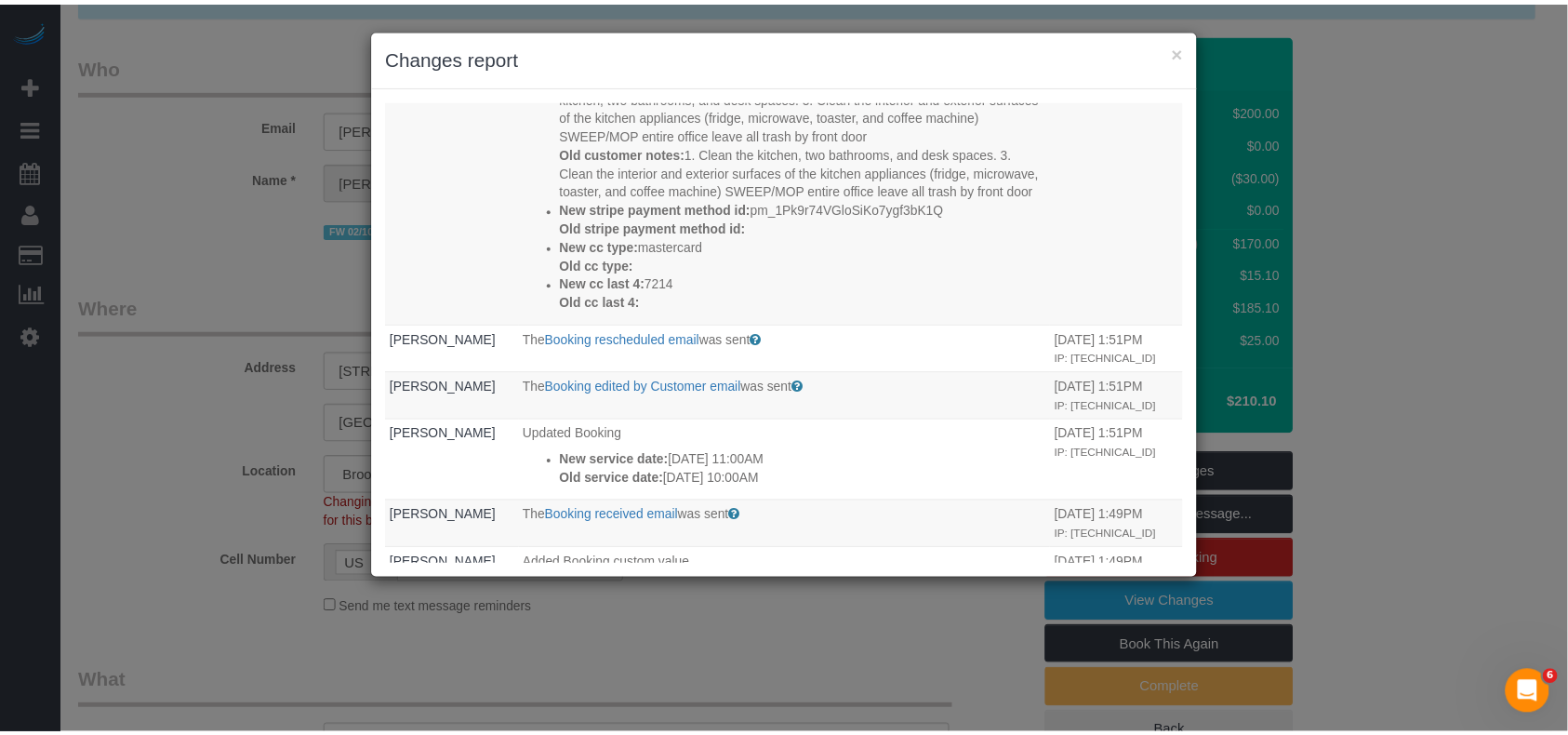
scroll to position [372, 0]
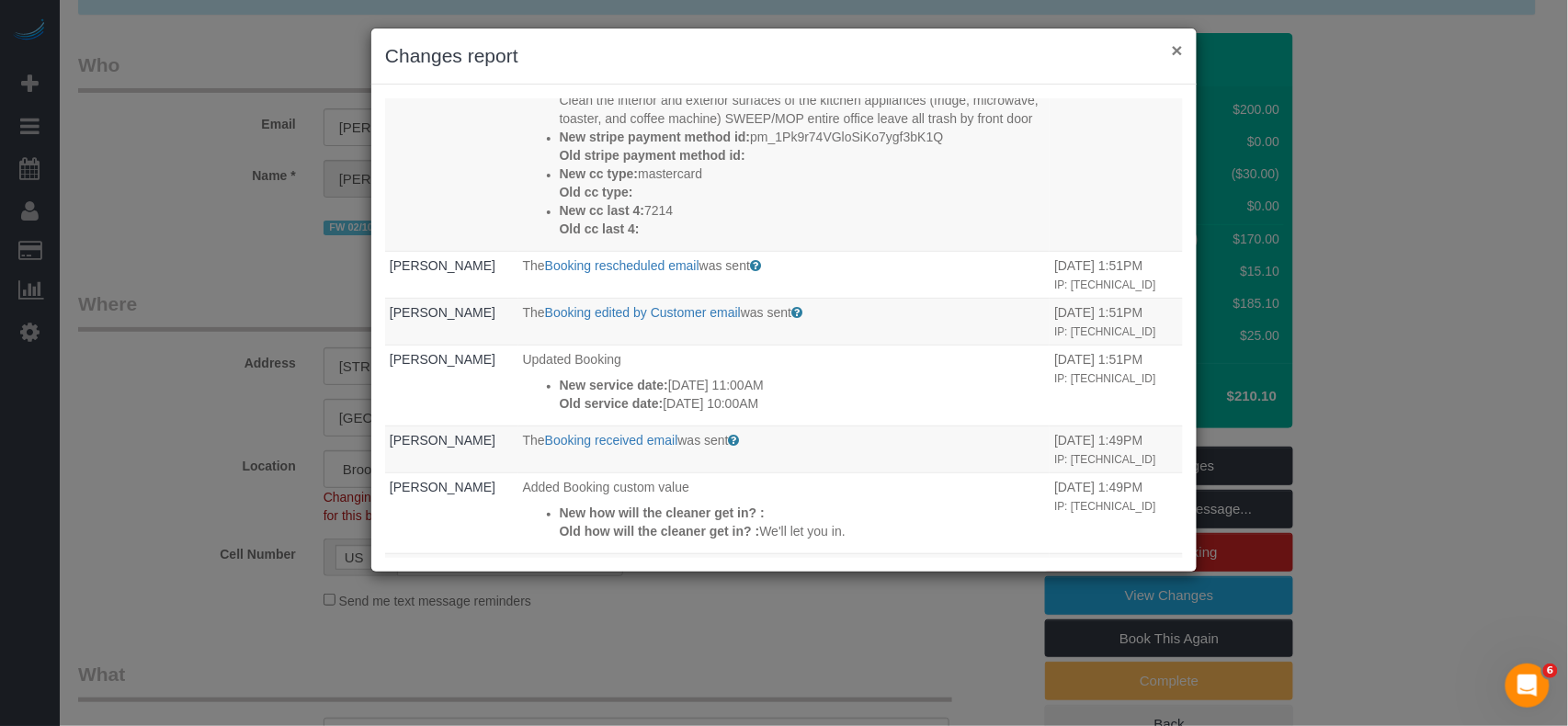
click at [1174, 53] on button "×" at bounding box center [1177, 50] width 11 height 20
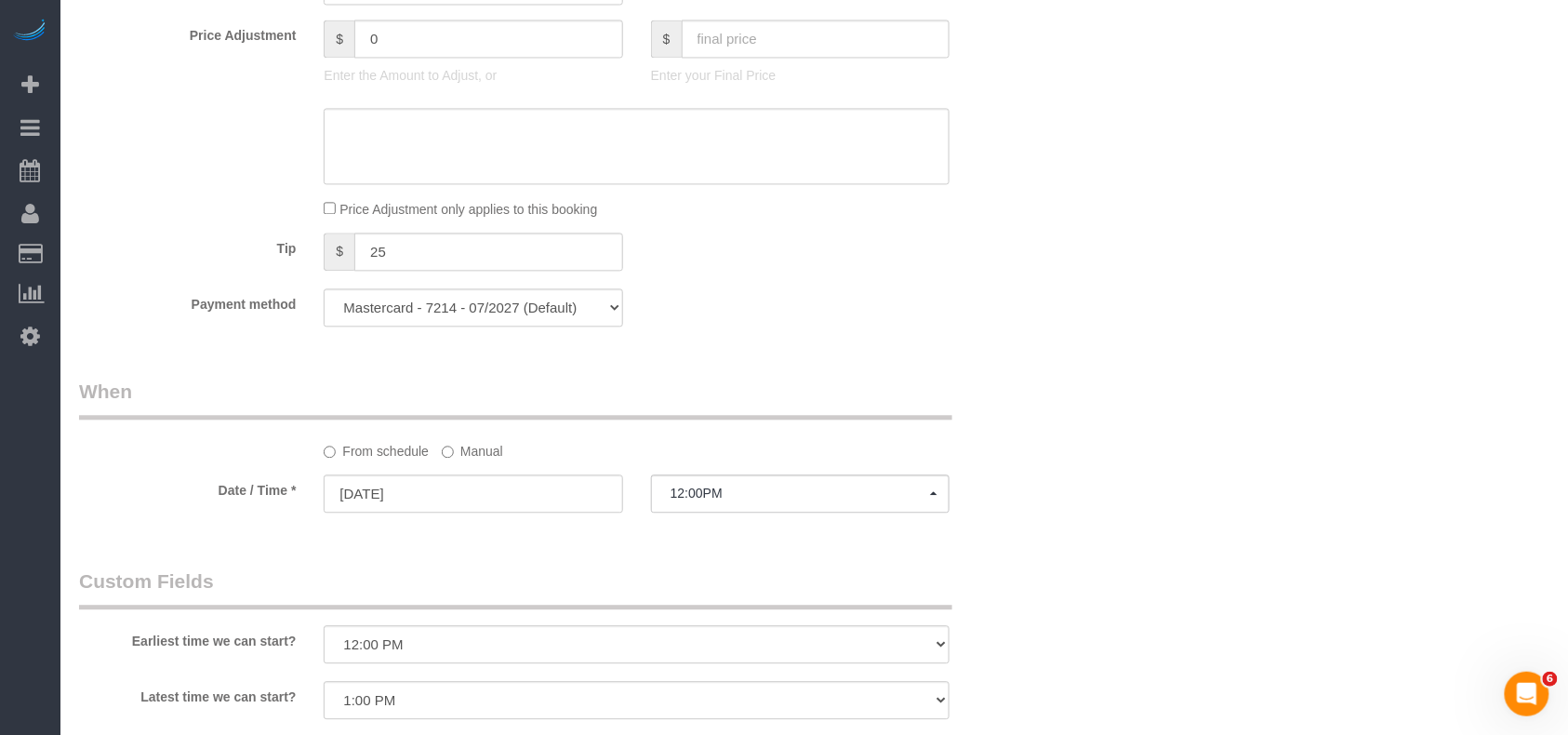
scroll to position [1363, 0]
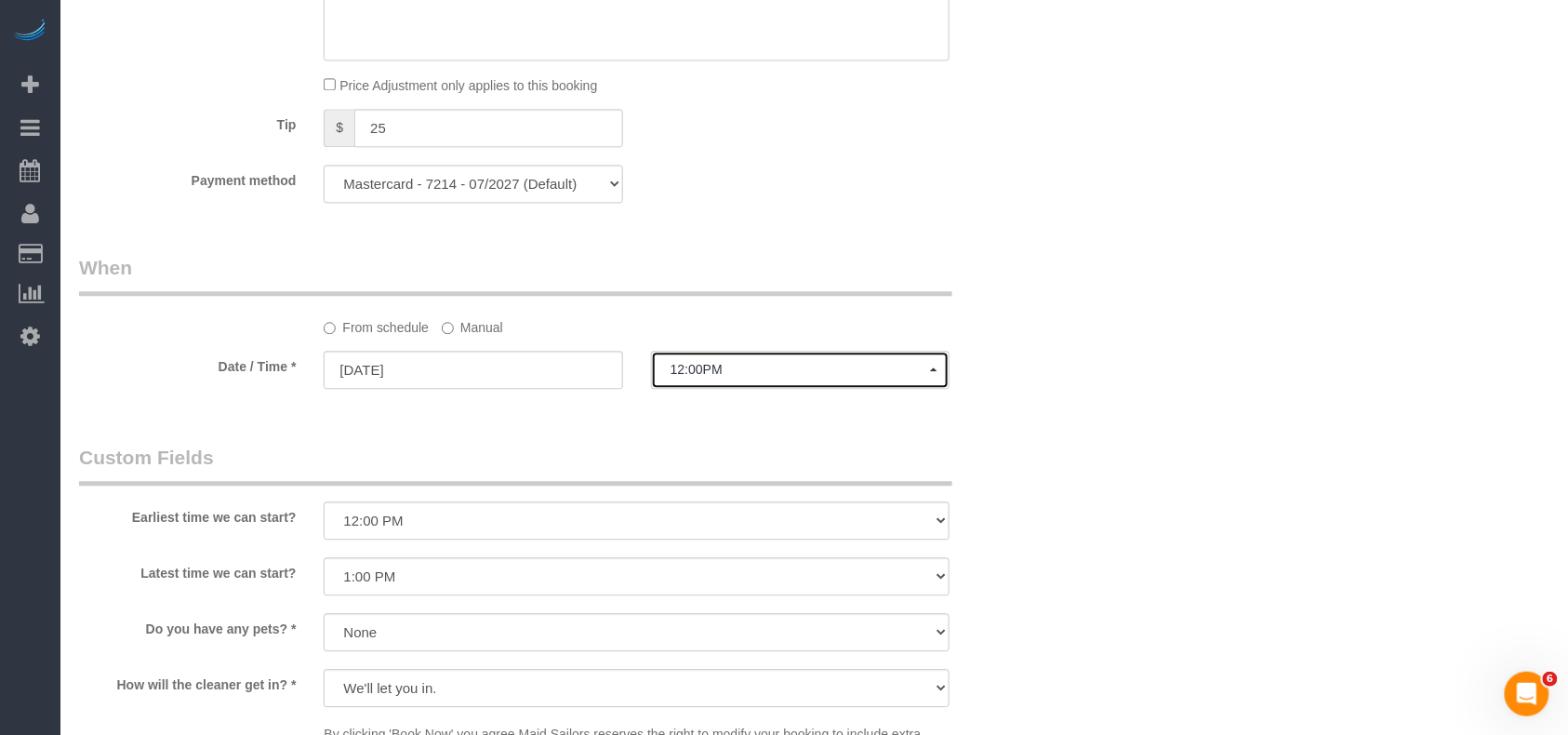
click at [707, 376] on span "12:00PM" at bounding box center [801, 369] width 259 height 15
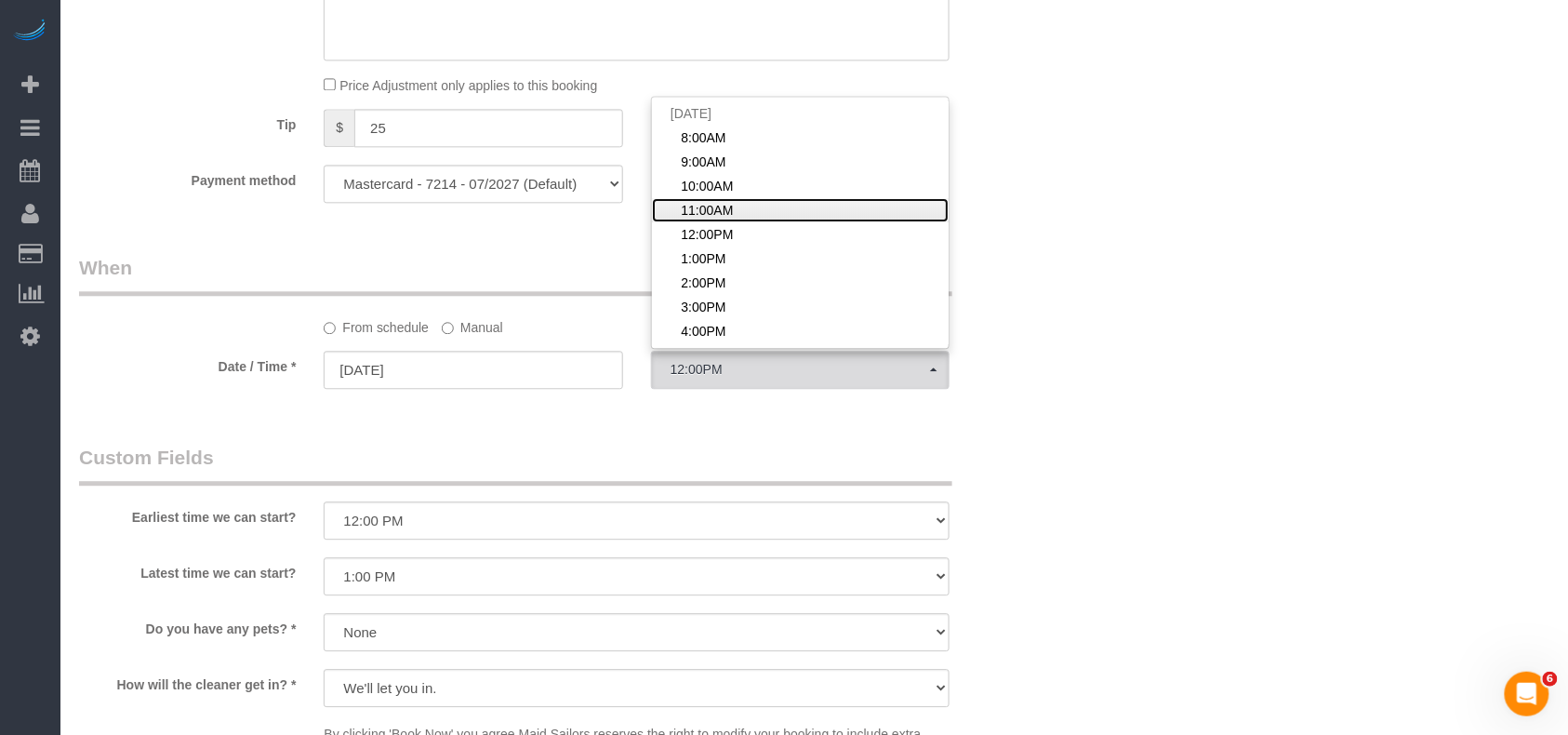
click at [713, 199] on link "11:00AM" at bounding box center [801, 210] width 297 height 25
select select "spot4"
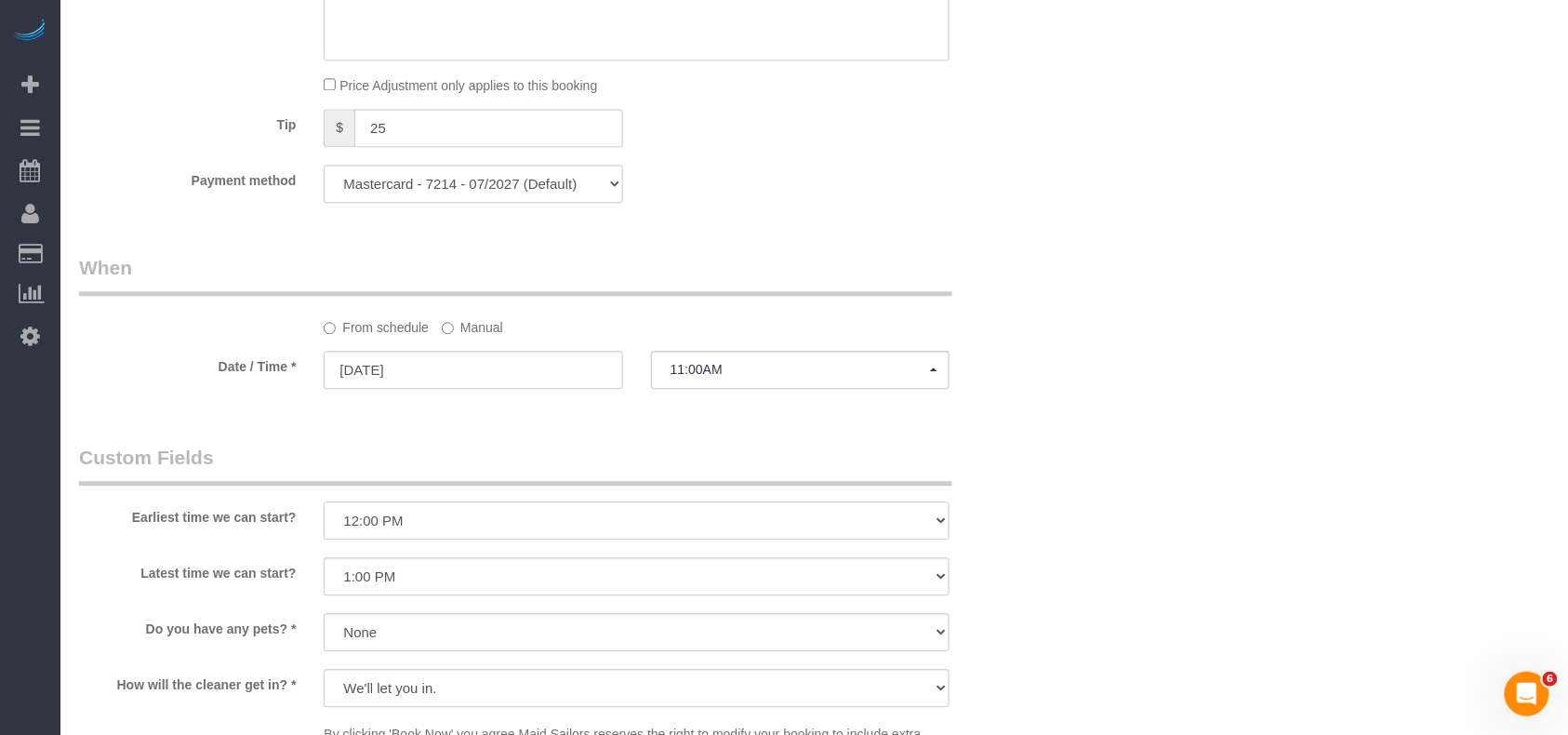
click at [429, 515] on select "I am not flexible, keep my selected time 8:00 AM 9:00 AM 10:00 AM 11:00 AM 12:0…" at bounding box center [637, 520] width 626 height 38
select select "number:59"
click at [324, 501] on select "I am not flexible, keep my selected time 8:00 AM 9:00 AM 10:00 AM 11:00 AM 12:0…" at bounding box center [637, 520] width 626 height 38
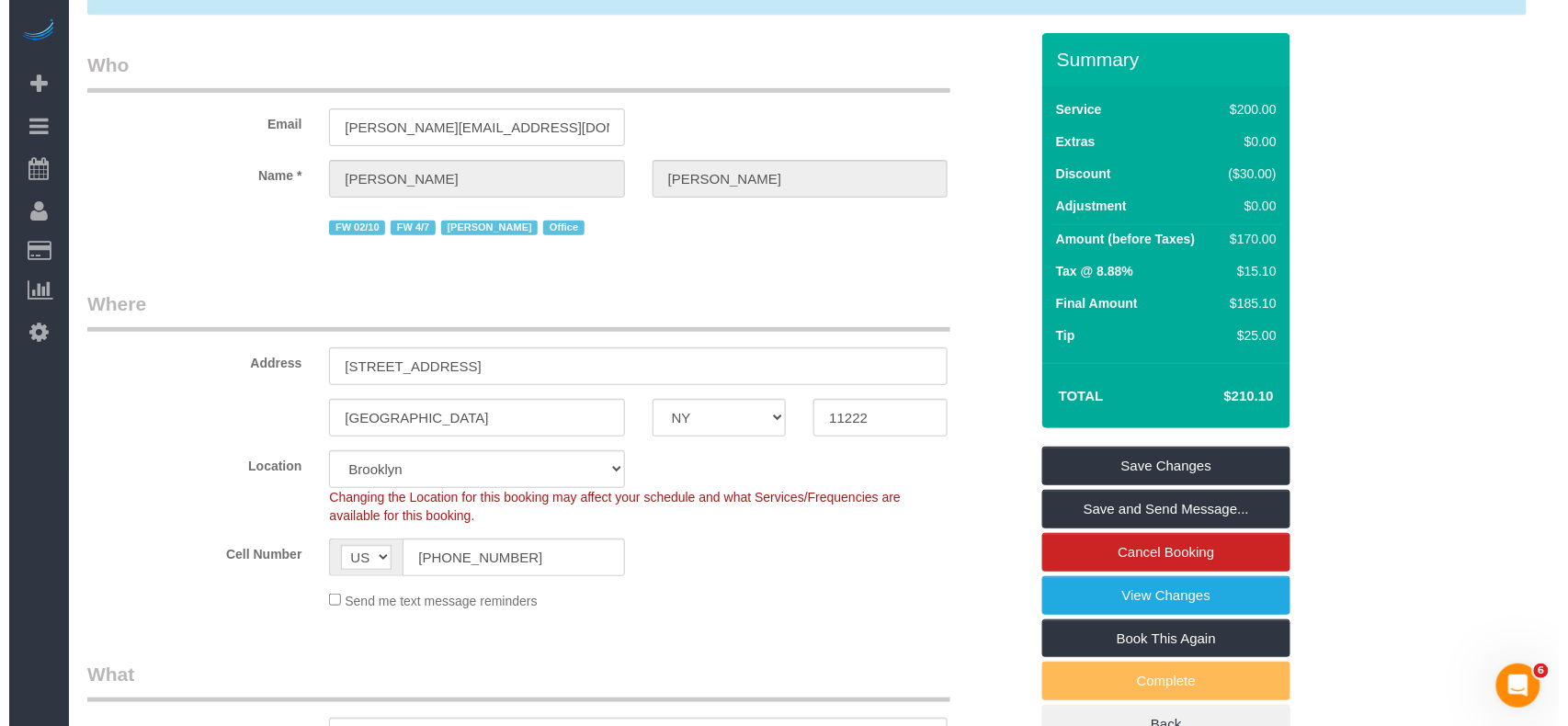
scroll to position [0, 0]
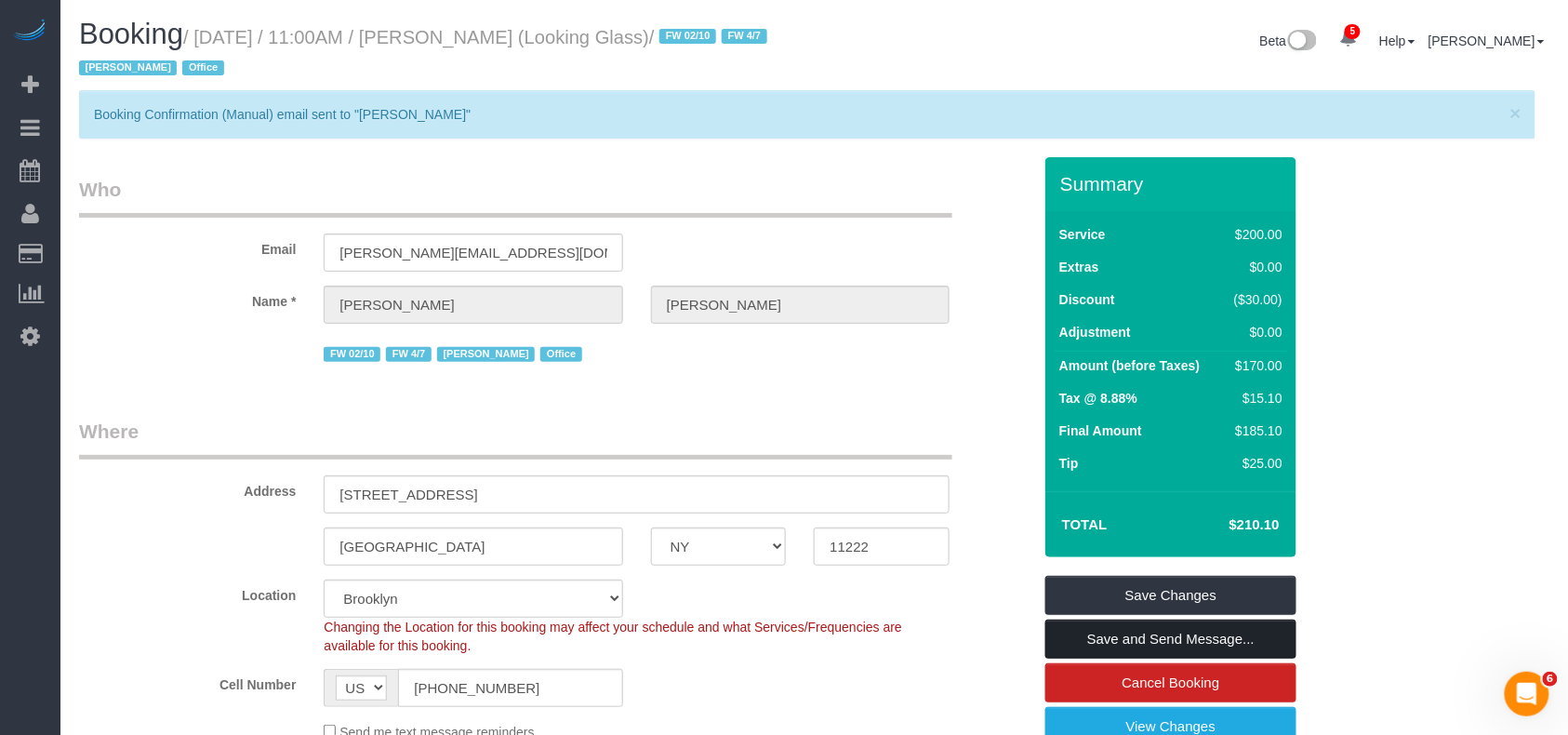
click at [1159, 629] on link "Save and Send Message..." at bounding box center [1171, 639] width 251 height 39
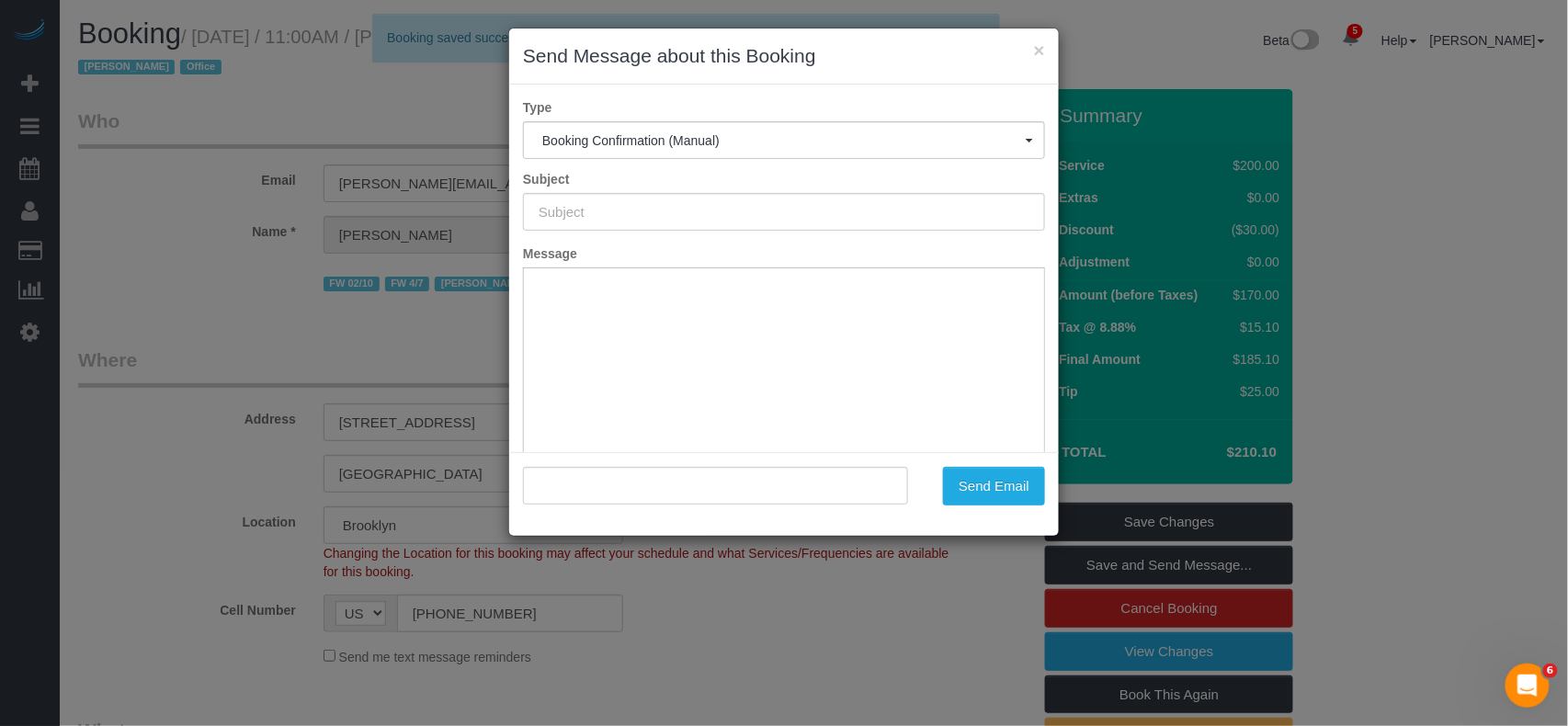
type input "Cleaning Confirmed for 09/04/2025 at 11:00am"
type input ""Thomas Galarce" <thomas@lookingglassfactory.com>"
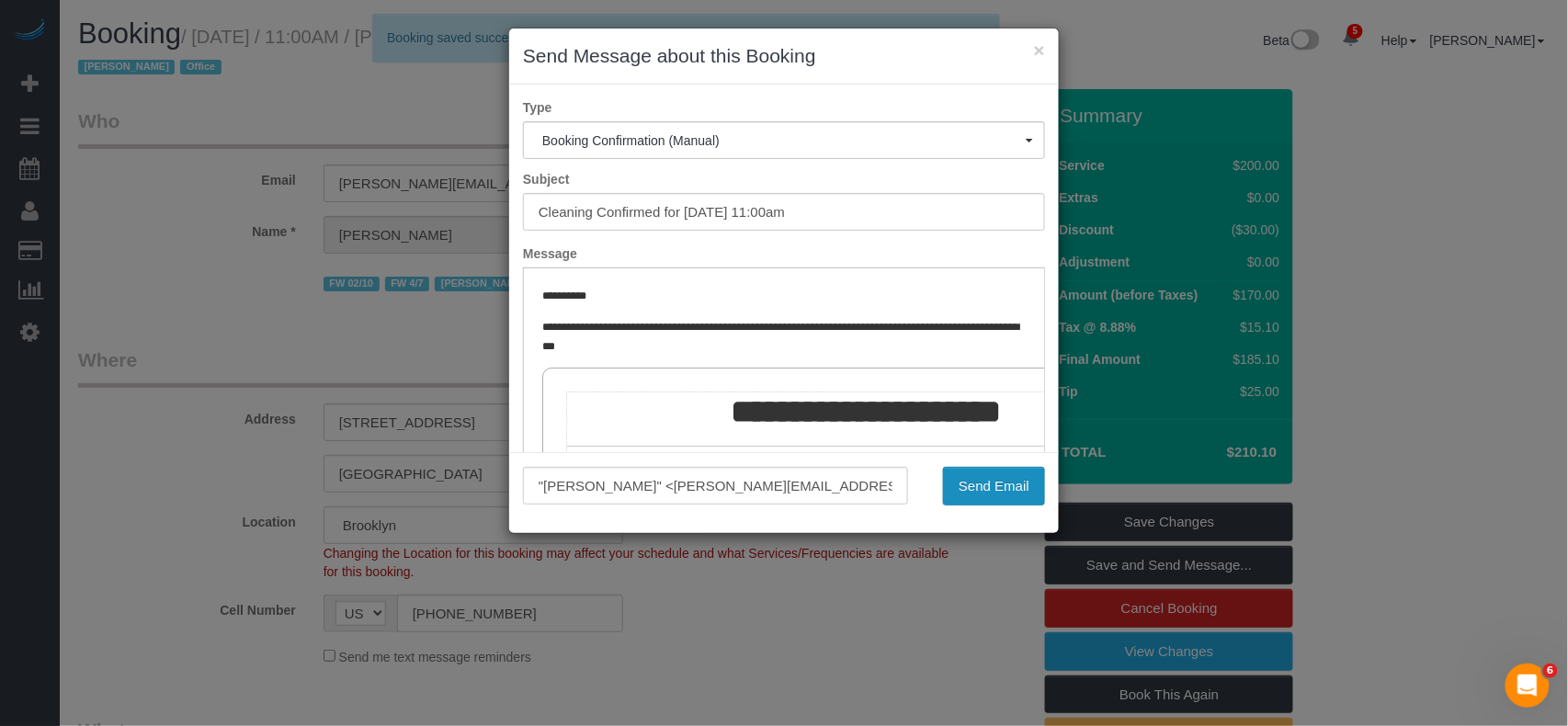
click at [971, 474] on button "Send Email" at bounding box center [994, 485] width 102 height 38
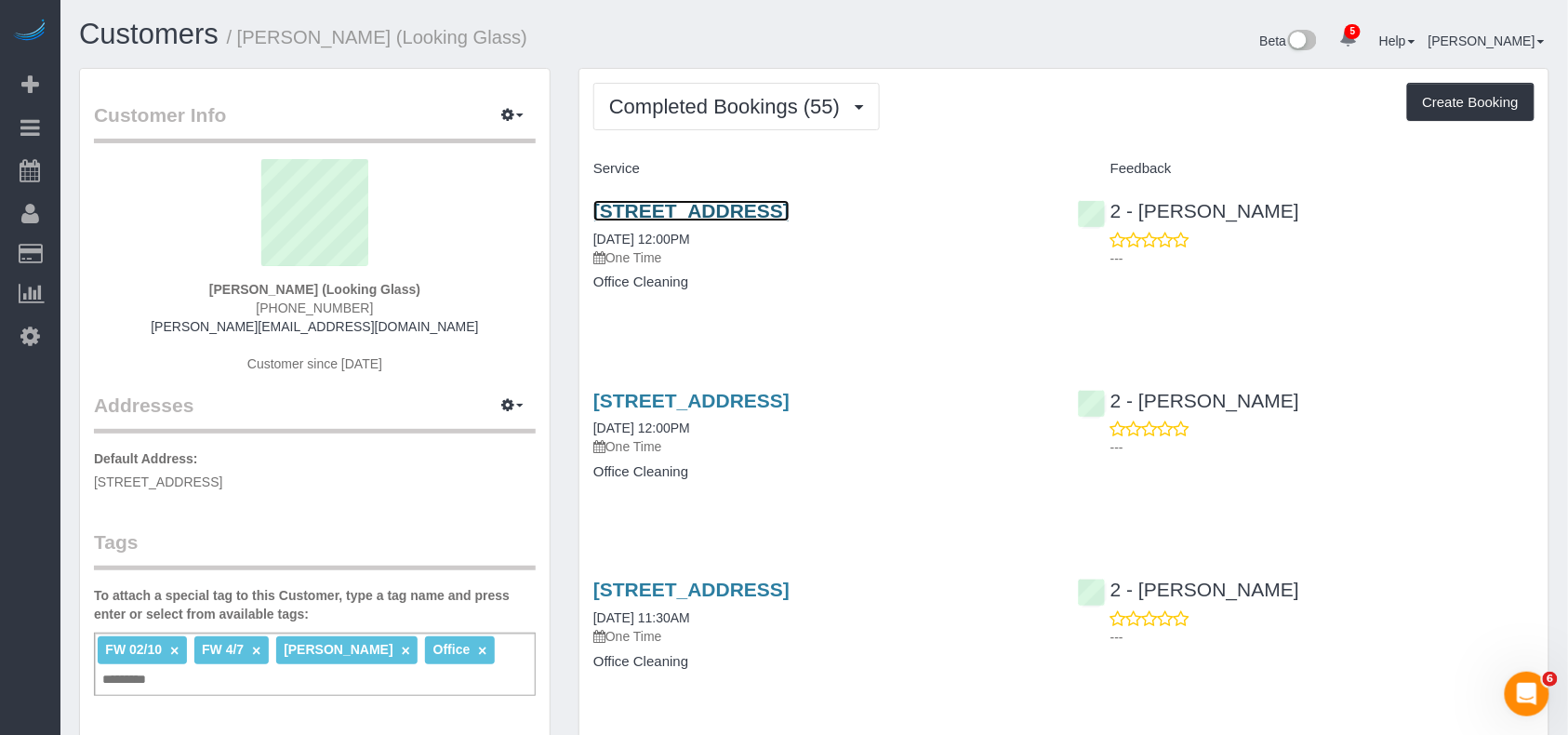
click at [686, 212] on link "[STREET_ADDRESS]" at bounding box center [691, 210] width 196 height 22
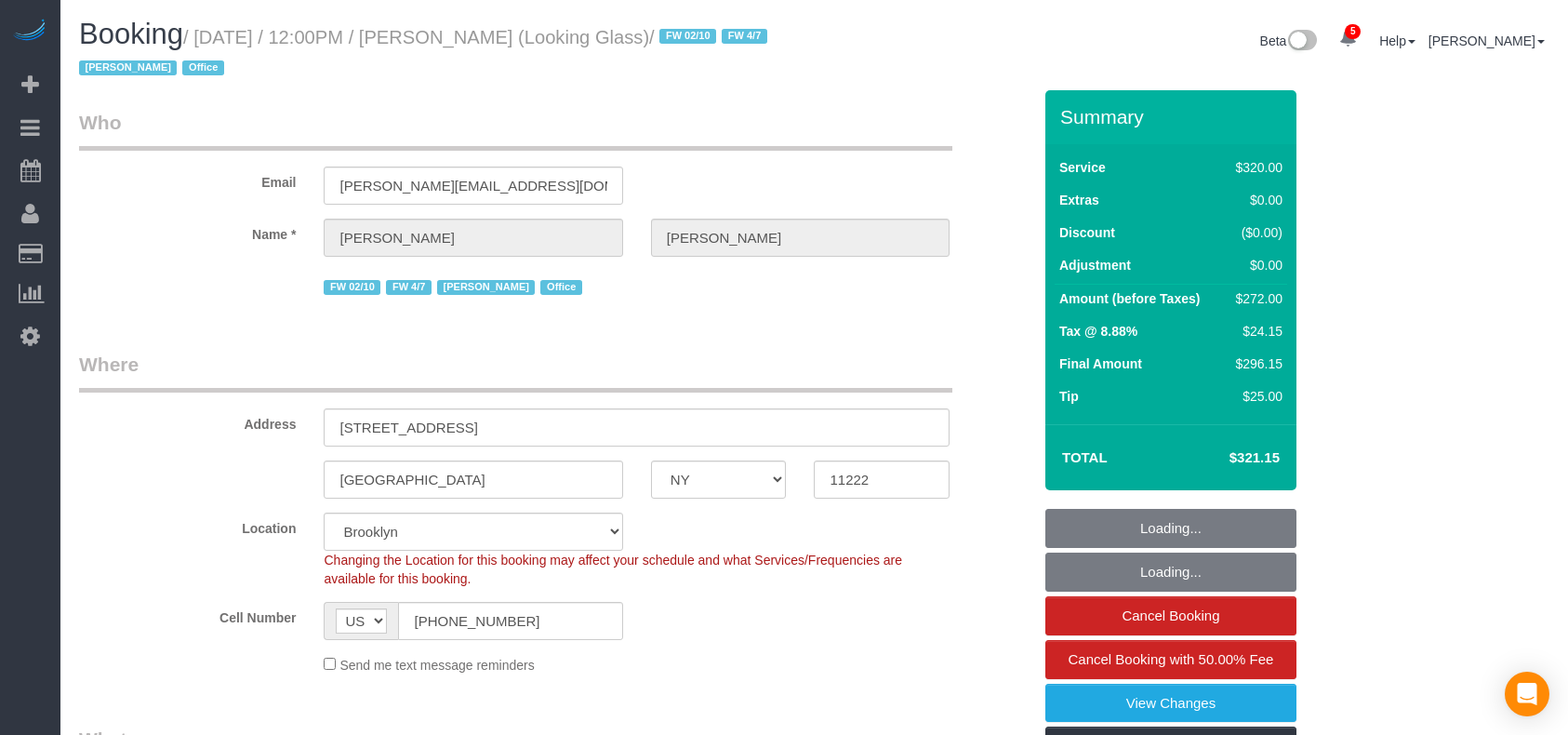
select select "NY"
select select "240"
select select "string:stripe-pm_1Pk9r74VGloSiKo7ygf3bK1Q"
select select "spot6"
select select "number:60"
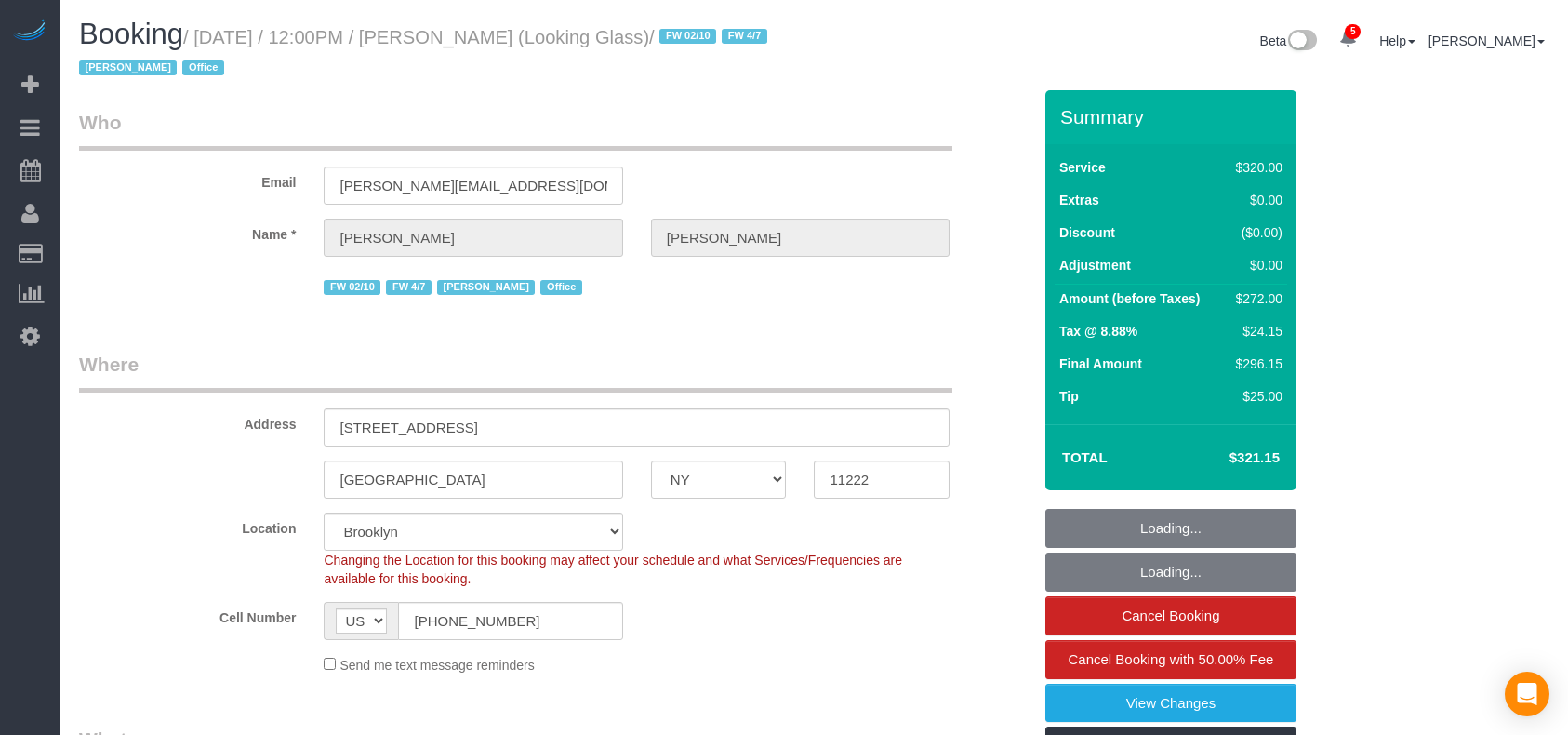
select select "number:73"
select select "number:15"
select select "number:6"
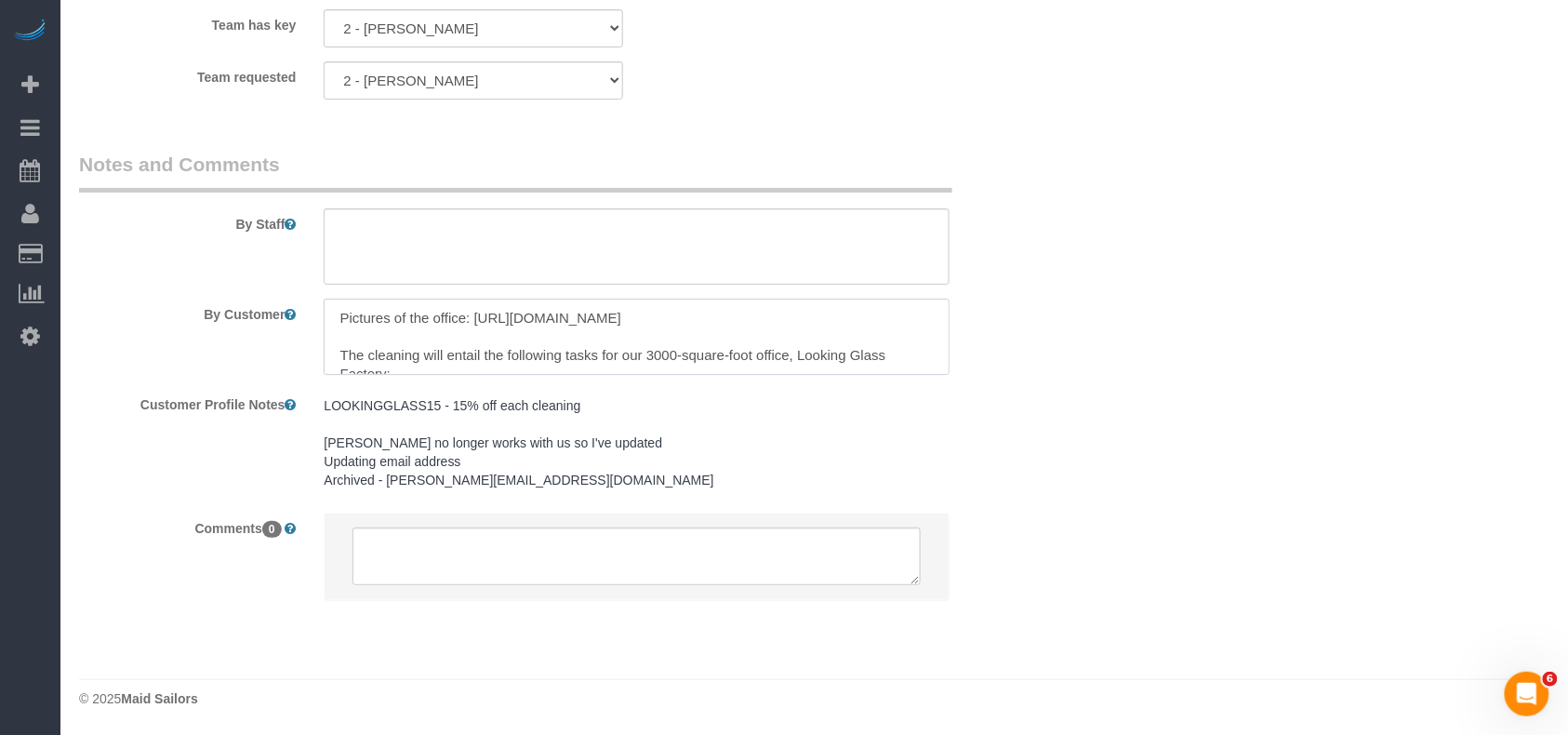
drag, startPoint x: 895, startPoint y: 332, endPoint x: 313, endPoint y: 313, distance: 582.3
click at [317, 314] on div at bounding box center [636, 337] width 654 height 77
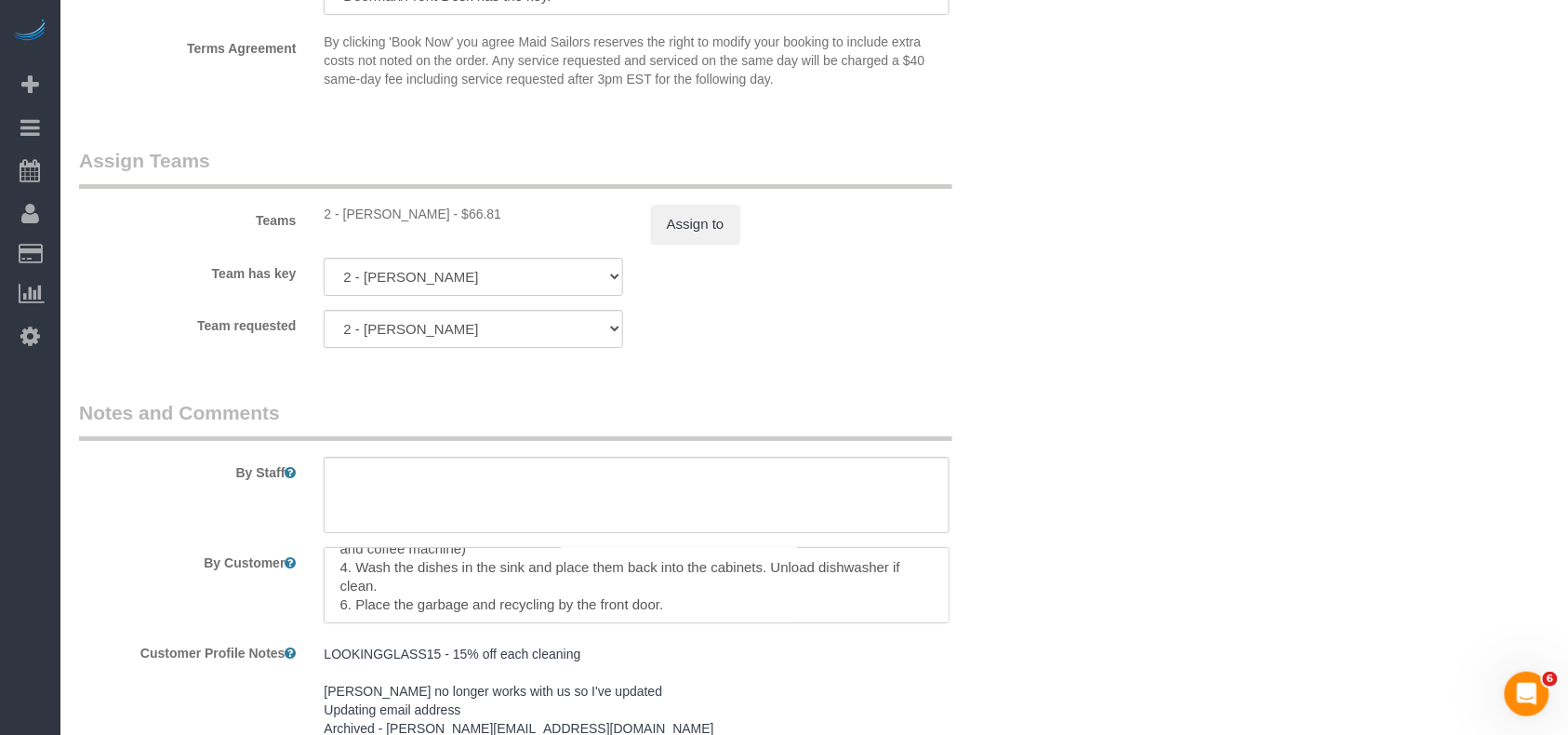
scroll to position [61, 0]
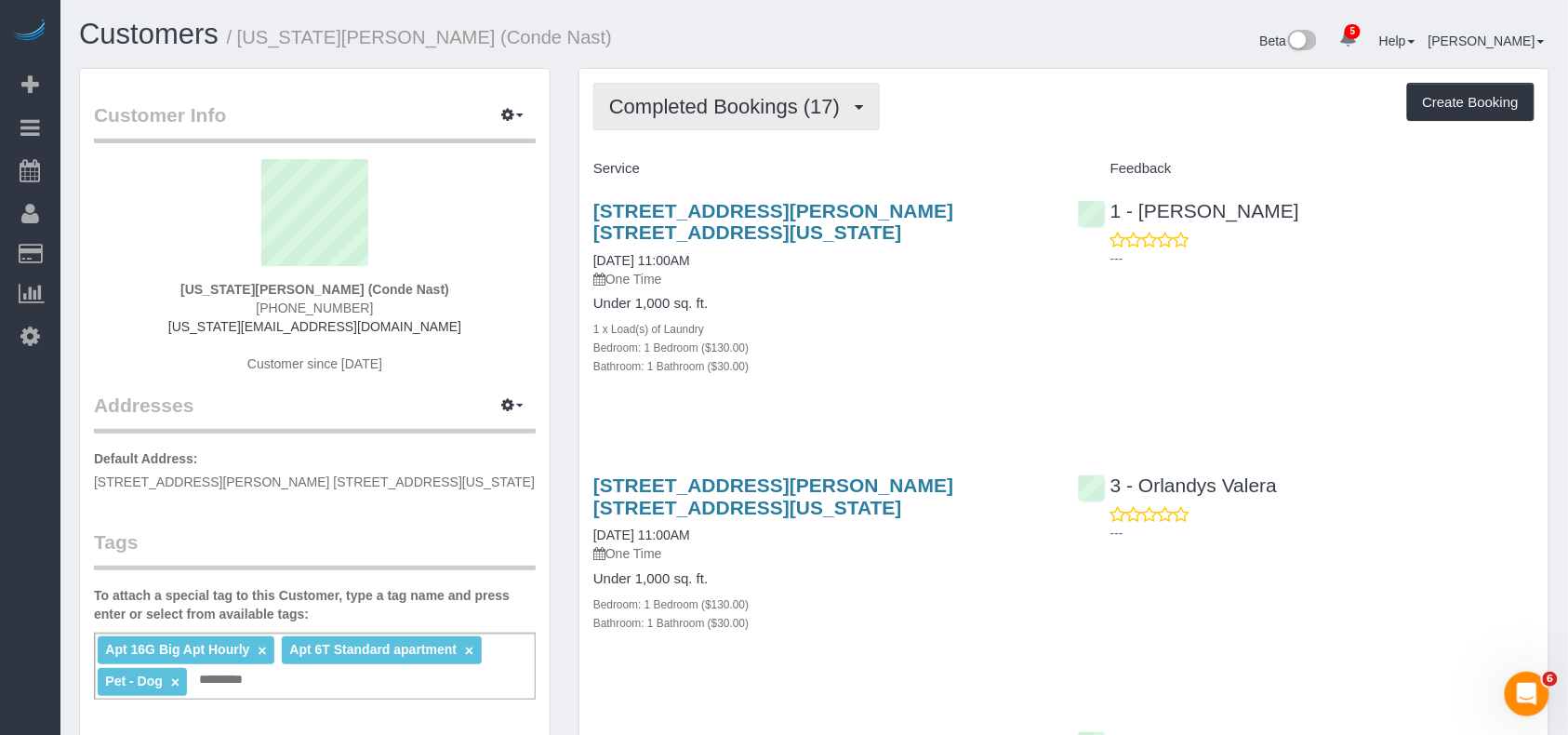
click at [803, 125] on button "Completed Bookings (17)" at bounding box center [736, 106] width 287 height 47
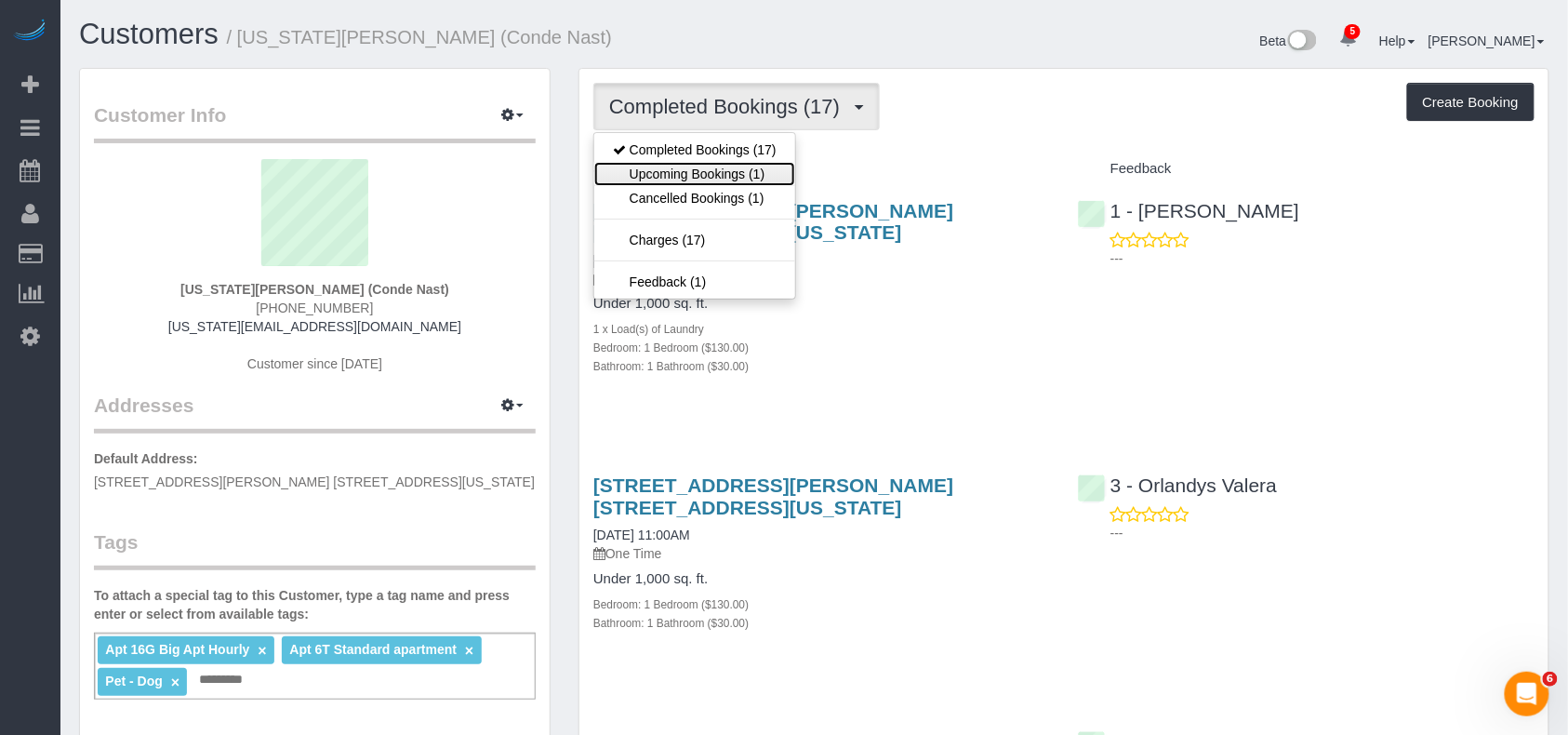
click at [763, 175] on link "Upcoming Bookings (1)" at bounding box center [695, 174] width 201 height 25
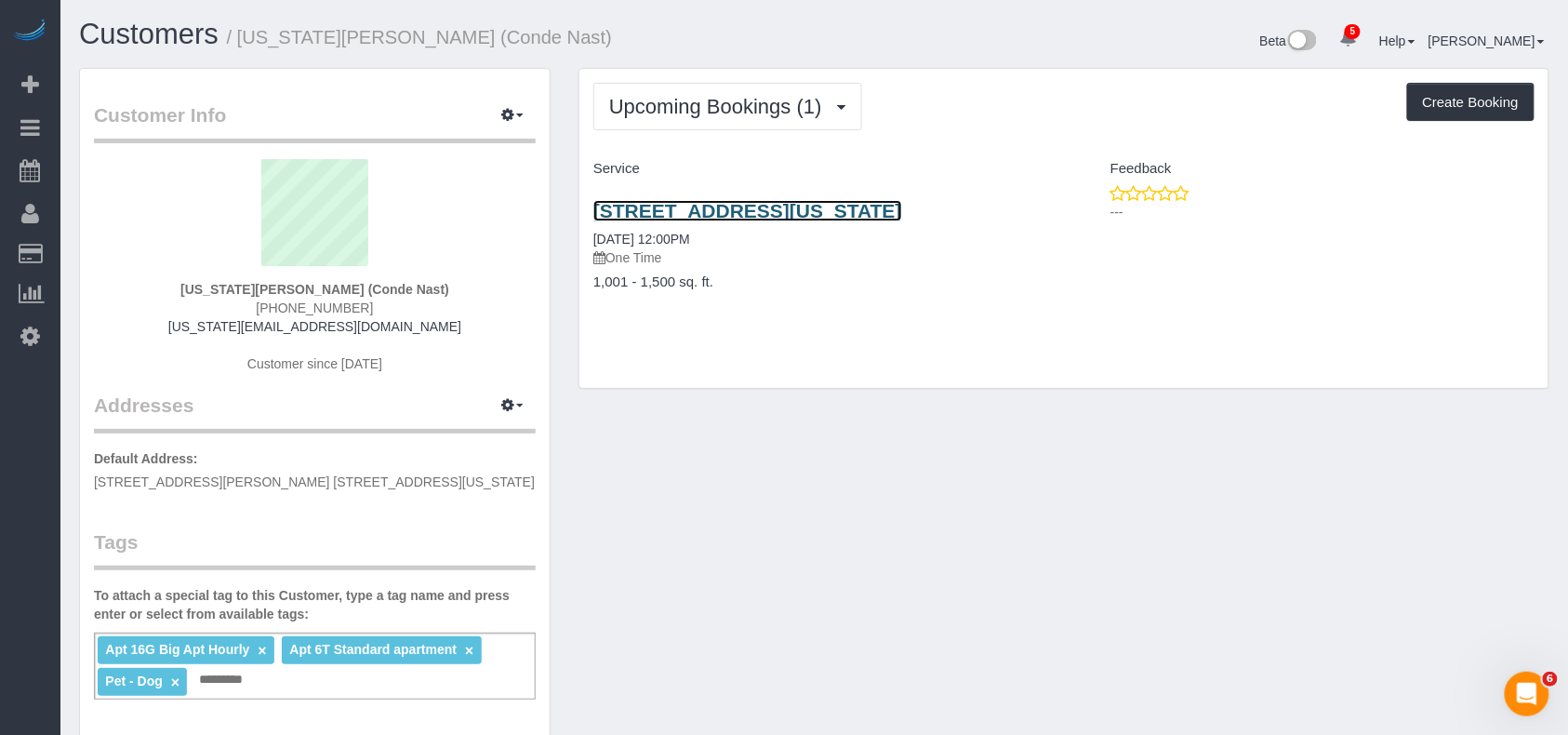
click at [715, 201] on link "535 West 23rd Street, N5p, New York, NY 10011" at bounding box center [748, 210] width 308 height 22
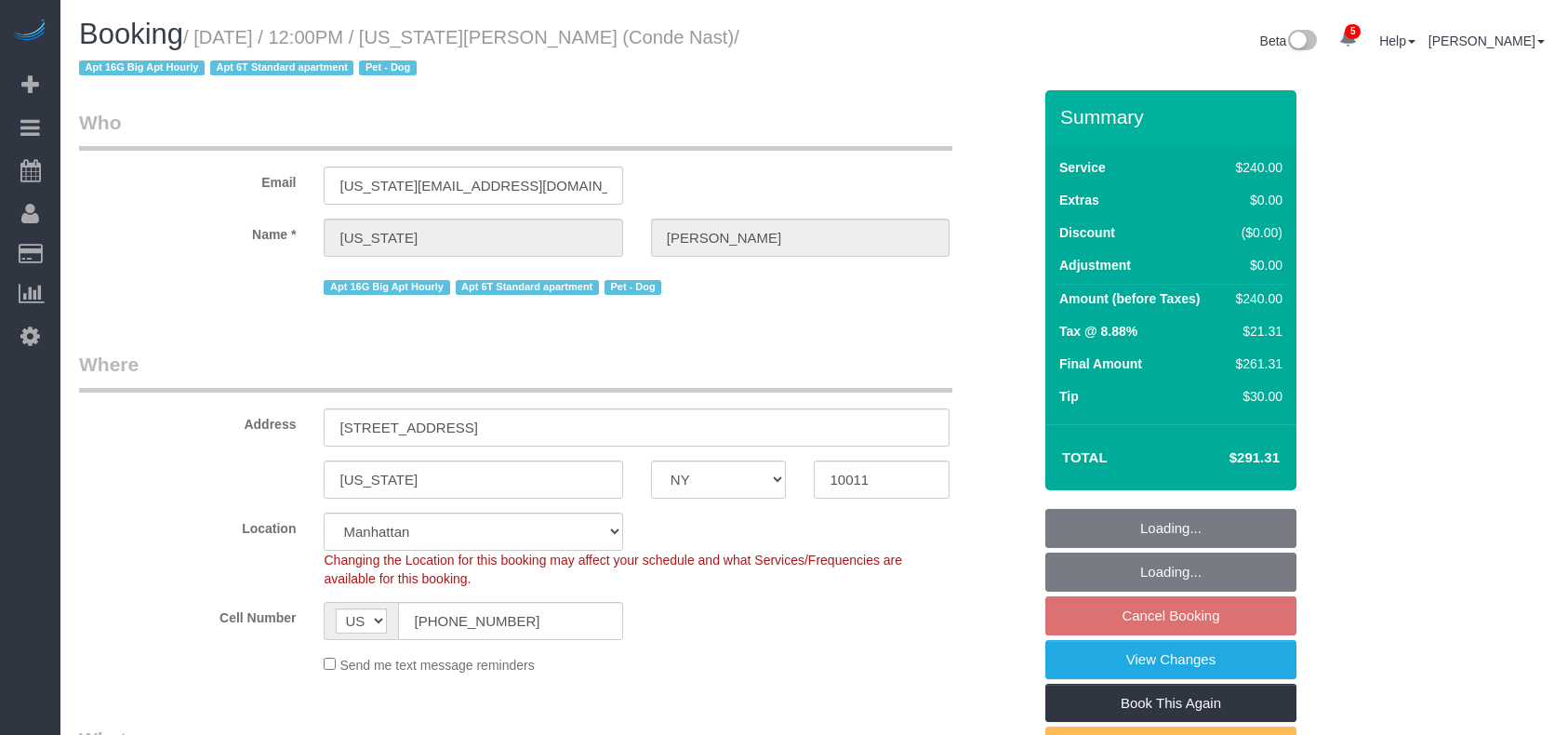
select select "NY"
select select "180"
select select "number:58"
select select "number:72"
select select "number:13"
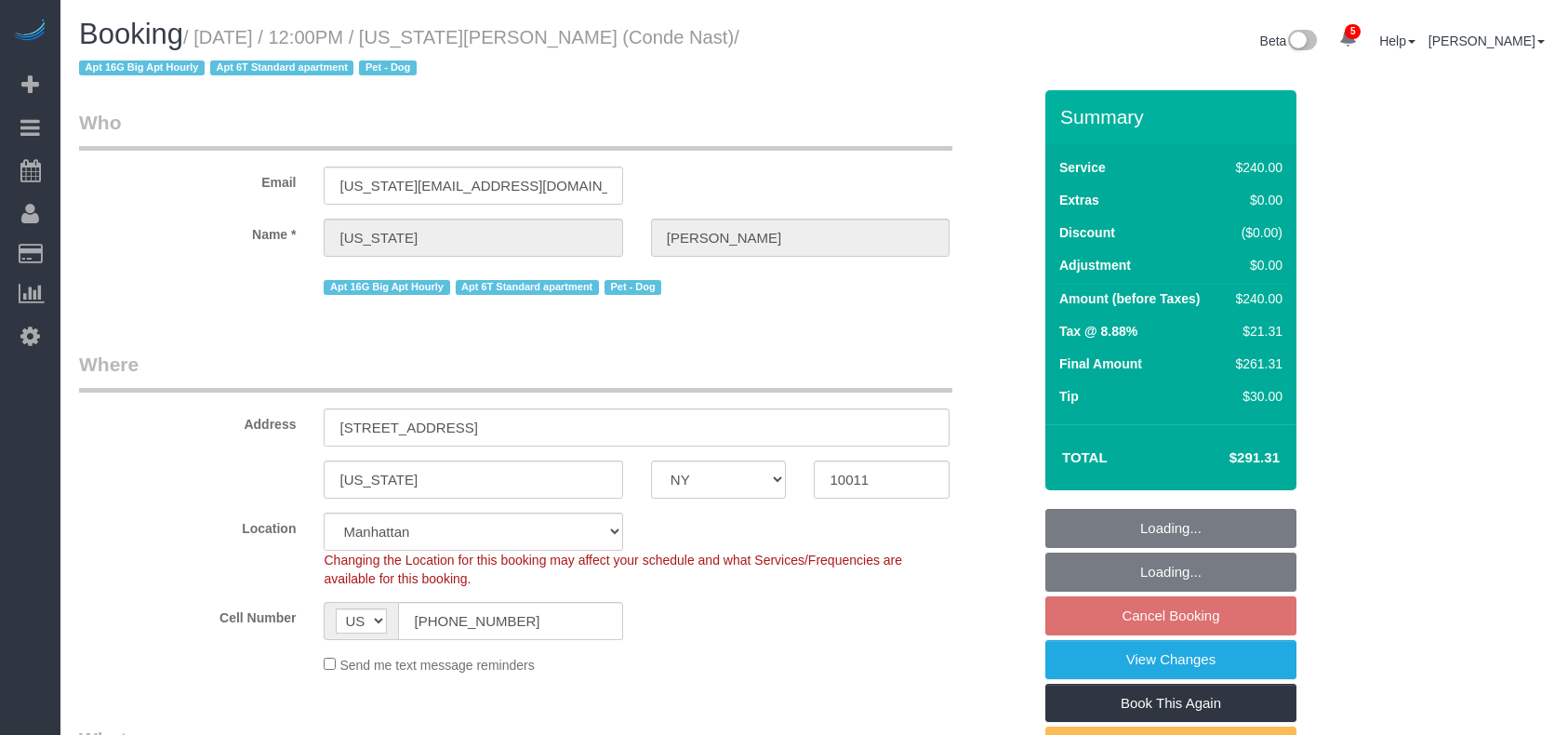
select select "number:6"
select select "object:1295"
select select "spot5"
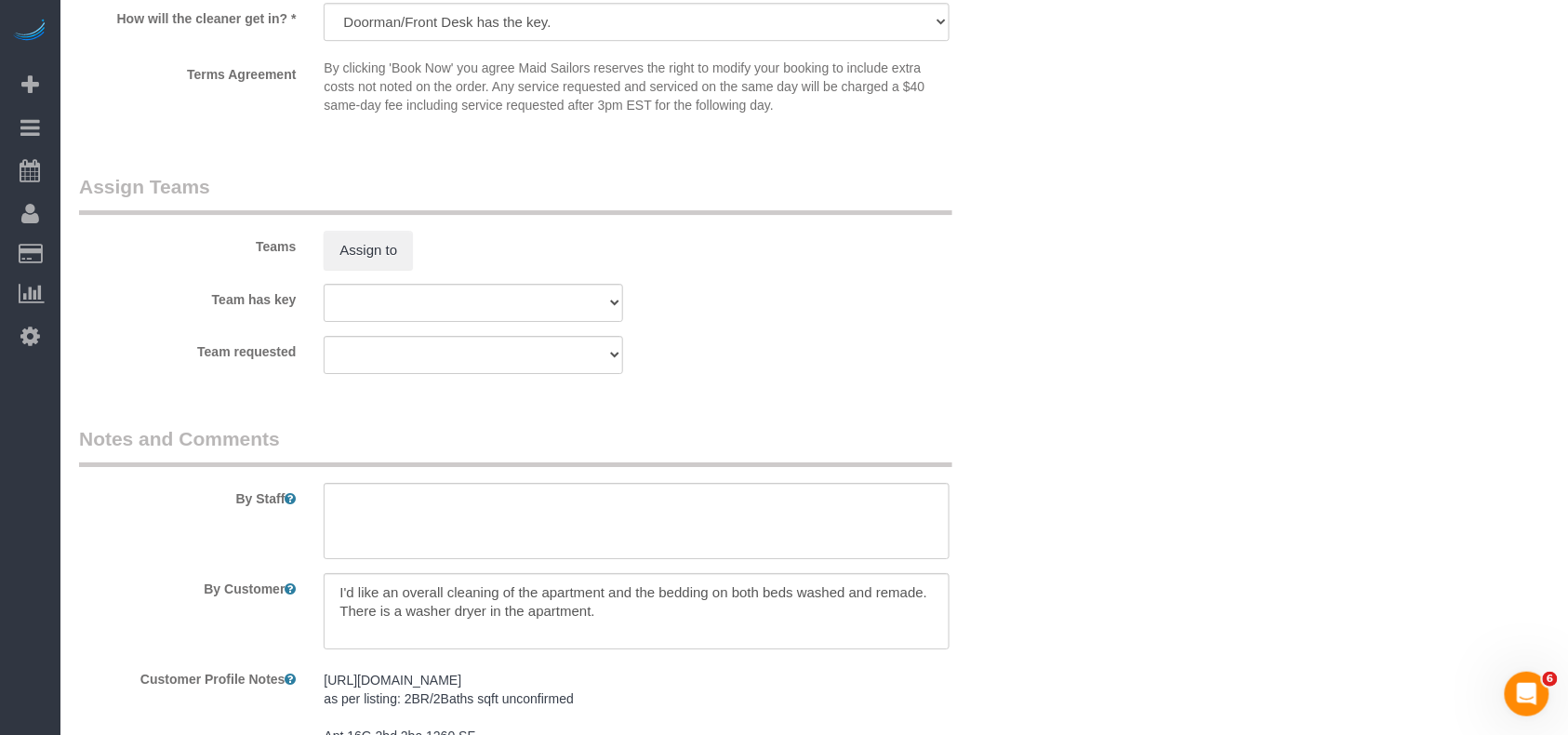
scroll to position [1984, 0]
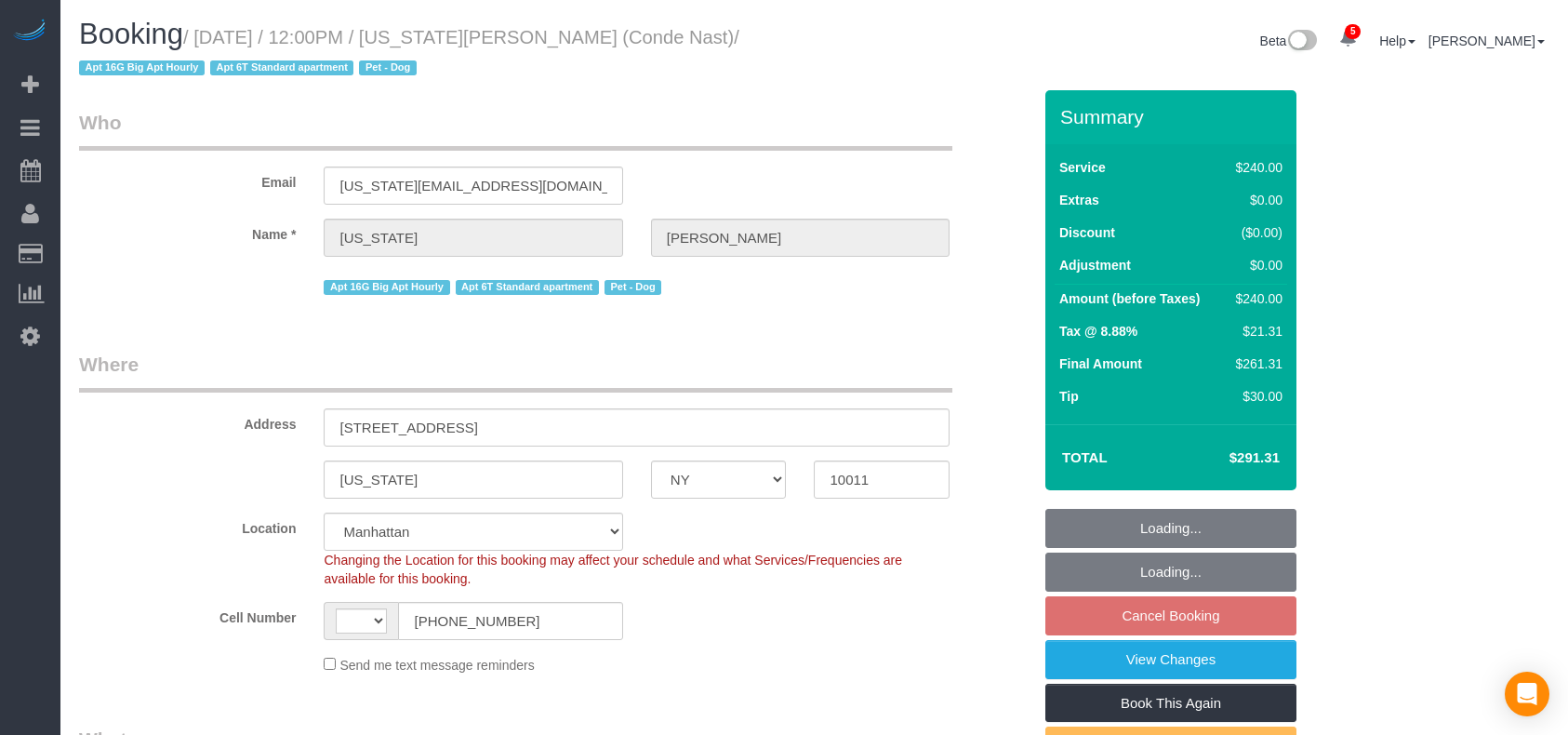
select select "NY"
select select "number:58"
select select "number:72"
select select "number:13"
select select "number:6"
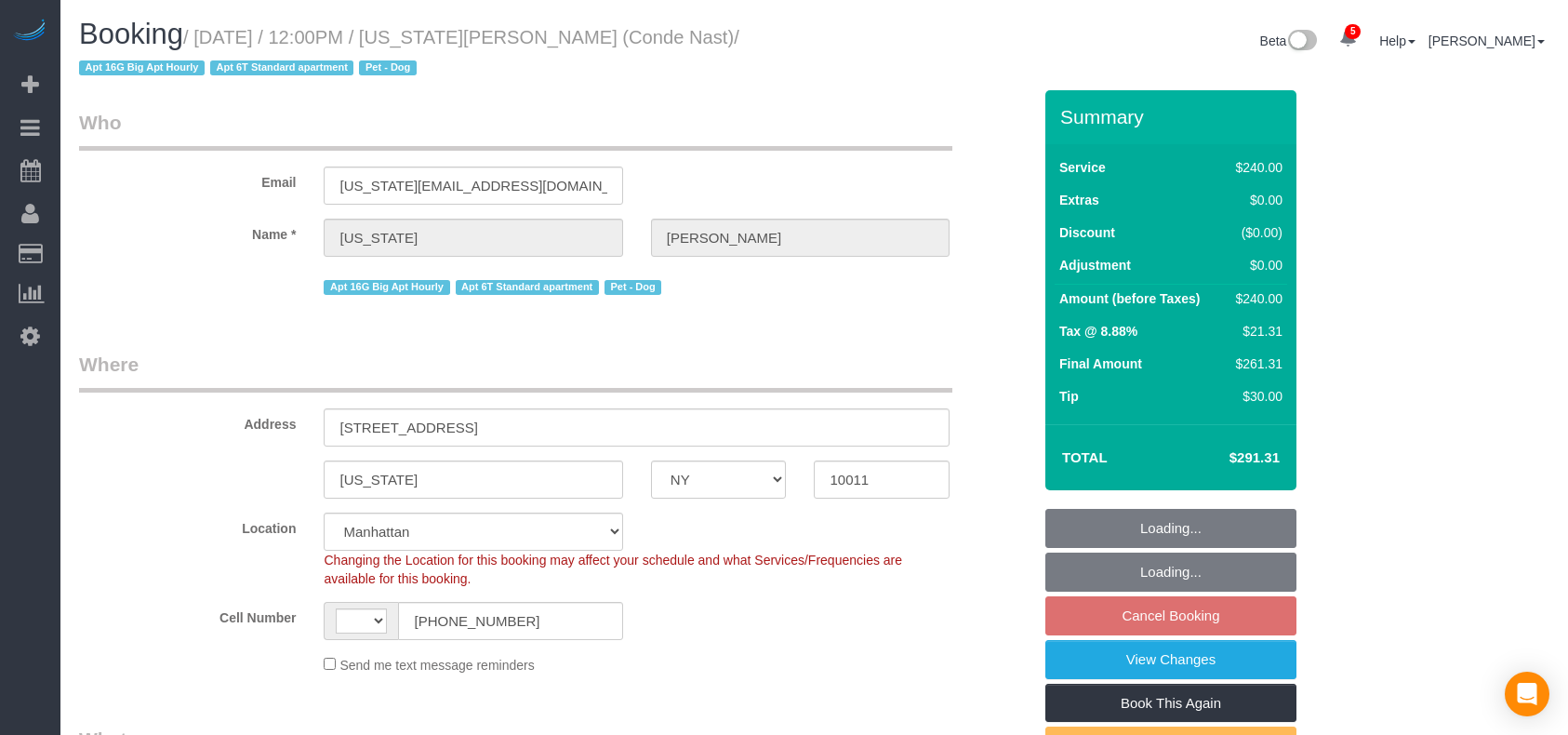
select select "string:US"
select select "string:stripe-pm_1R4ht54VGloSiKo72HDr2sM7"
select select "180"
select select "spot5"
select select "object:1214"
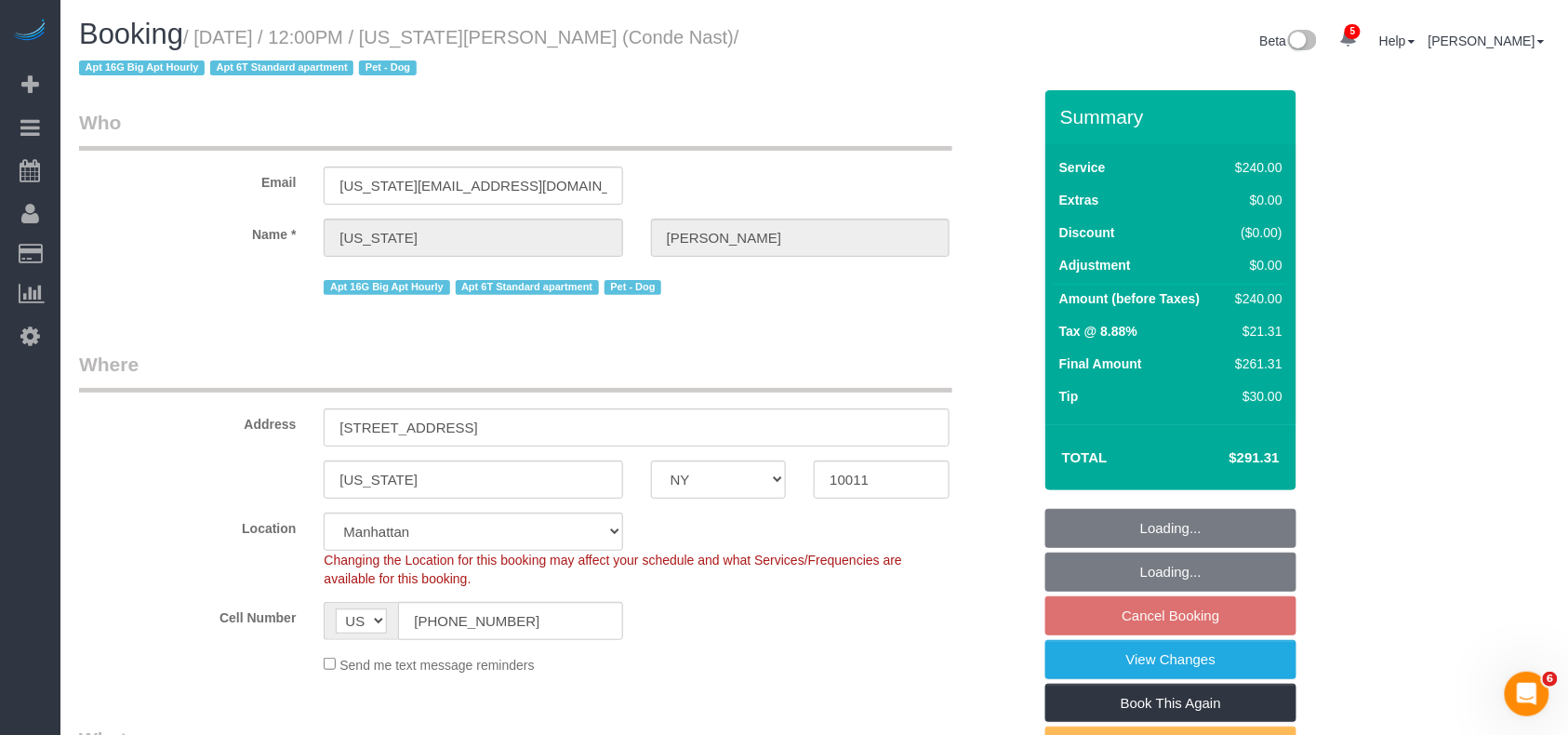
scroll to position [744, 0]
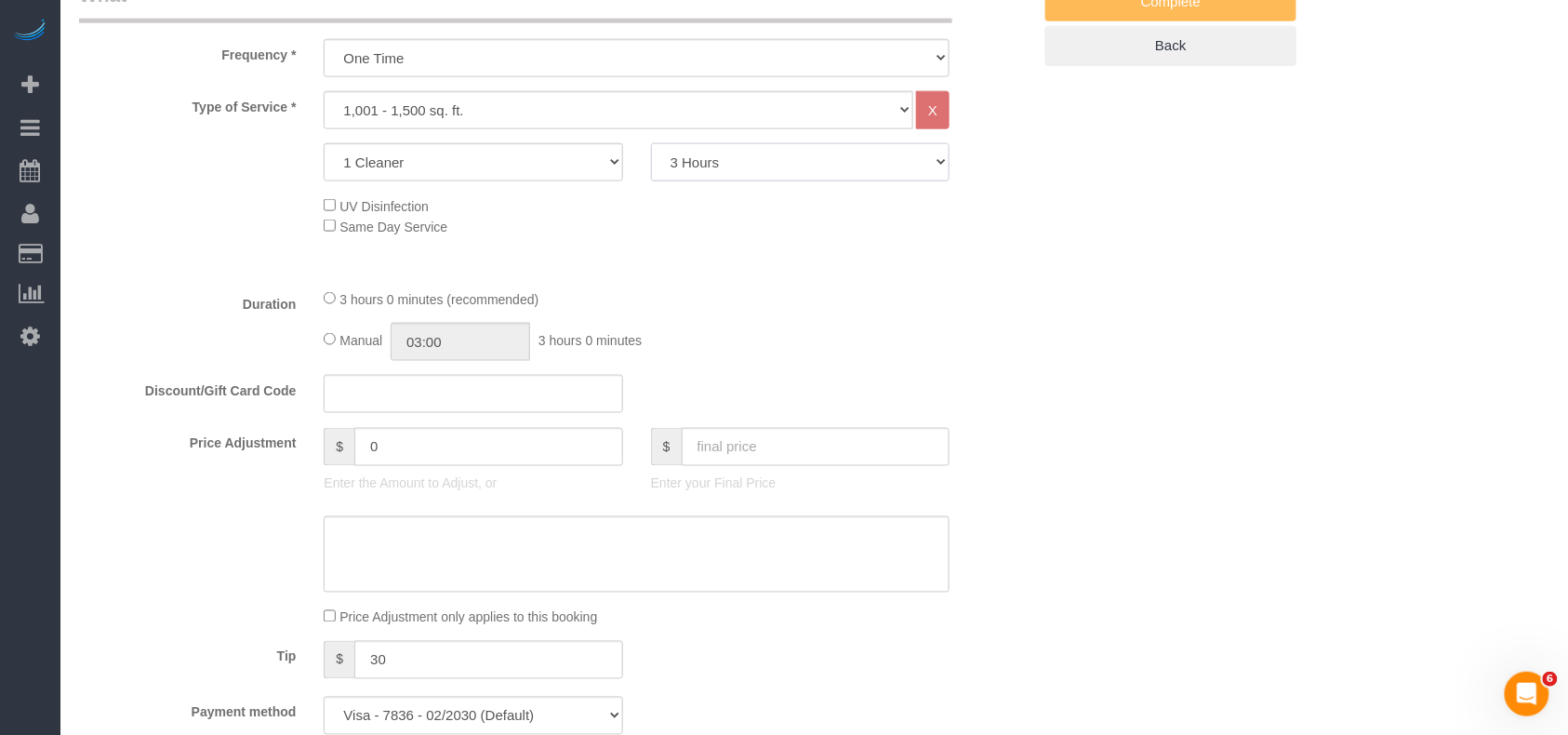
click at [735, 177] on select "2 Hours 2.5 Hours 3 Hours 3.5 Hours 4 Hours 4.5 Hours 5 Hours 5.5 Hours 6 Hours…" at bounding box center [801, 162] width 299 height 38
select select "210"
click at [651, 143] on select "2 Hours 2.5 Hours 3 Hours 3.5 Hours 4 Hours 4.5 Hours 5 Hours 5.5 Hours 6 Hours…" at bounding box center [801, 162] width 299 height 38
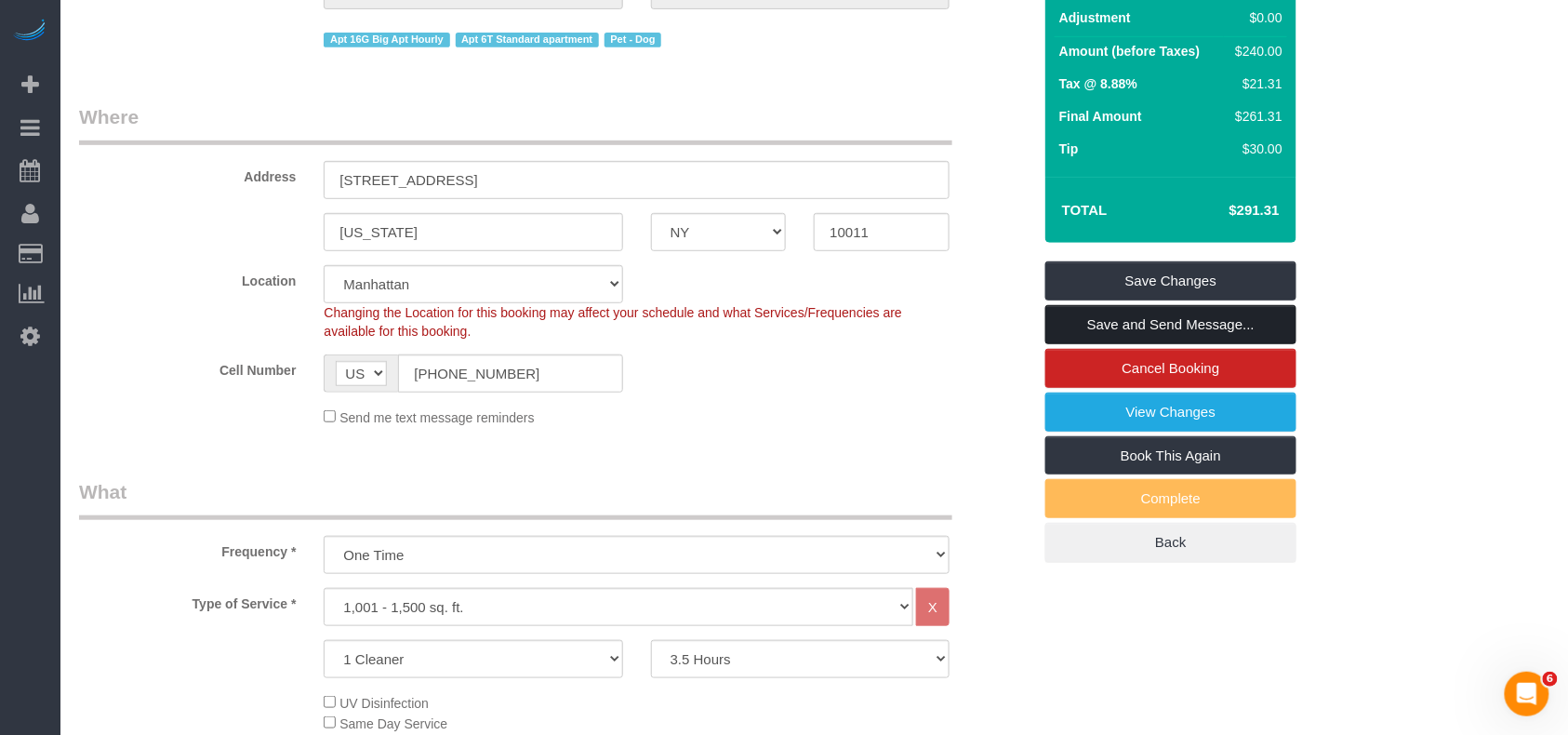
click at [1187, 320] on link "Save and Send Message..." at bounding box center [1171, 324] width 251 height 39
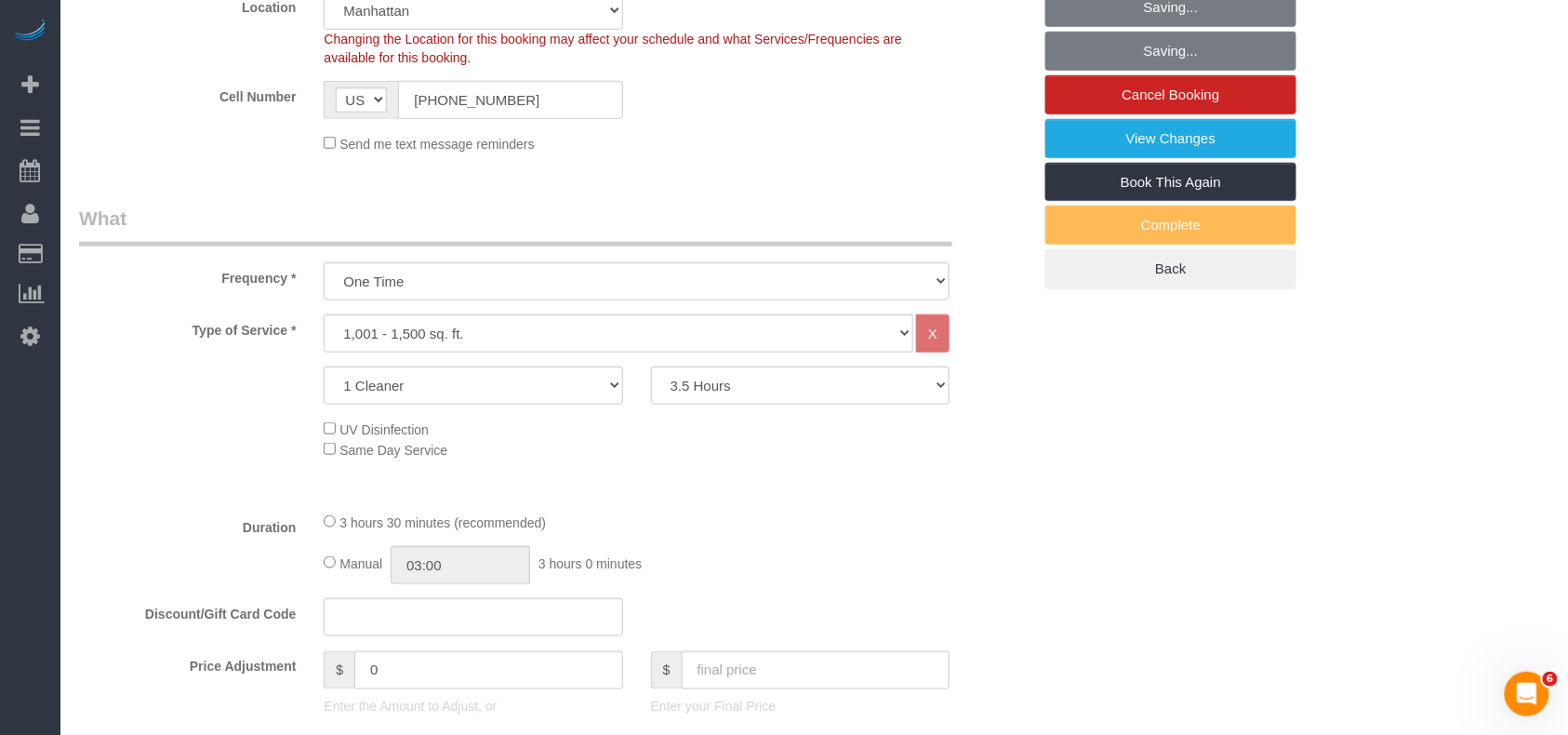
select select "spot64"
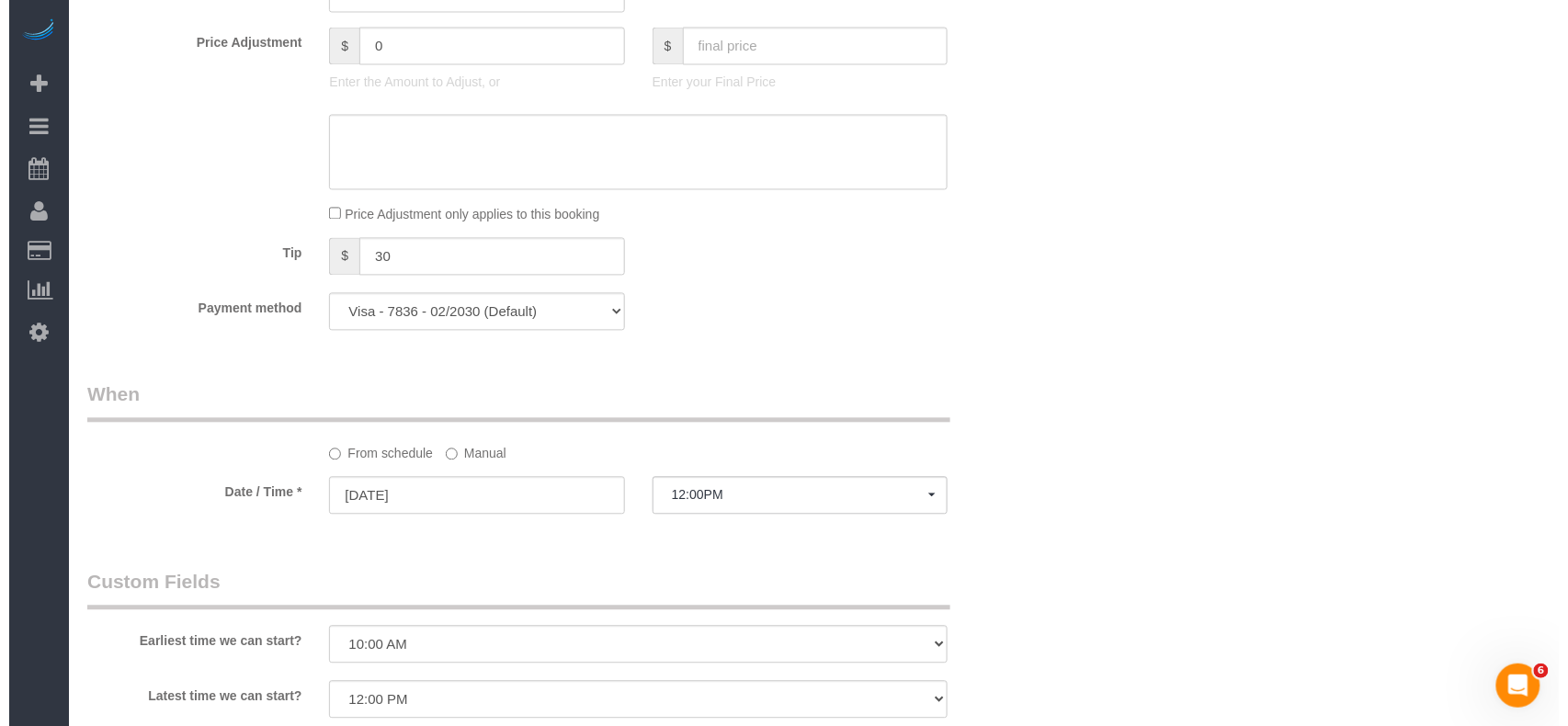
scroll to position [1224, 0]
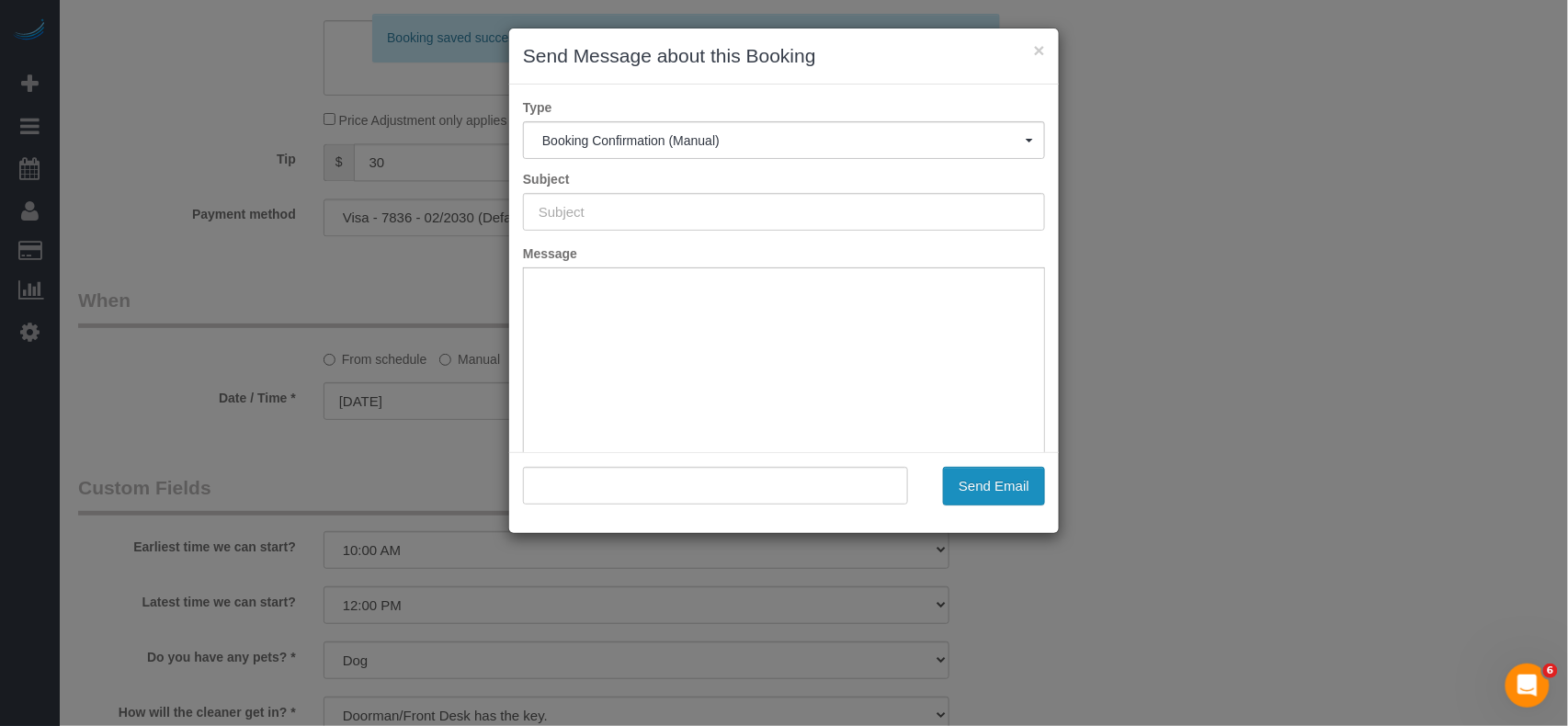
type input "Cleaning Confirmed for 08/31/2025 at 12:00pm"
type input ""Virginia Smith" <virginia_smith@condenast.com>"
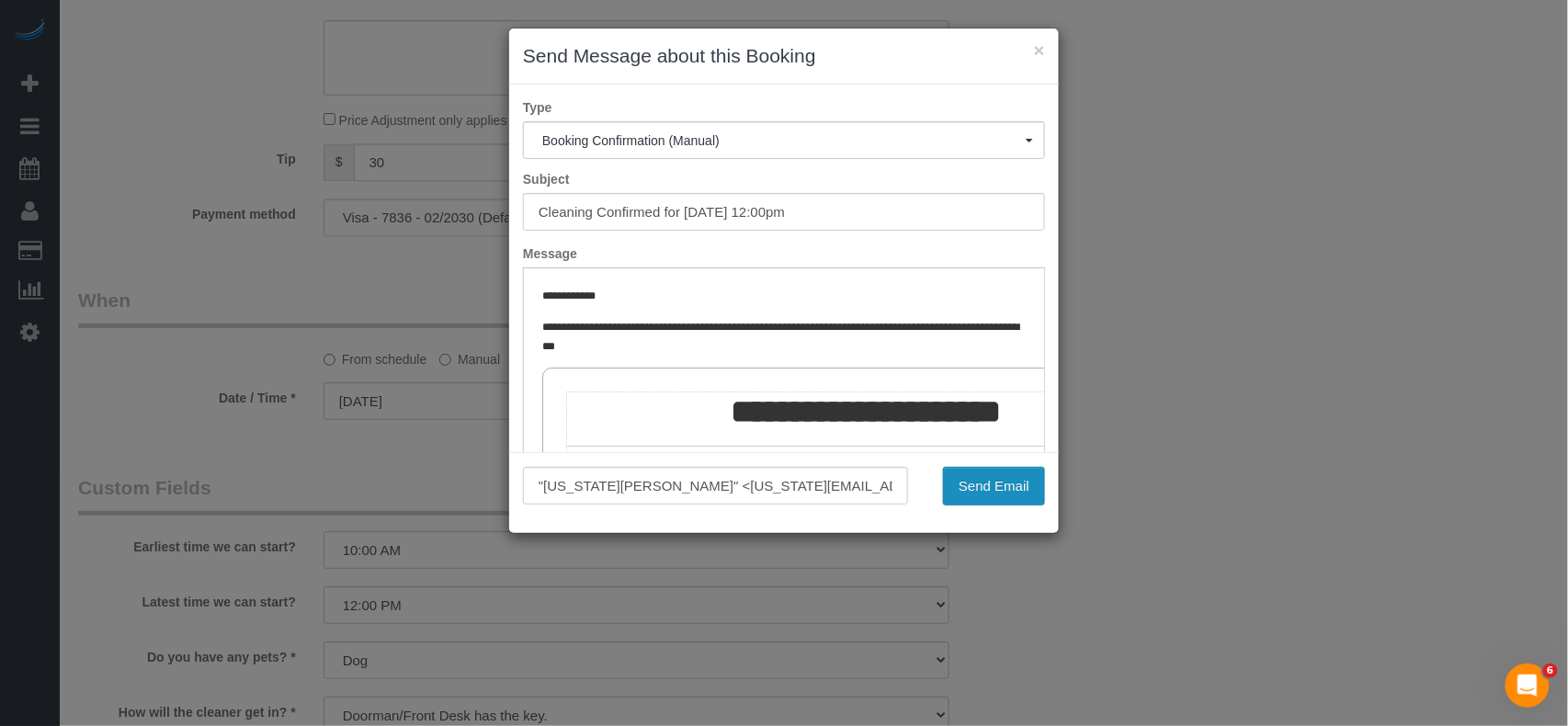
click at [971, 476] on button "Send Email" at bounding box center [994, 485] width 102 height 38
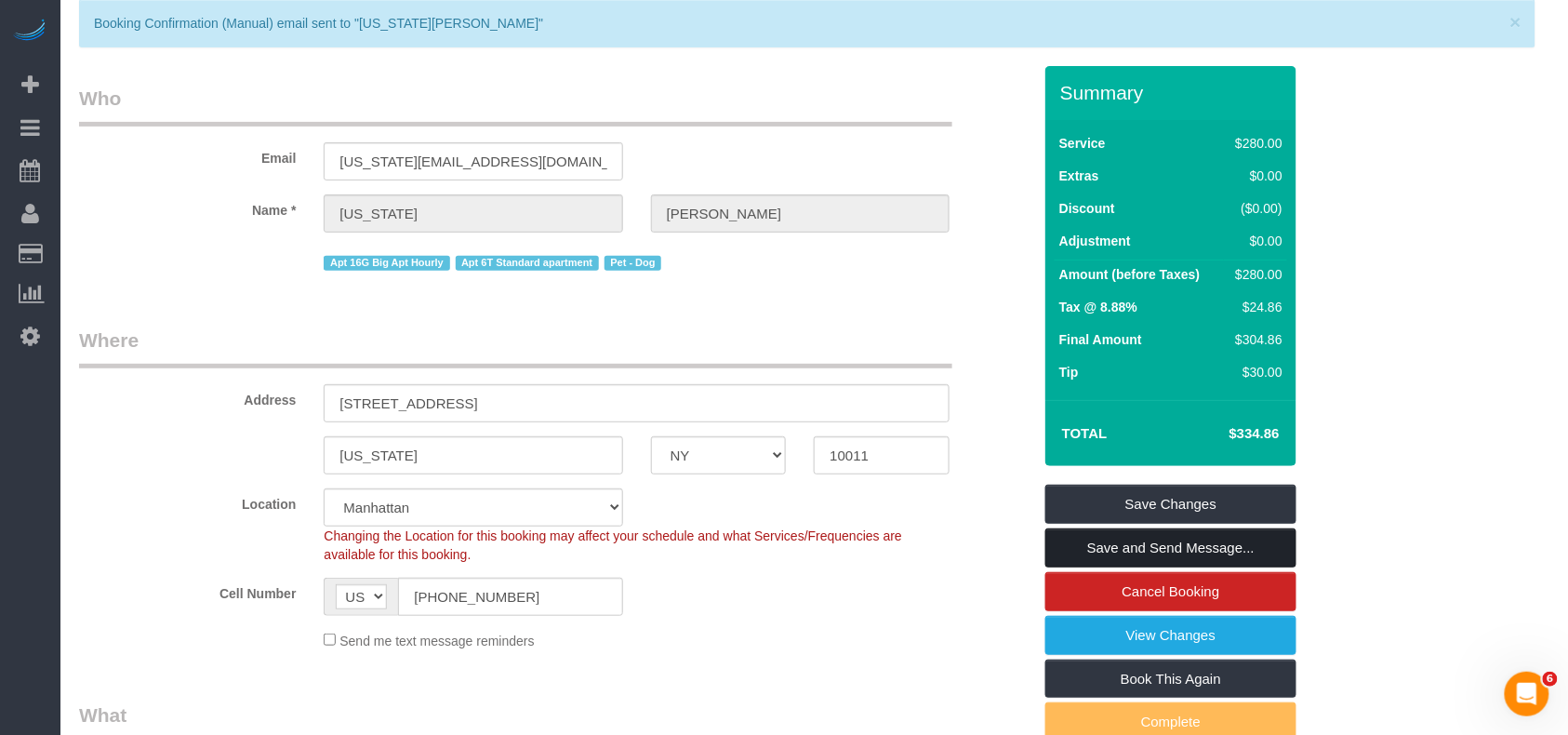
scroll to position [247, 0]
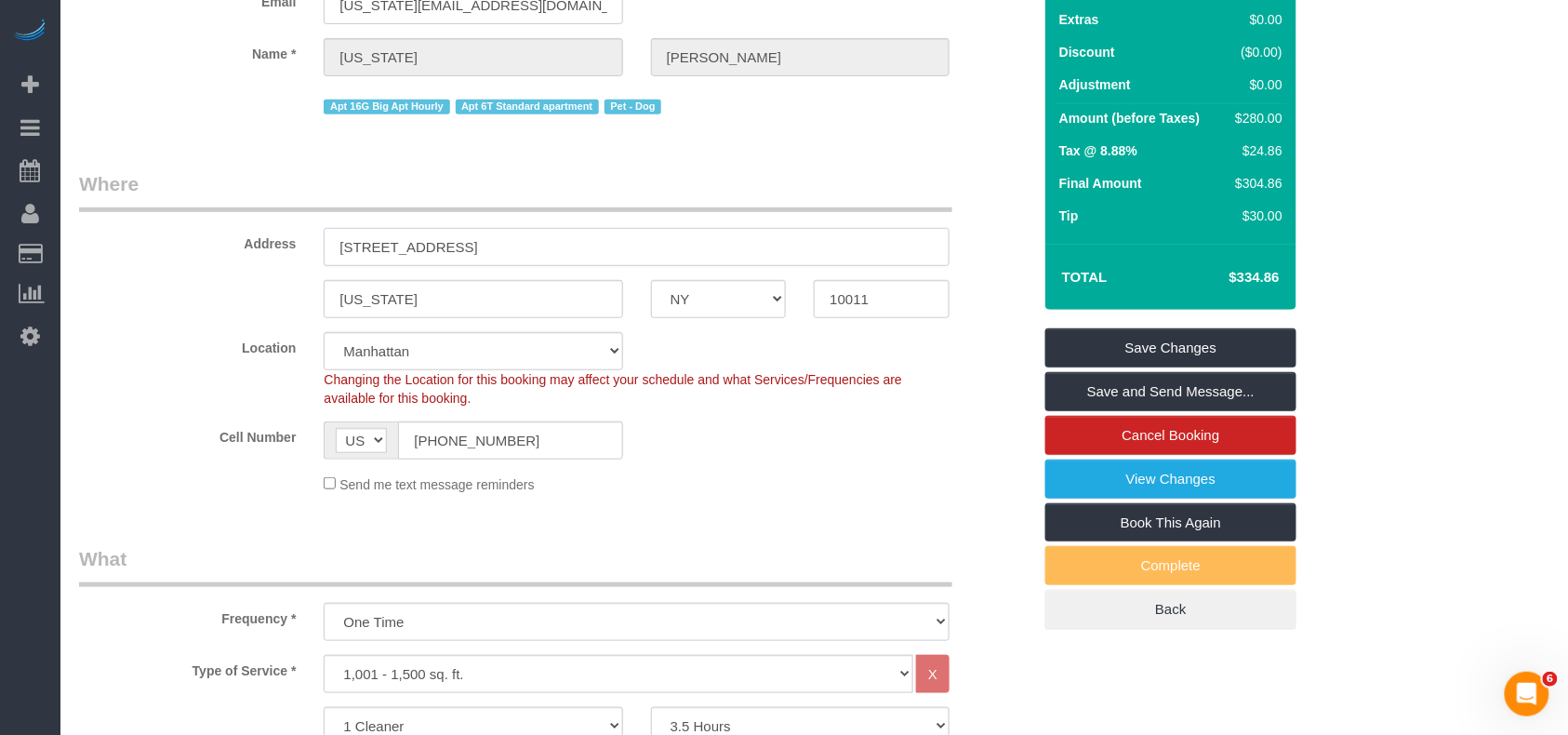
drag, startPoint x: 533, startPoint y: 249, endPoint x: 191, endPoint y: 227, distance: 342.7
click at [191, 227] on div "Address 535 West 23rd Street, N5P" at bounding box center [555, 218] width 980 height 96
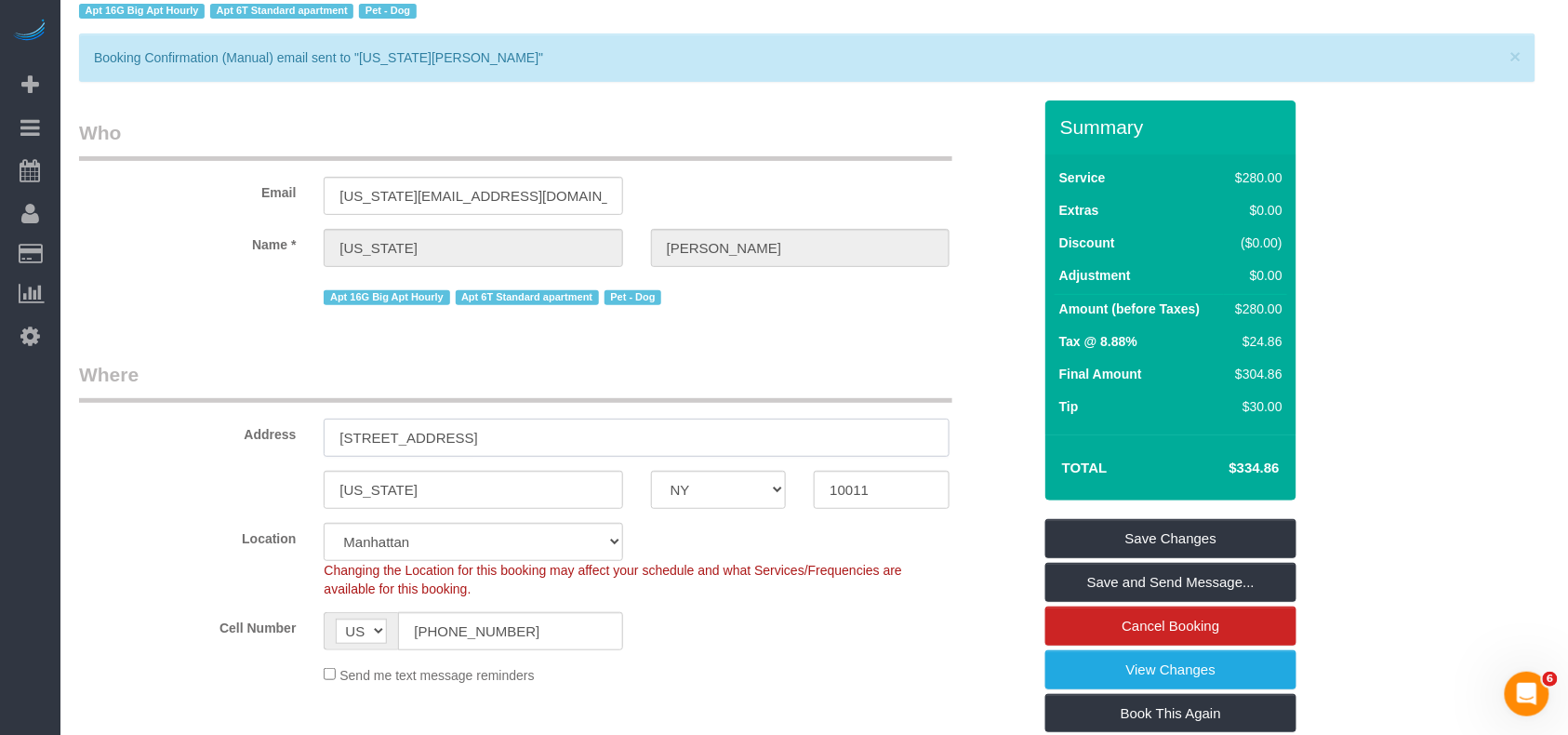
scroll to position [0, 0]
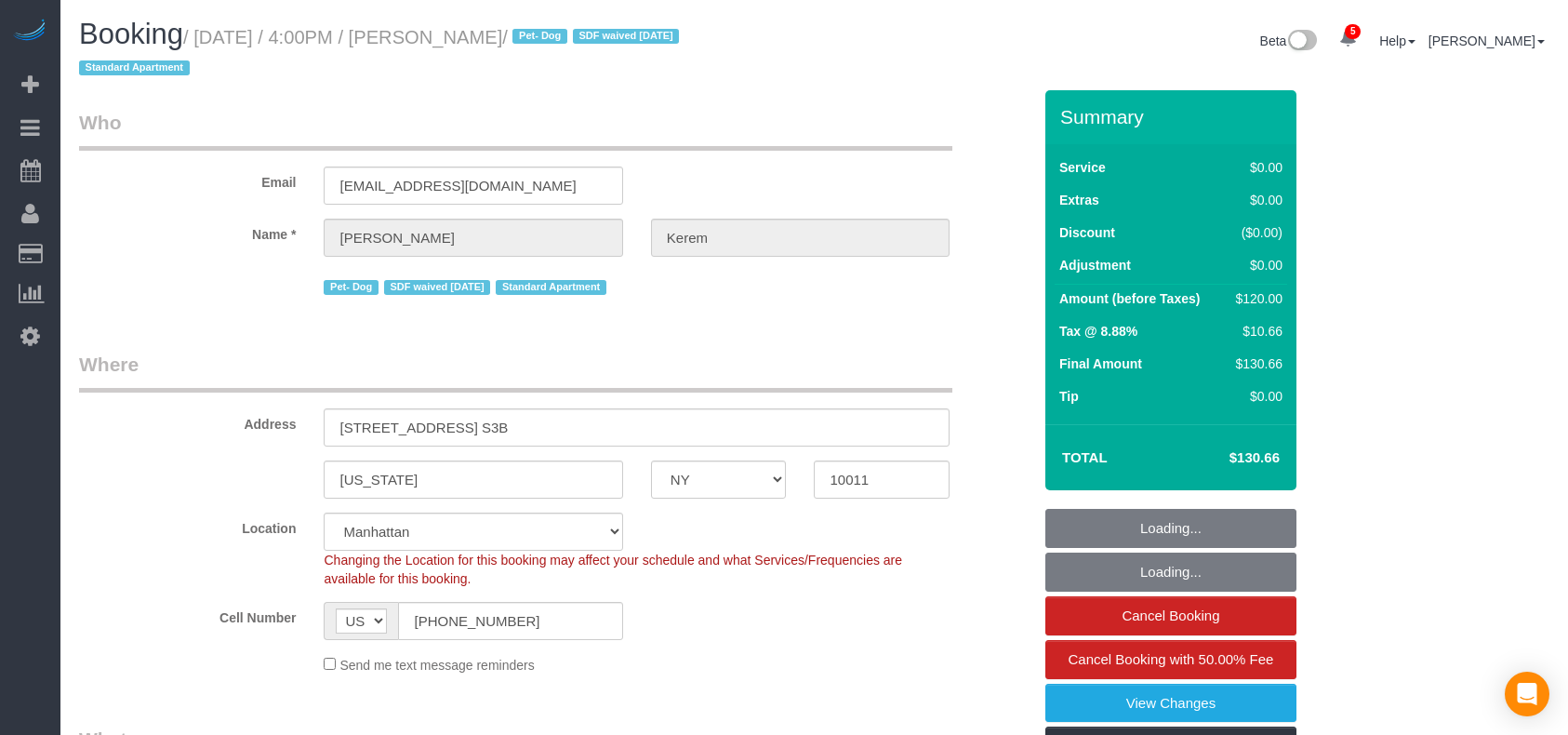
select select "NY"
select select "spot1"
select select "number:64"
select select "number:78"
select select "number:13"
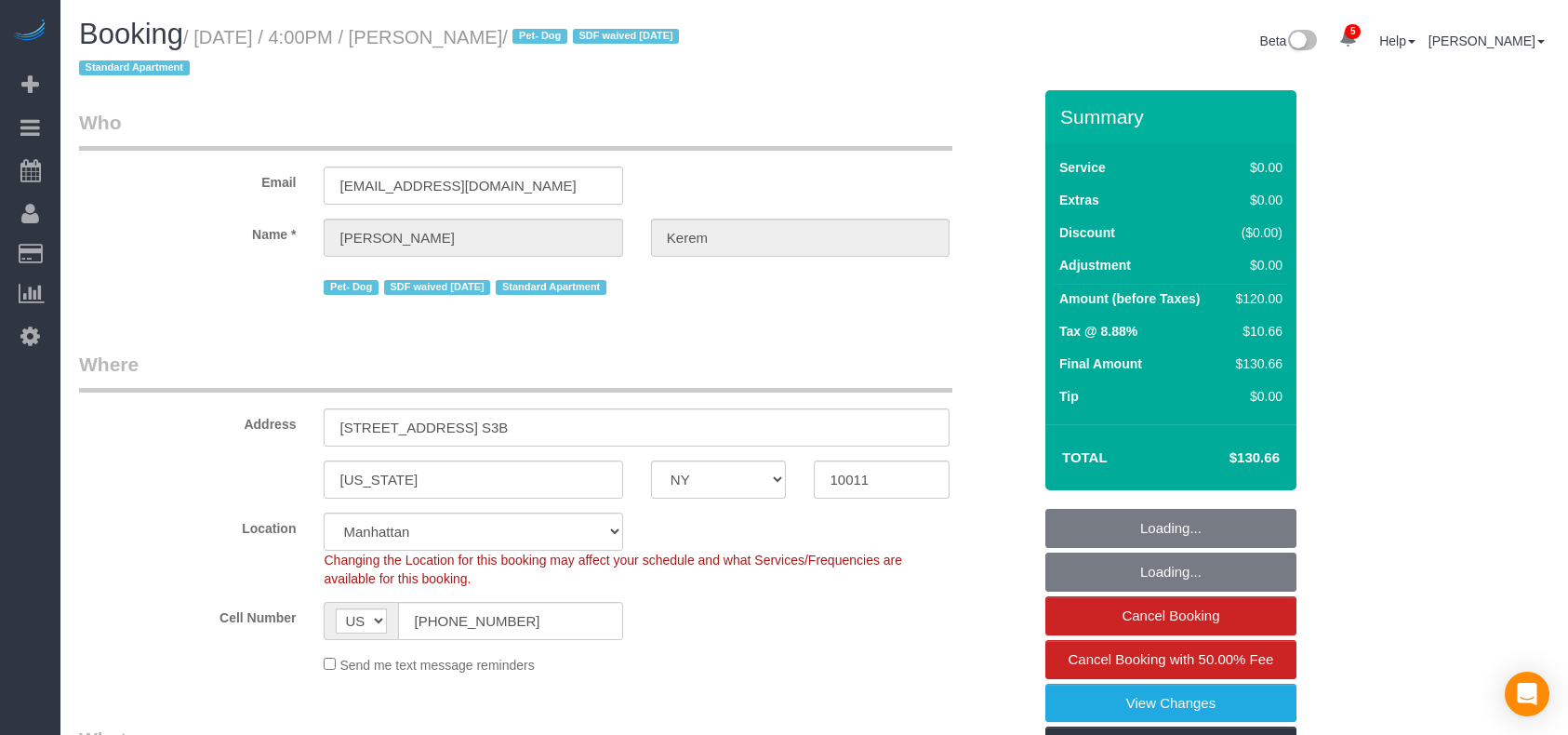
select select "number:5"
select select "object:1329"
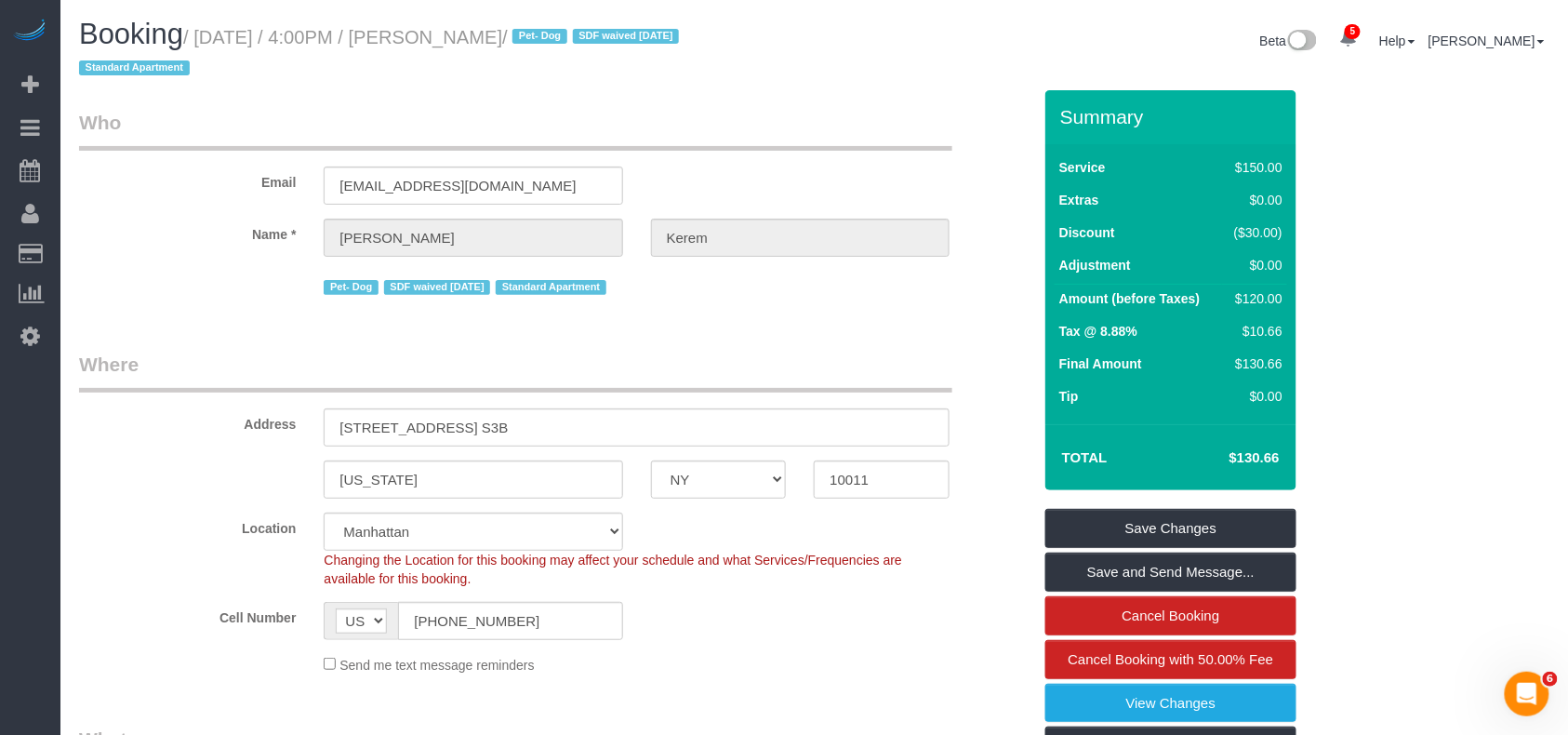
drag, startPoint x: 566, startPoint y: 38, endPoint x: 205, endPoint y: 29, distance: 361.1
click at [205, 29] on small "/ [DATE] / 4:00PM / [PERSON_NAME] / Pet- Dog SDF waived [DATE] Standard Apartme…" at bounding box center [382, 53] width 606 height 52
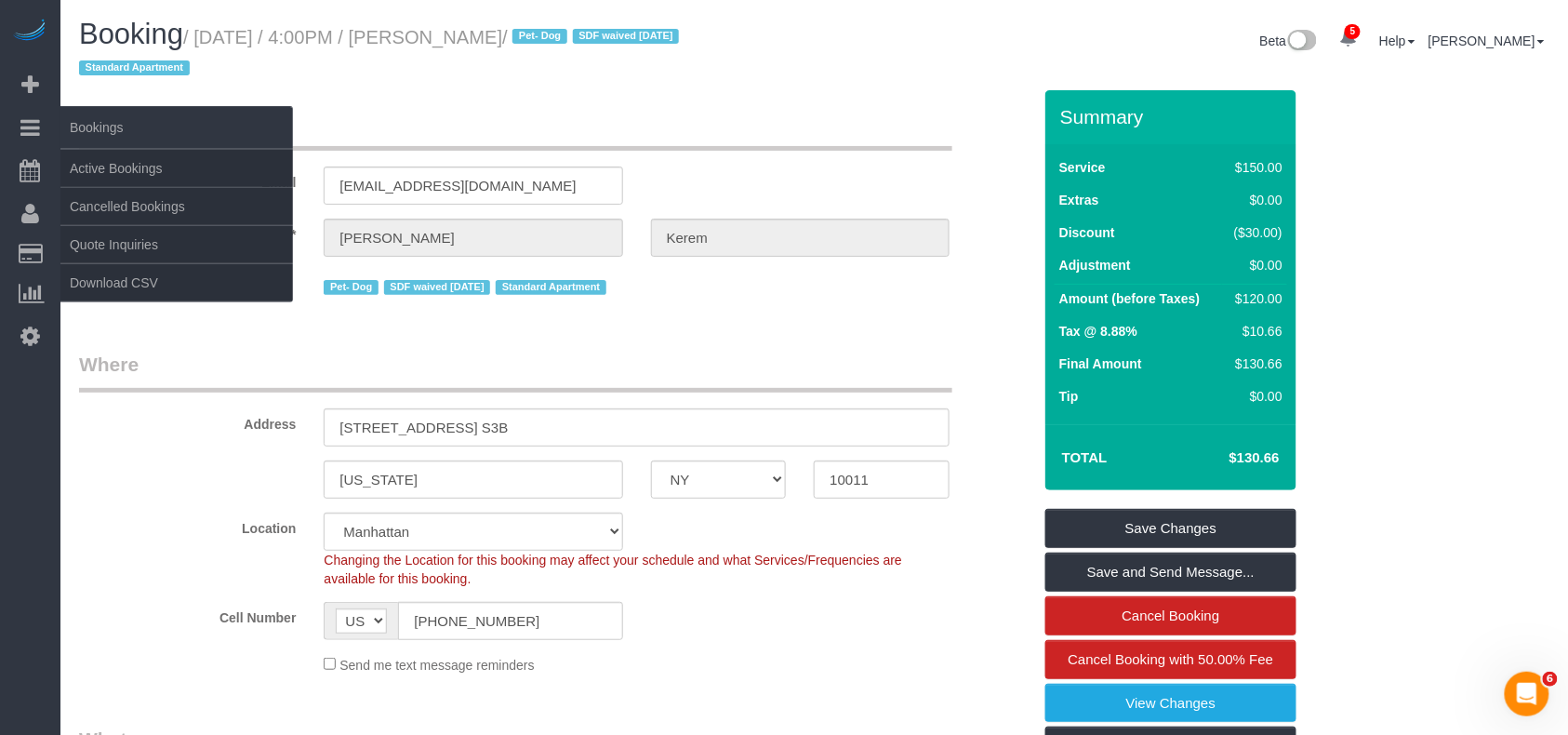
copy small "[DATE] / 4:00PM / [PERSON_NAME]"
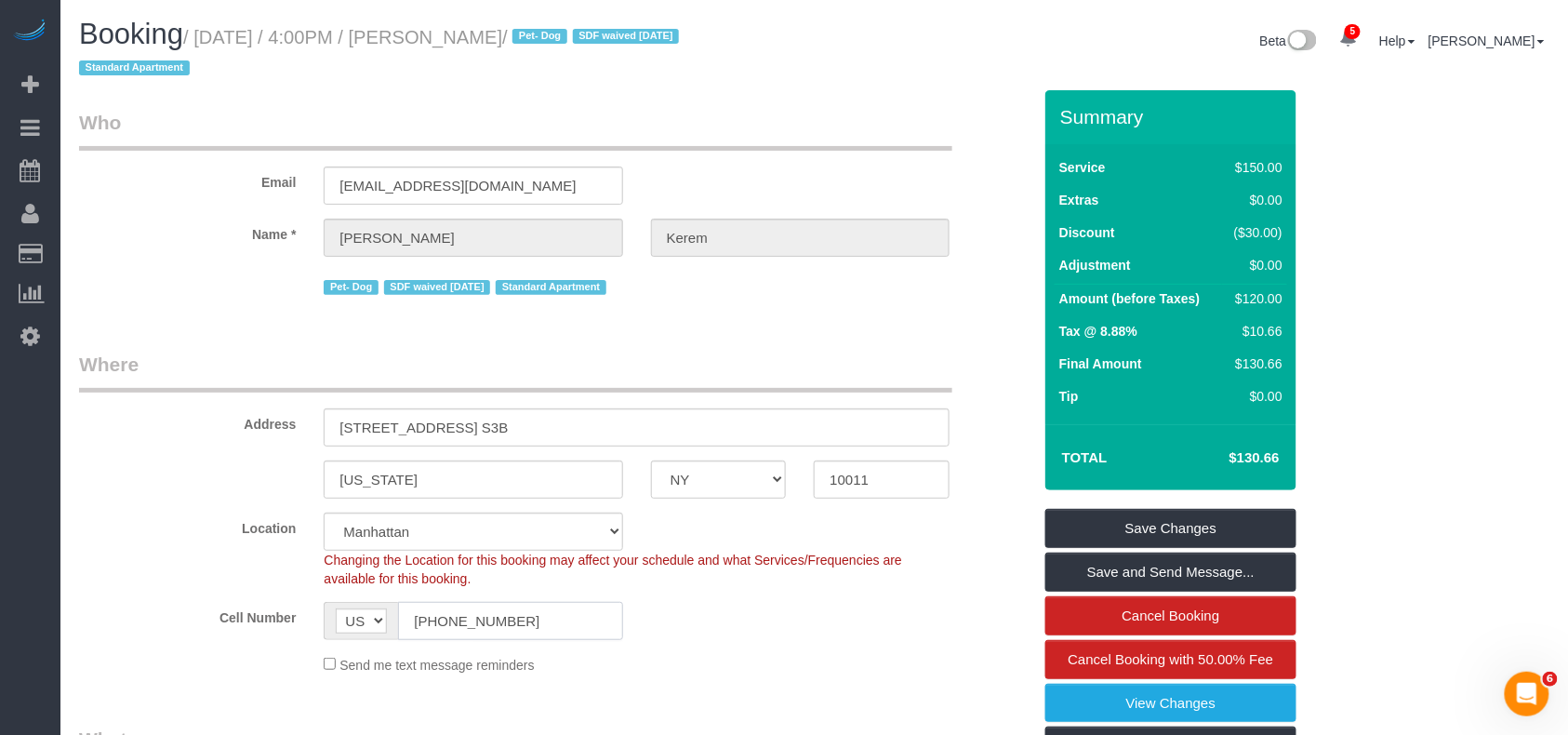
click at [455, 619] on input "[PHONE_NUMBER]" at bounding box center [510, 621] width 224 height 38
click at [455, 619] on input "(240) 421-5776" at bounding box center [510, 621] width 224 height 38
drag, startPoint x: 573, startPoint y: 37, endPoint x: 202, endPoint y: 37, distance: 371.0
click at [202, 37] on small "/ August 28, 2025 / 4:00PM / Michaela Kerem / Pet- Dog SDF waived 3/25/25 Stand…" at bounding box center [382, 53] width 606 height 52
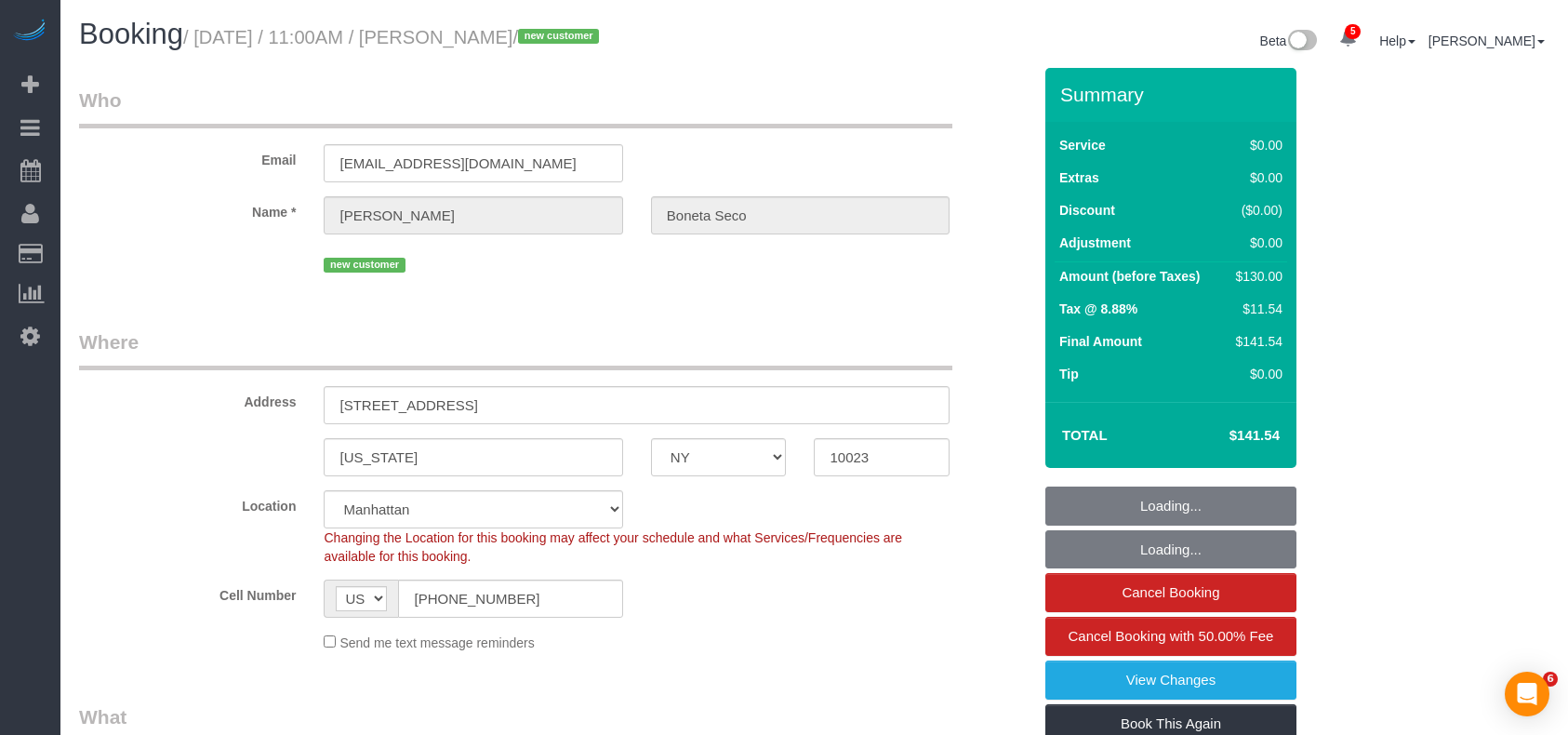
select select "NY"
select select "1"
select select "number:58"
select select "number:72"
select select "number:15"
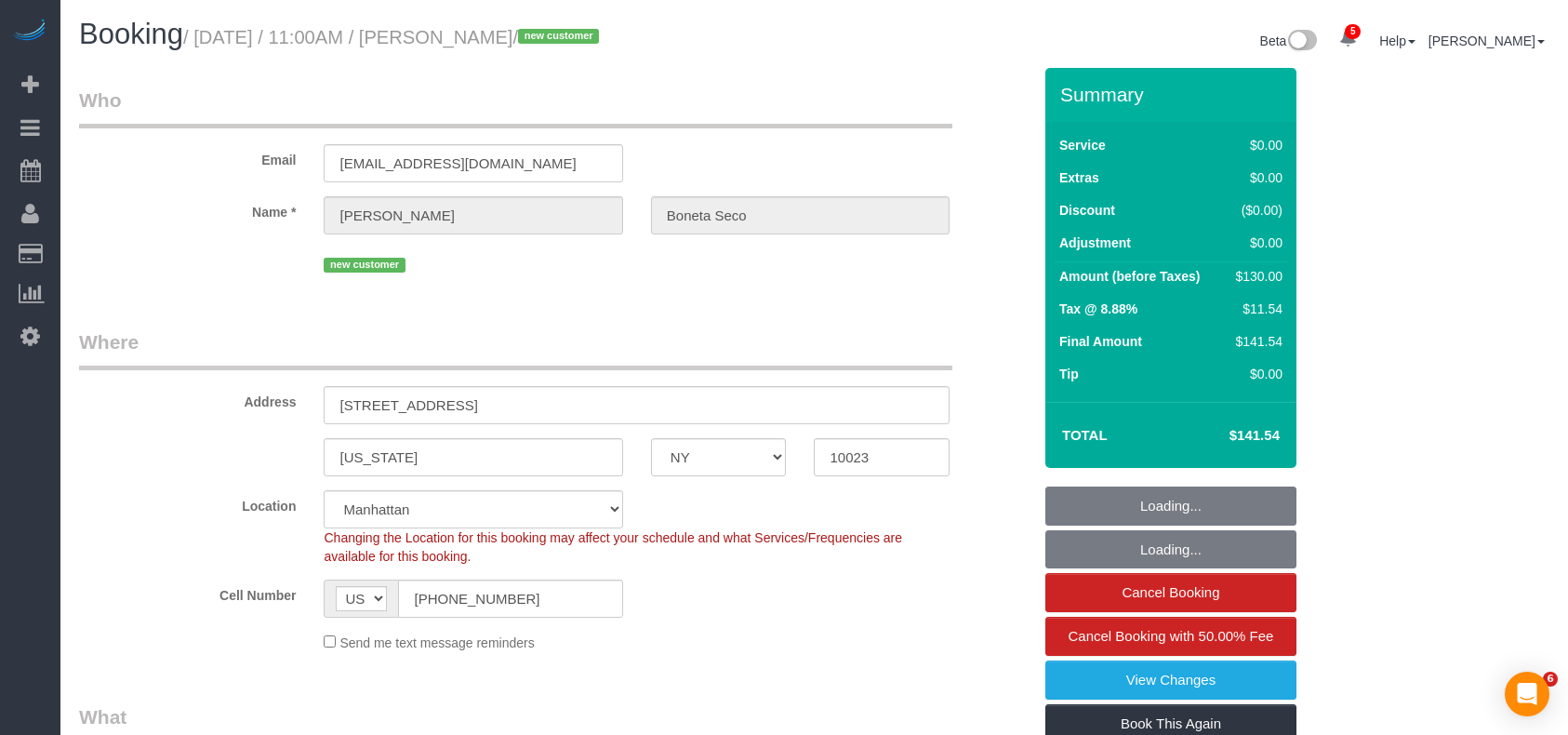
select select "number:5"
select select "spot1"
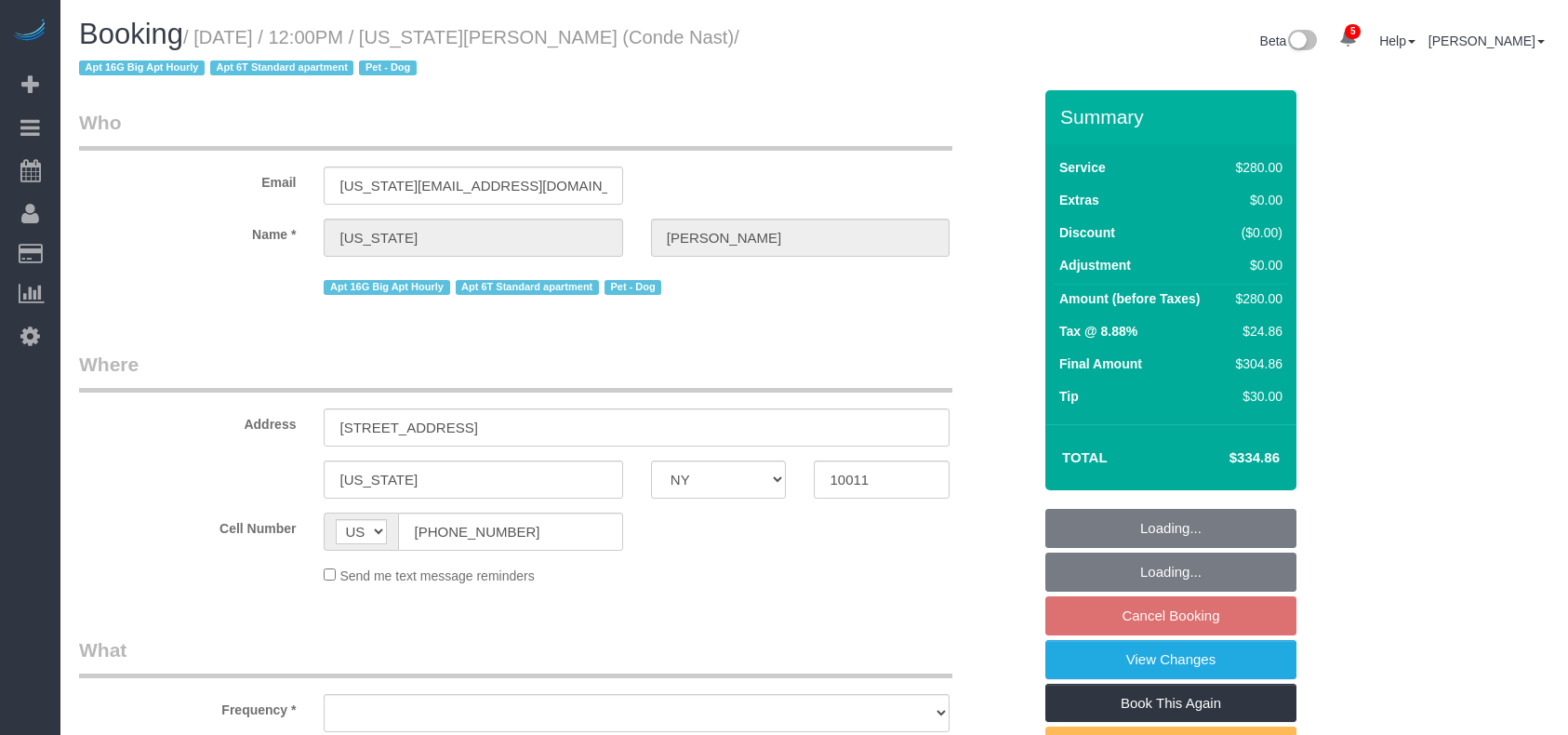
select select "NY"
select select "number:58"
select select "number:72"
select select "number:13"
select select "number:6"
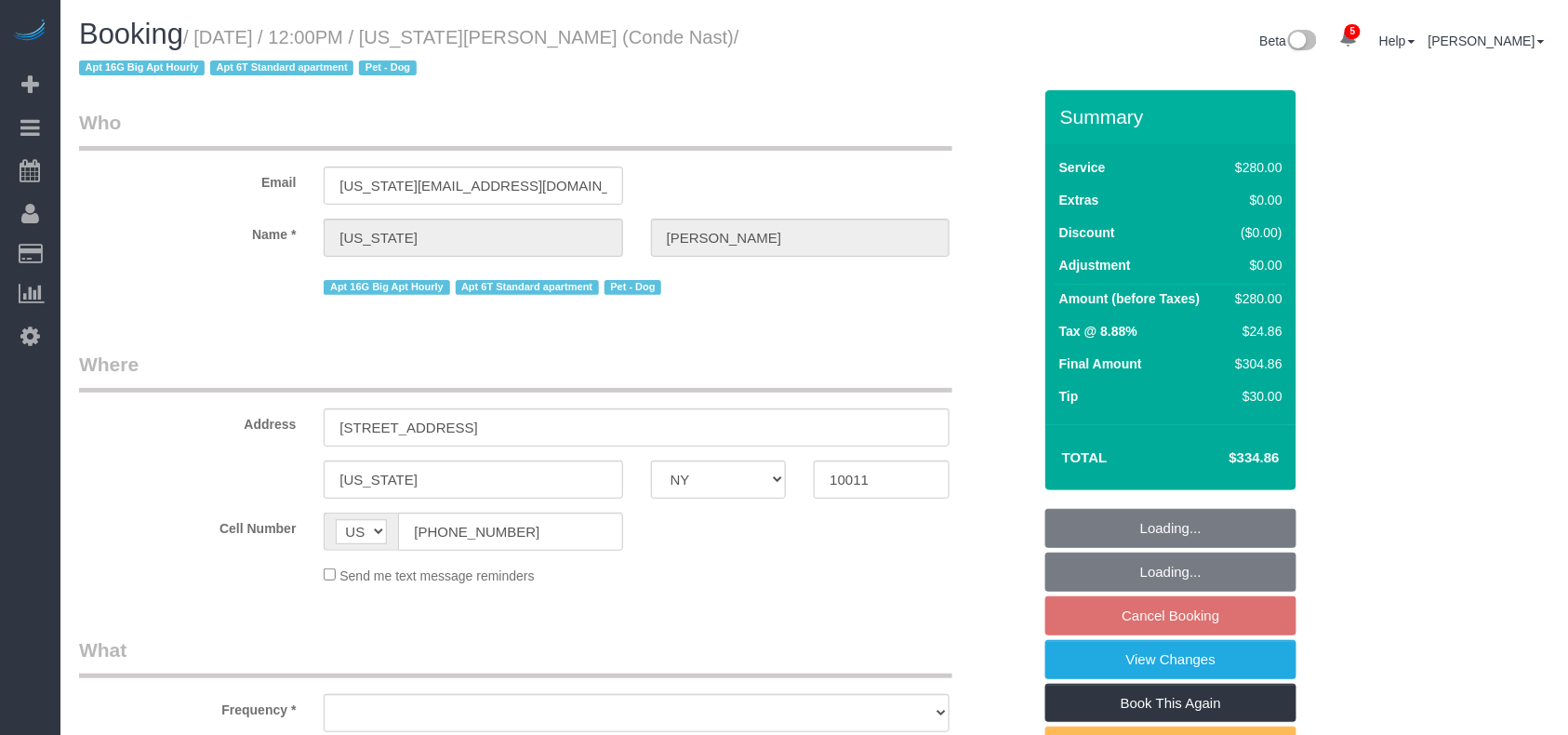
select select "string:stripe-pm_1R4ht54VGloSiKo72HDr2sM7"
select select "210"
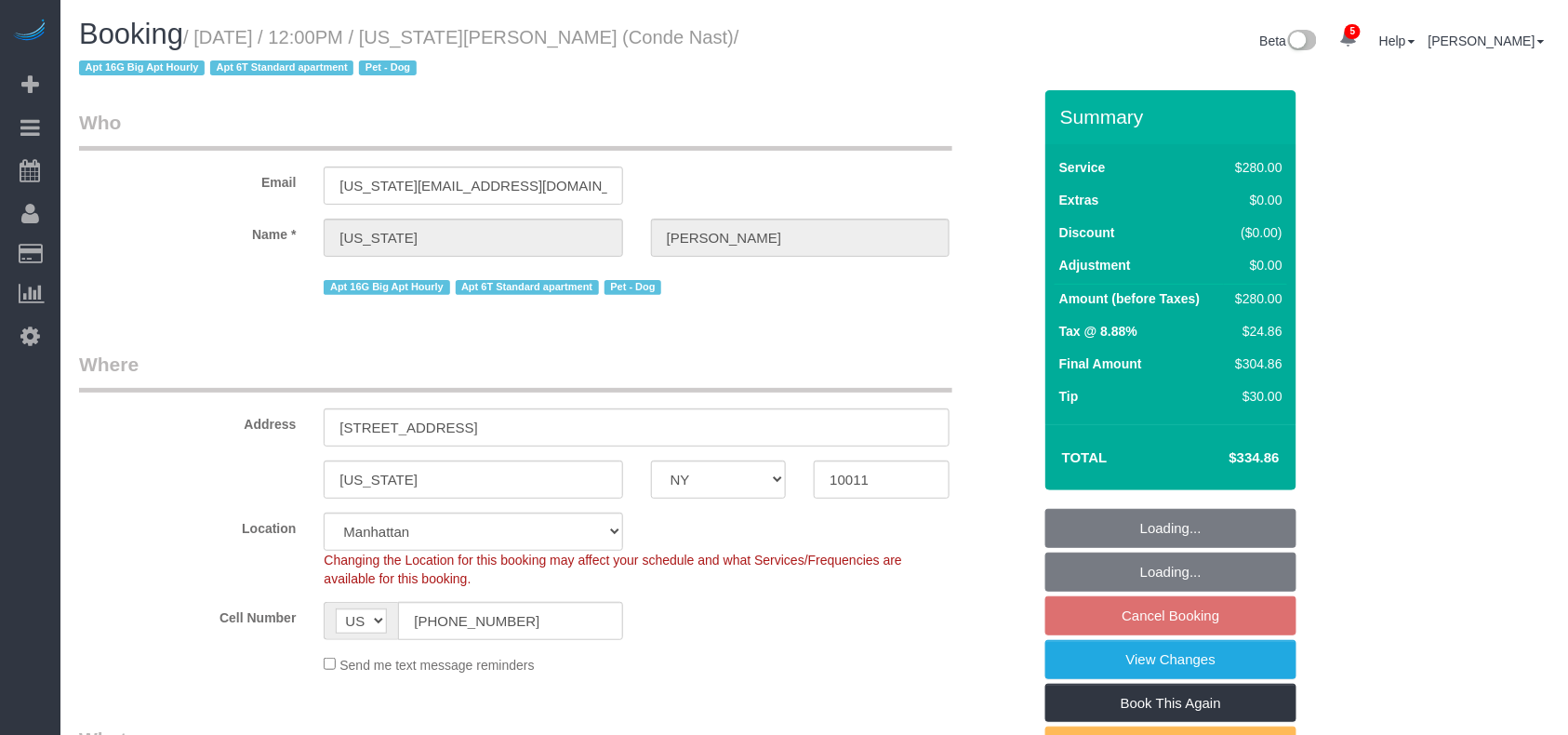
select select "object:1295"
select select "spot5"
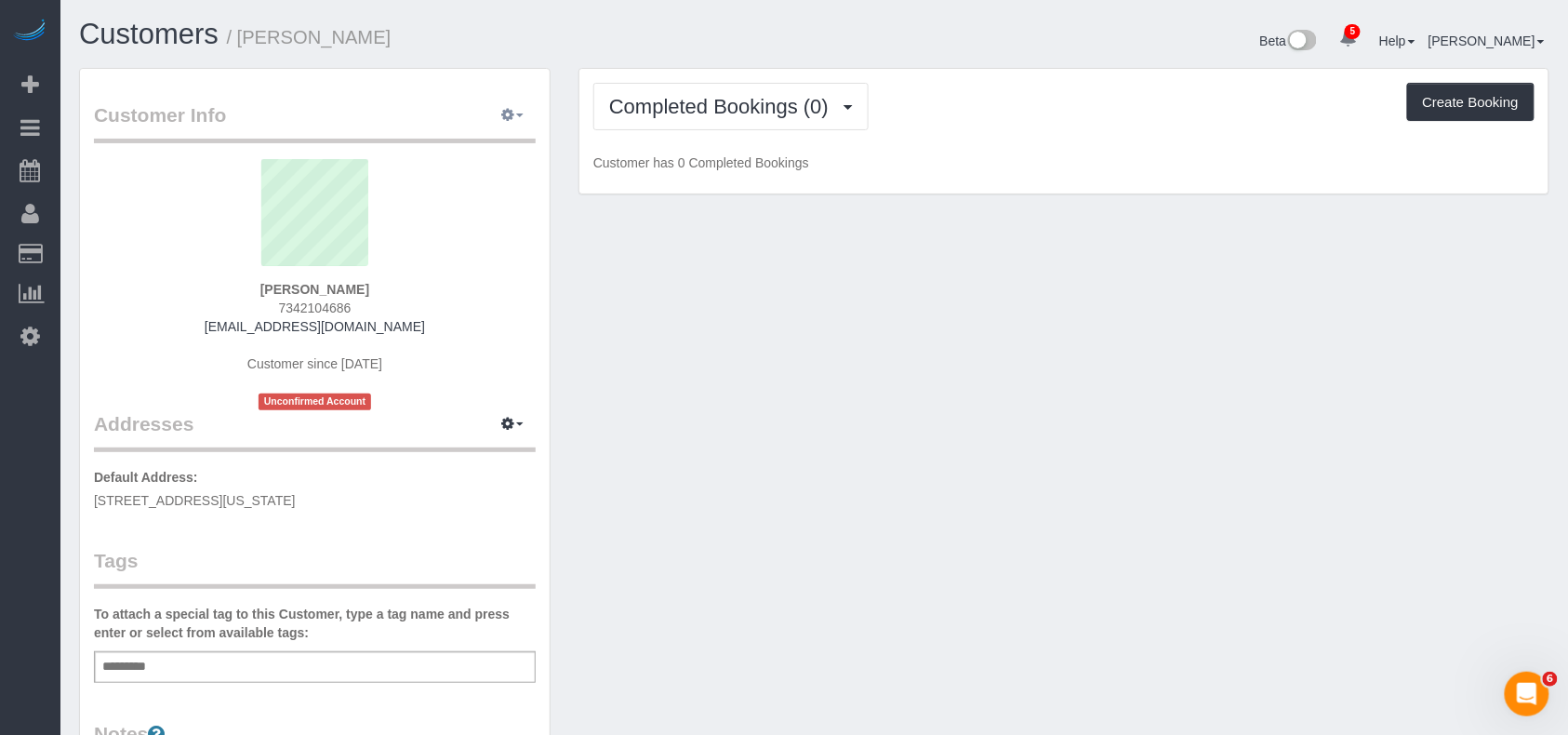
click at [508, 117] on icon "button" at bounding box center [508, 114] width 13 height 11
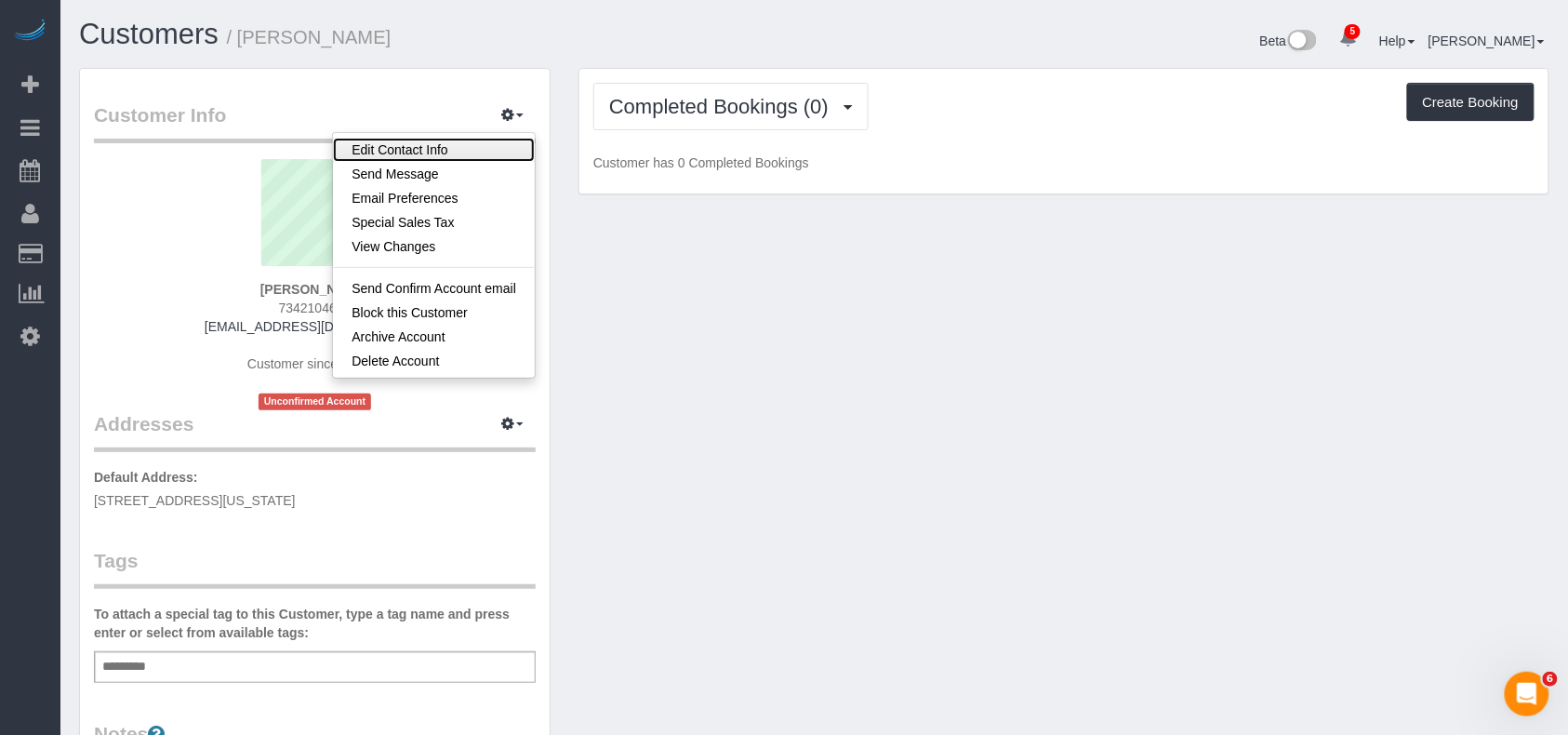
click at [465, 154] on link "Edit Contact Info" at bounding box center [433, 149] width 202 height 25
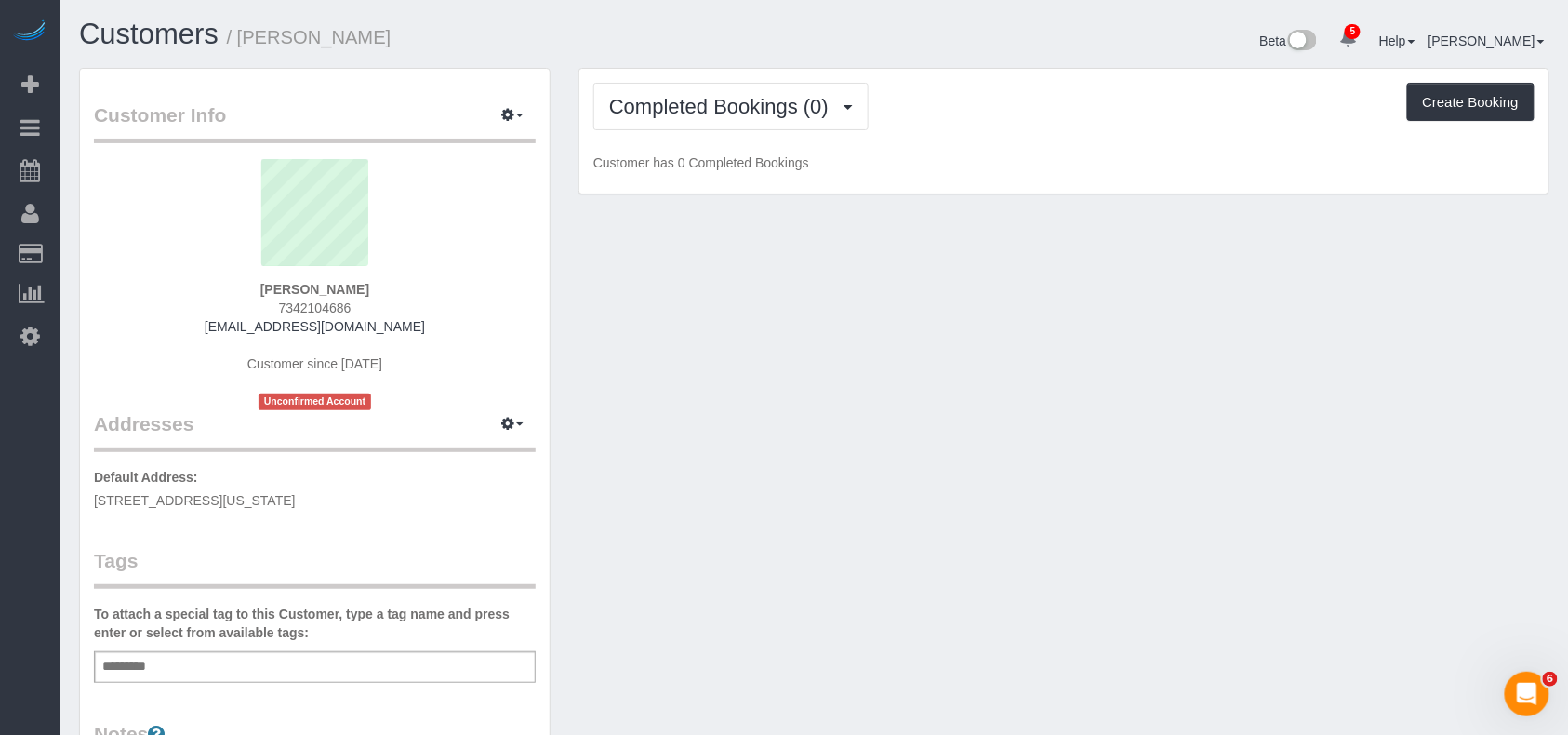
select select "NY"
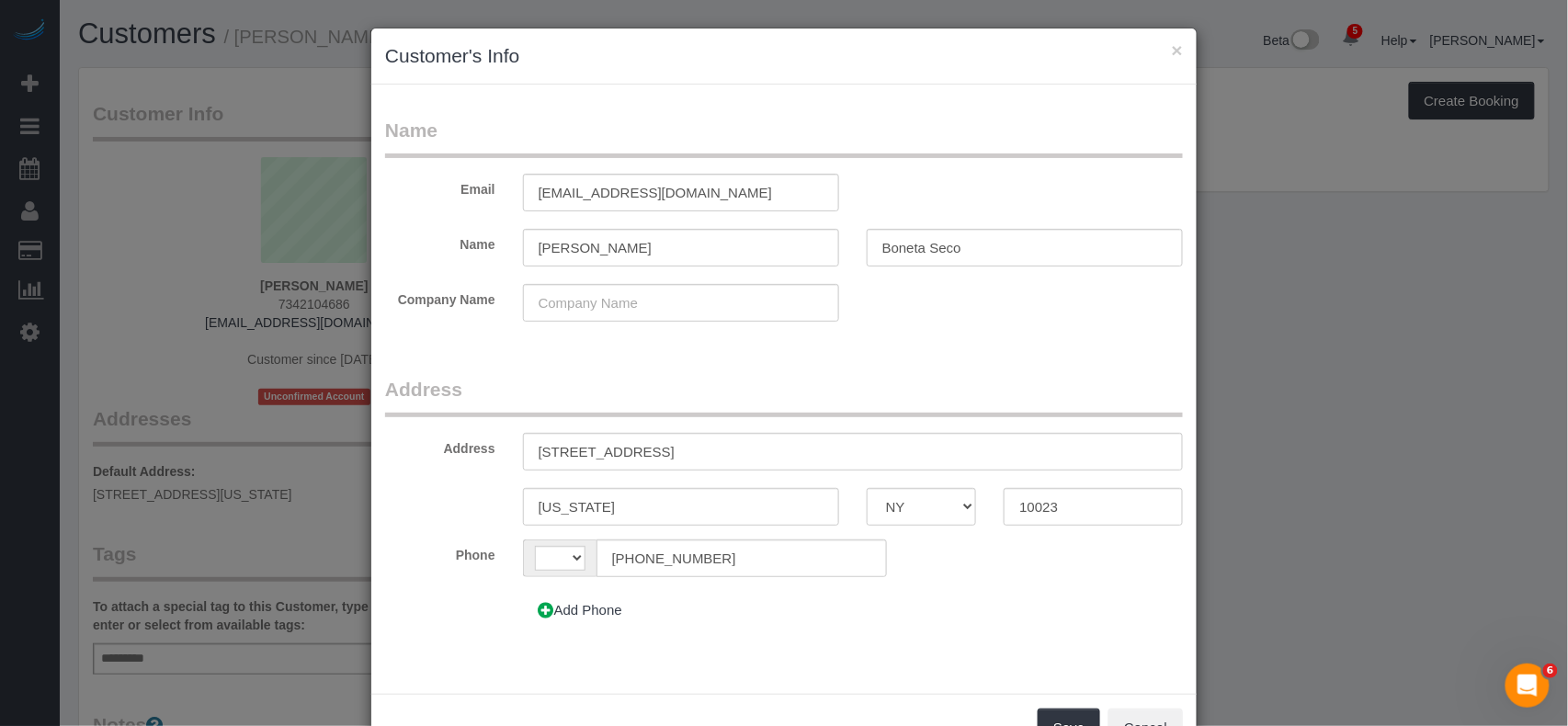
select select "string:US"
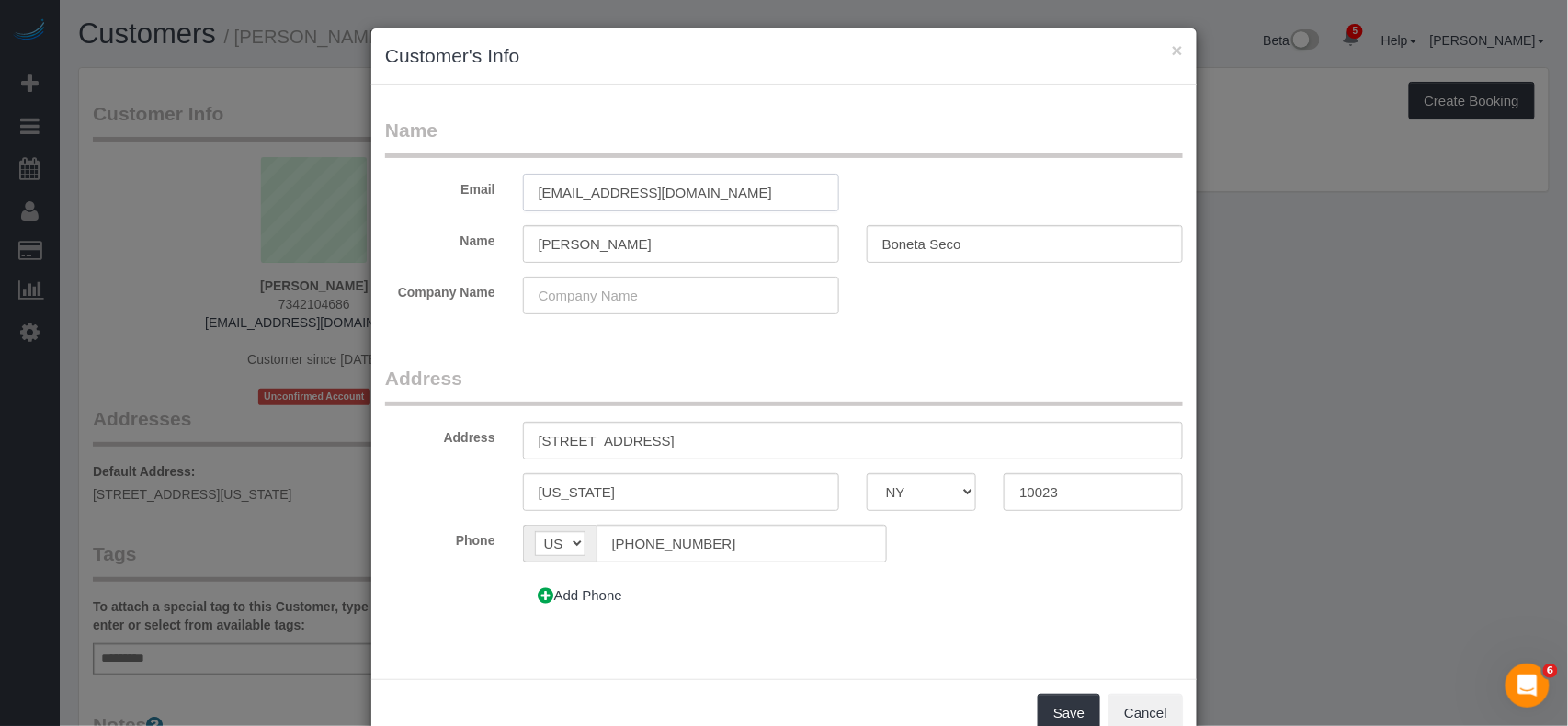
drag, startPoint x: 666, startPoint y: 189, endPoint x: 439, endPoint y: 185, distance: 227.0
click at [441, 185] on div "Email jboneta@gmail.com" at bounding box center [784, 192] width 826 height 37
paste input "12"
type input "jboneta12@gmail.com"
click at [1038, 698] on button "Save" at bounding box center [1069, 712] width 63 height 38
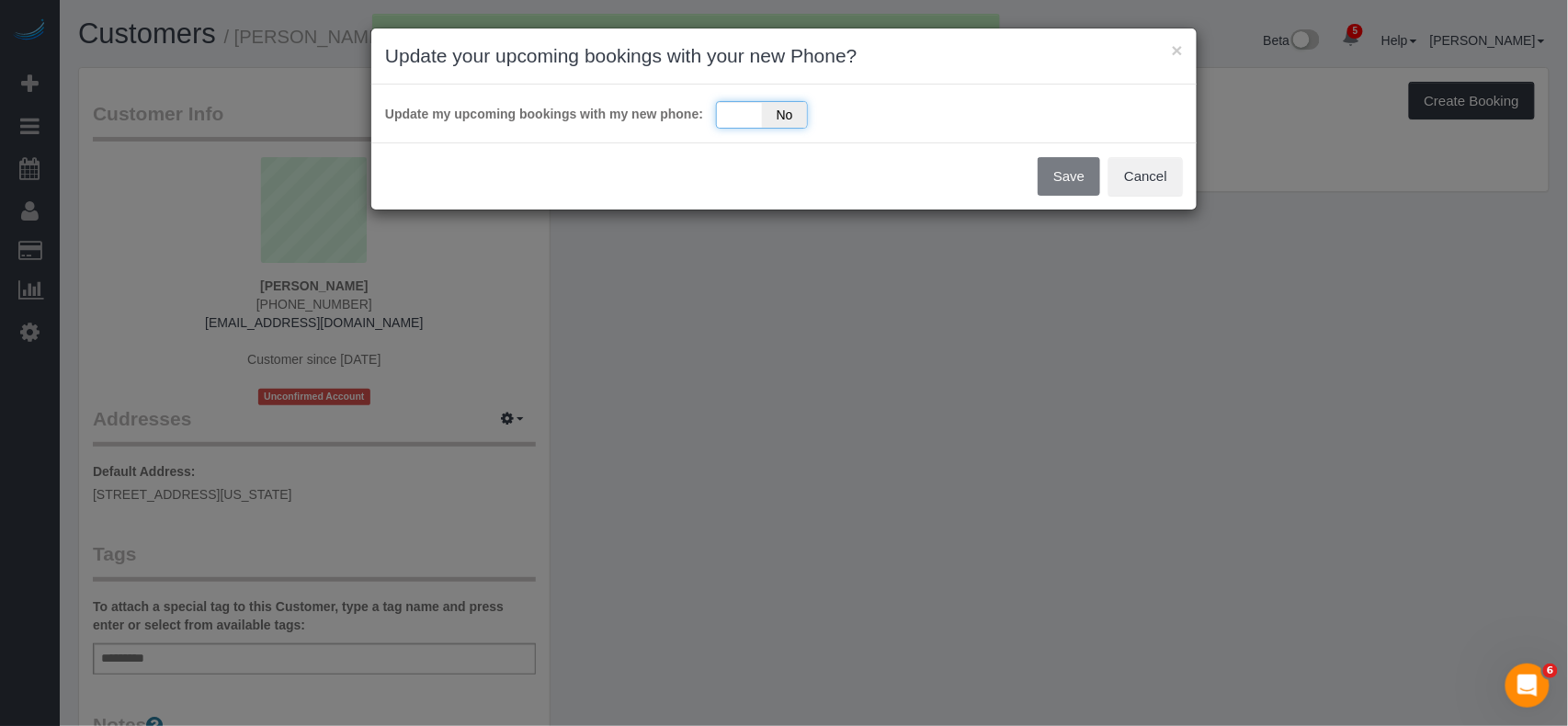
click at [746, 121] on div "Yes No" at bounding box center [762, 114] width 92 height 27
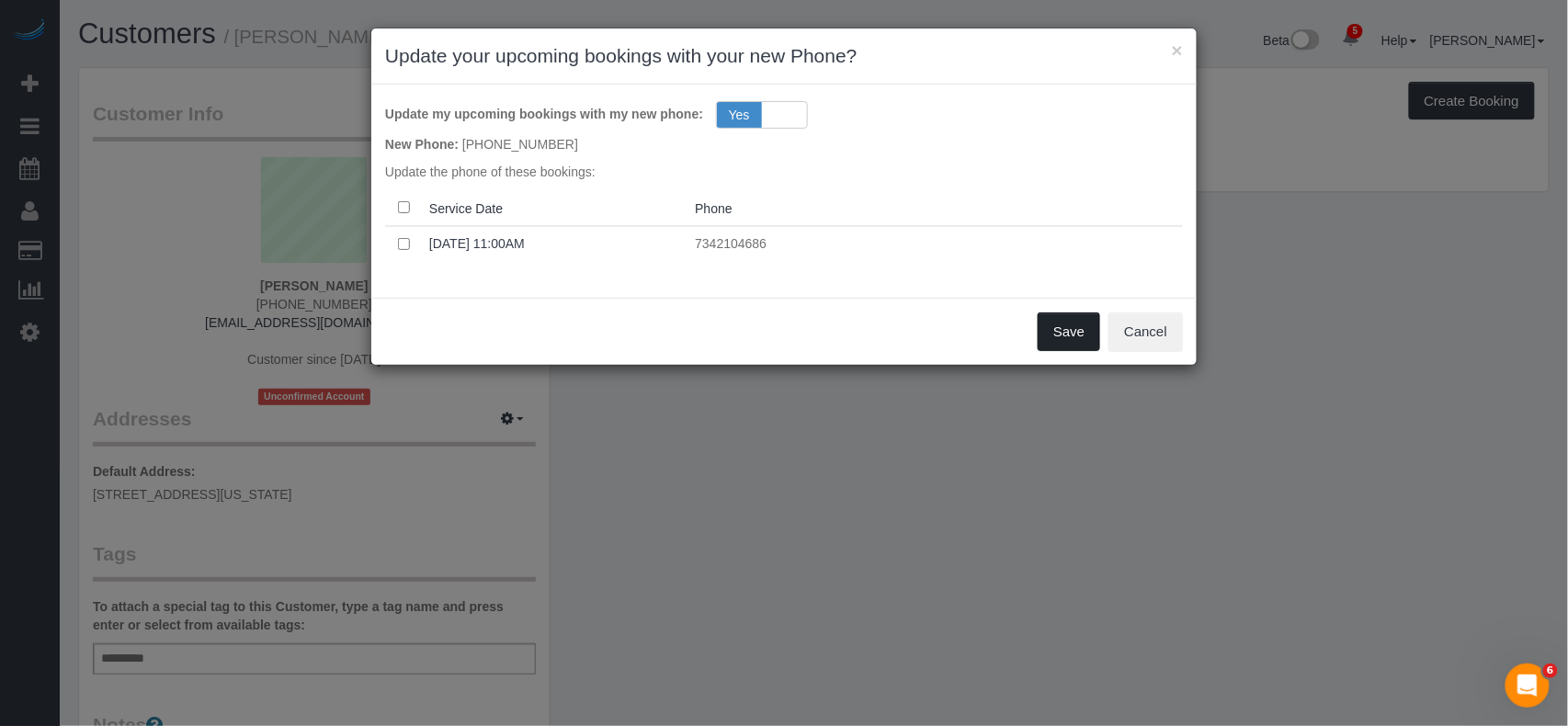
click at [1071, 324] on button "Save" at bounding box center [1069, 331] width 63 height 38
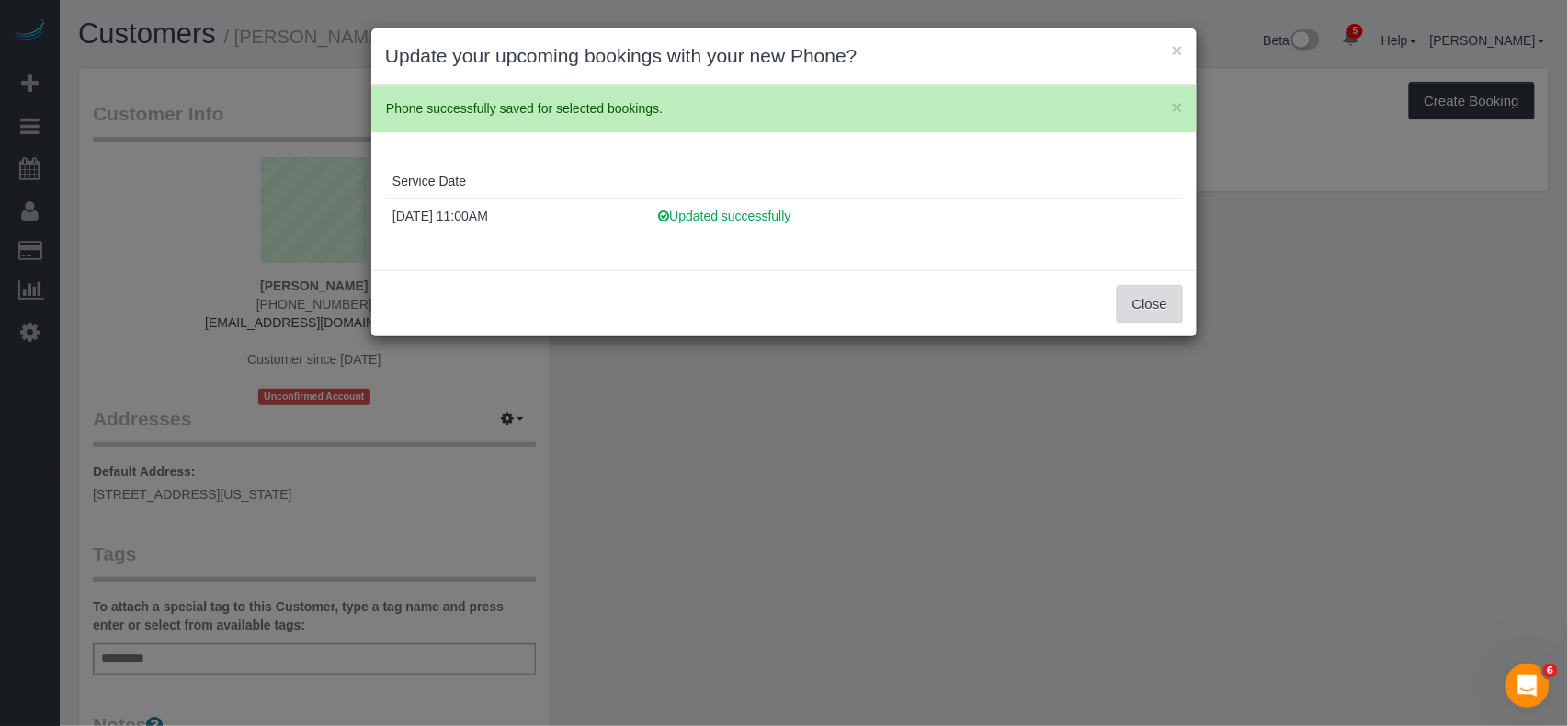
click at [1159, 306] on button "Close" at bounding box center [1149, 304] width 66 height 38
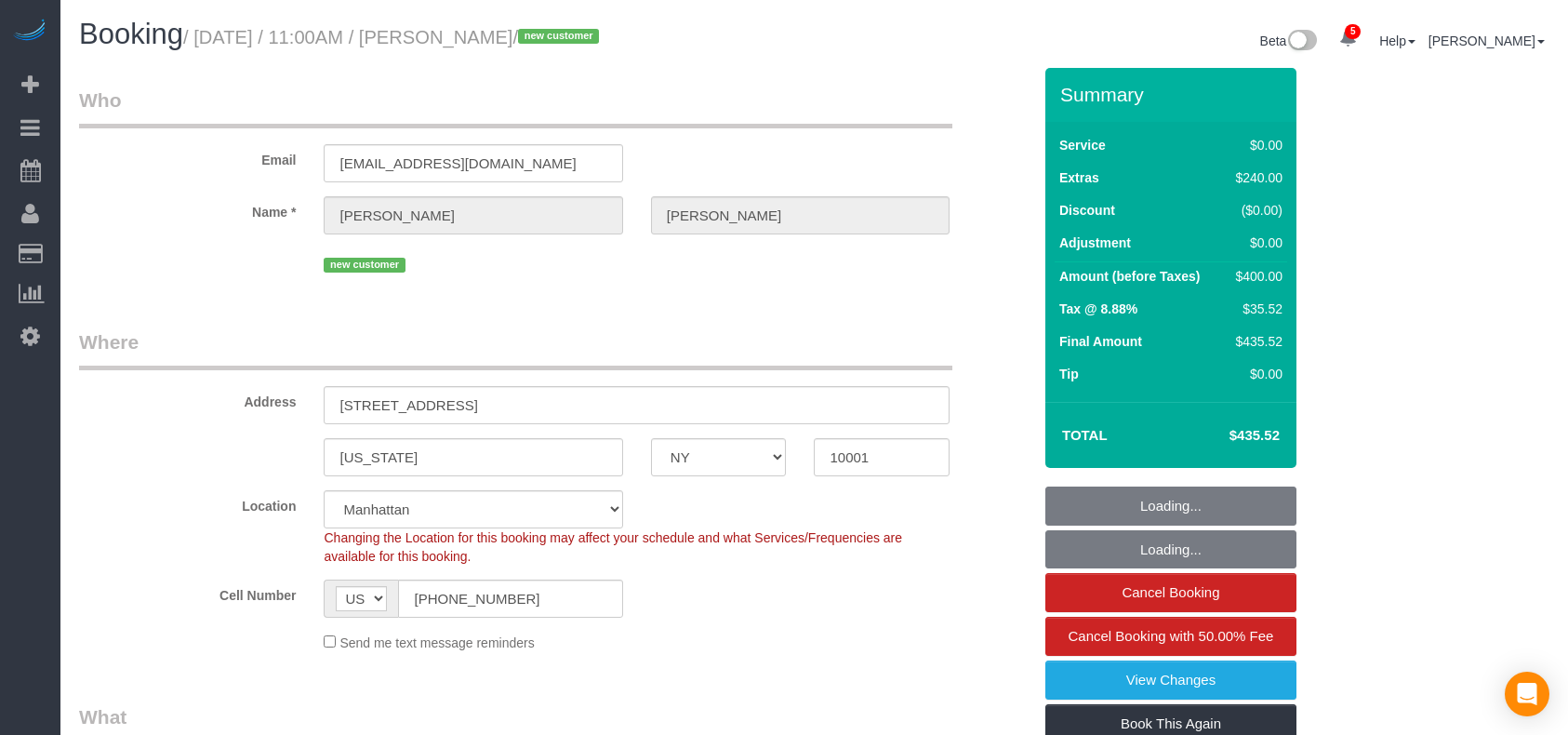
select select "NY"
select select "number:58"
select select "number:73"
select select "number:15"
select select "number:5"
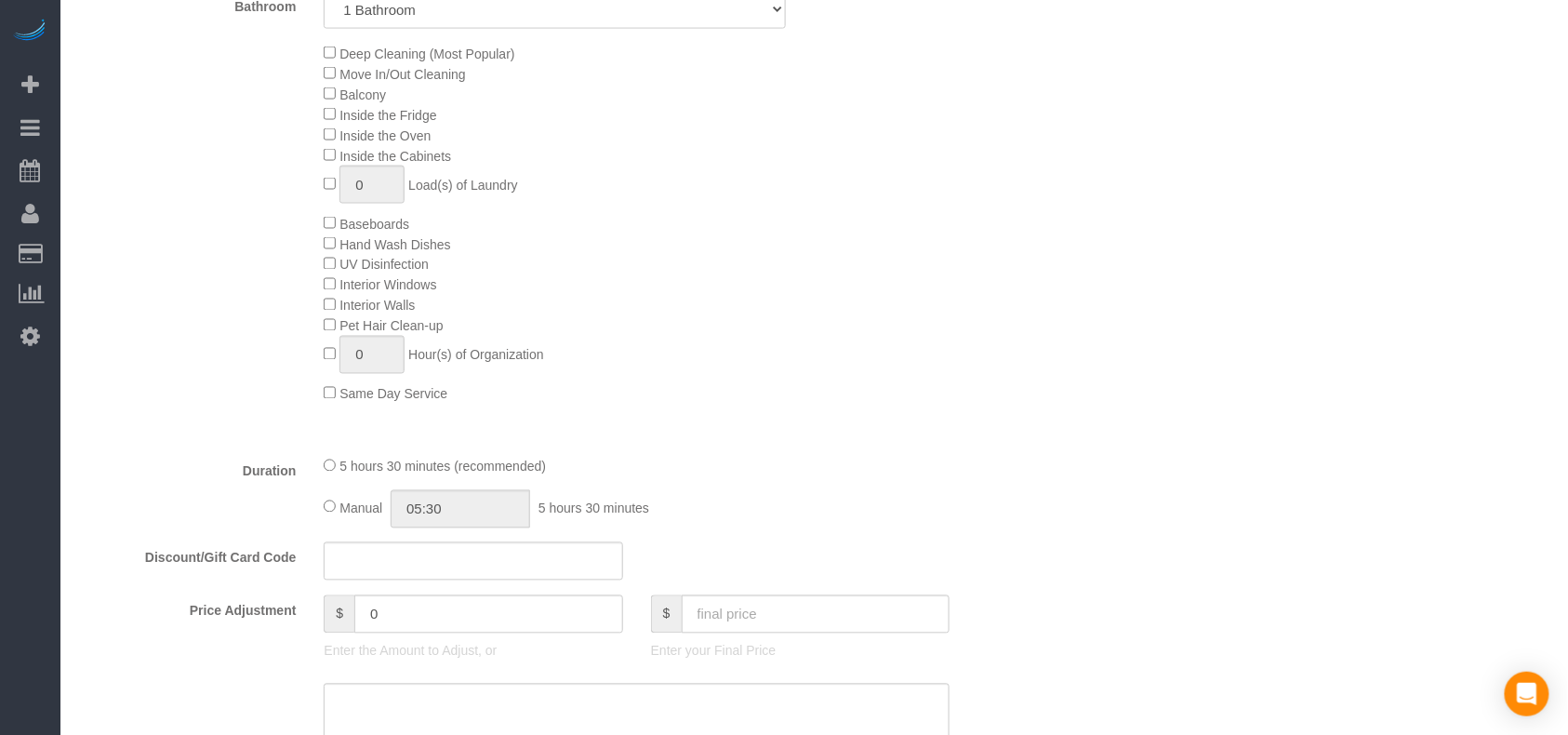
select select "object:1349"
select select "1"
select select "spot1"
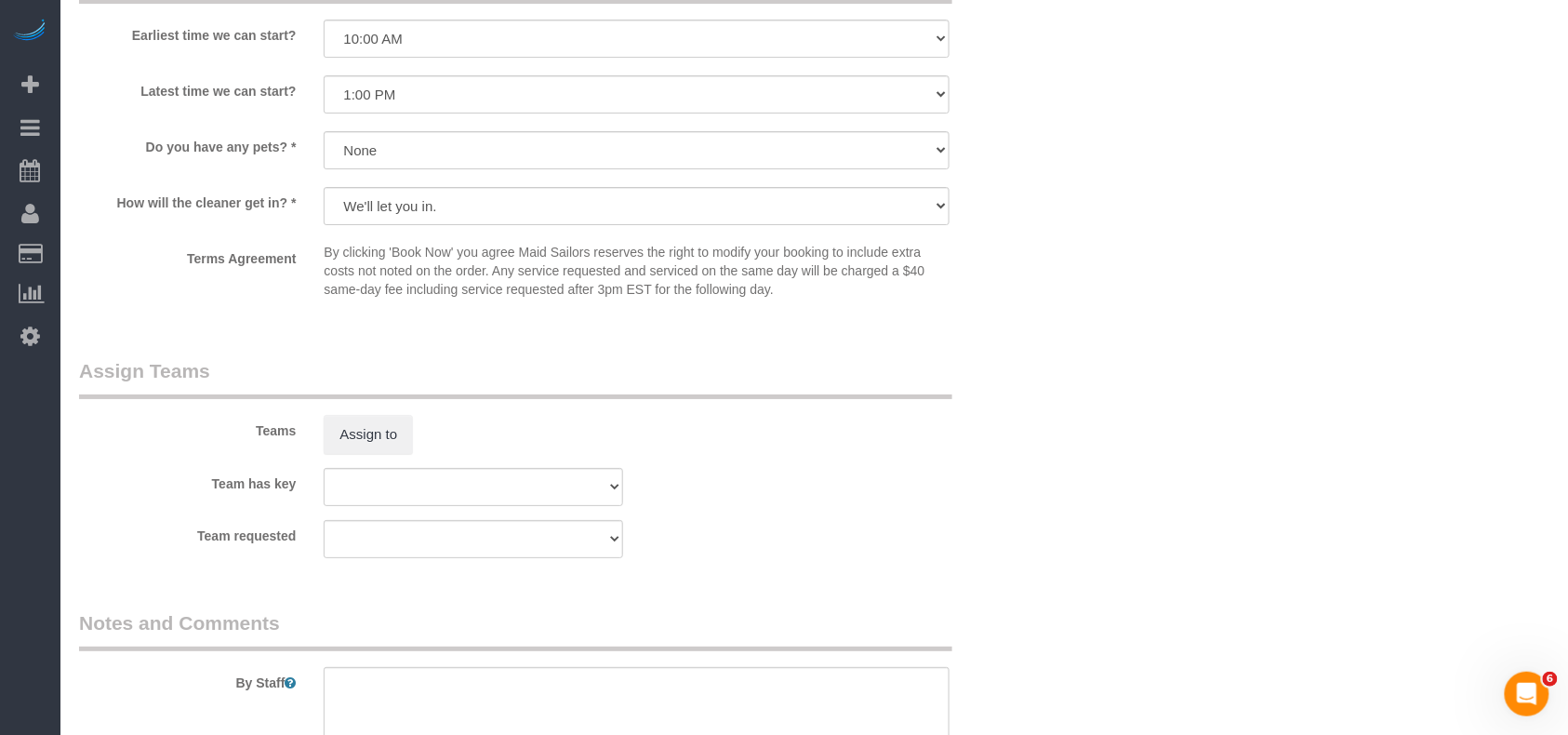
scroll to position [1611, 0]
